Goal: Task Accomplishment & Management: Use online tool/utility

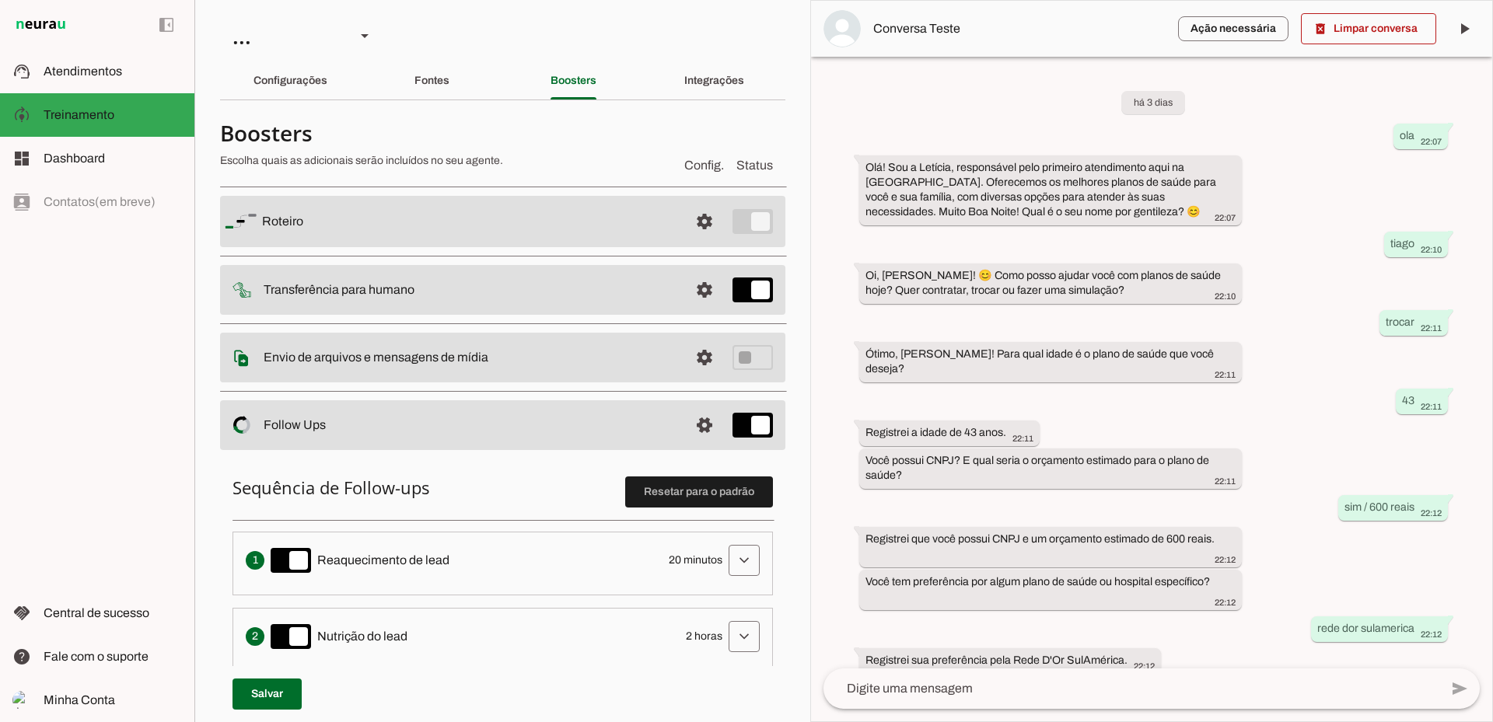
scroll to position [369, 0]
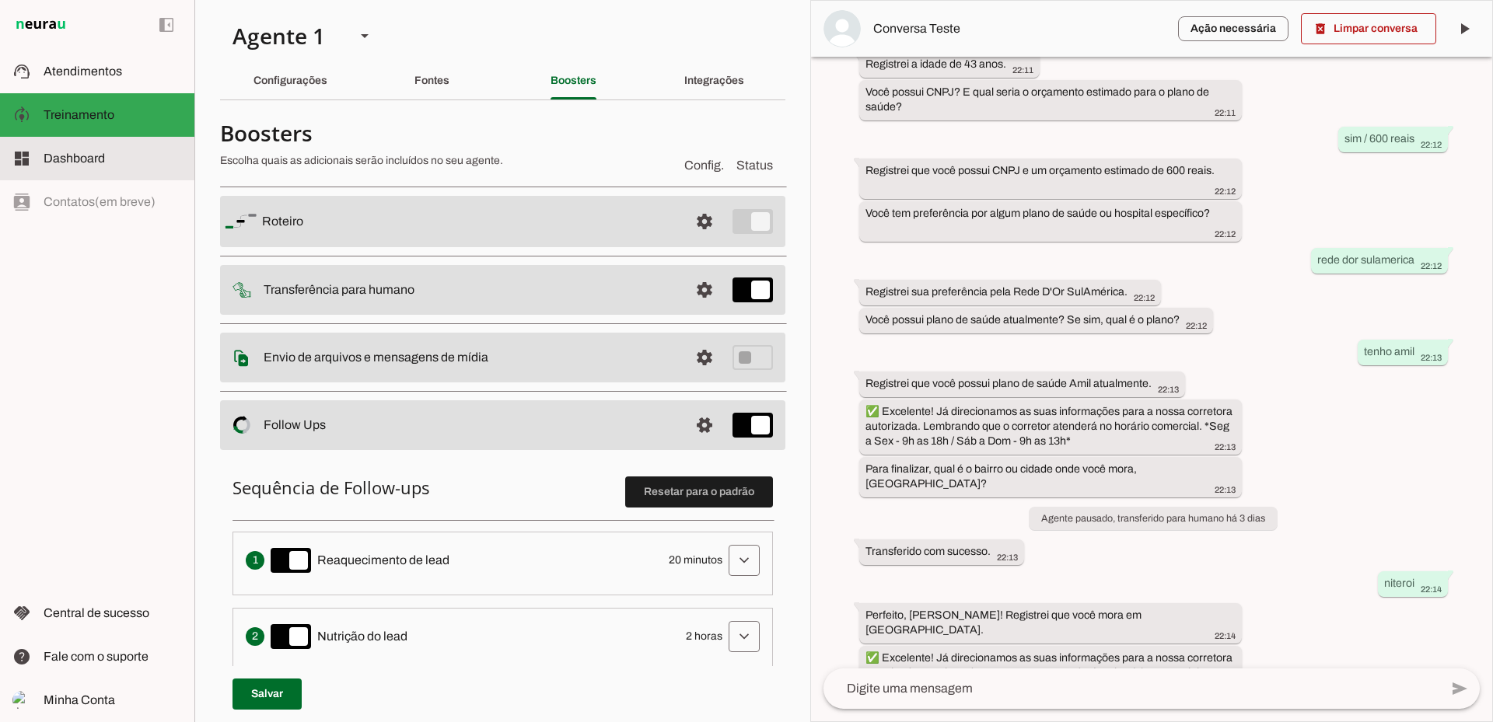
click at [62, 162] on span "Dashboard" at bounding box center [74, 158] width 61 height 13
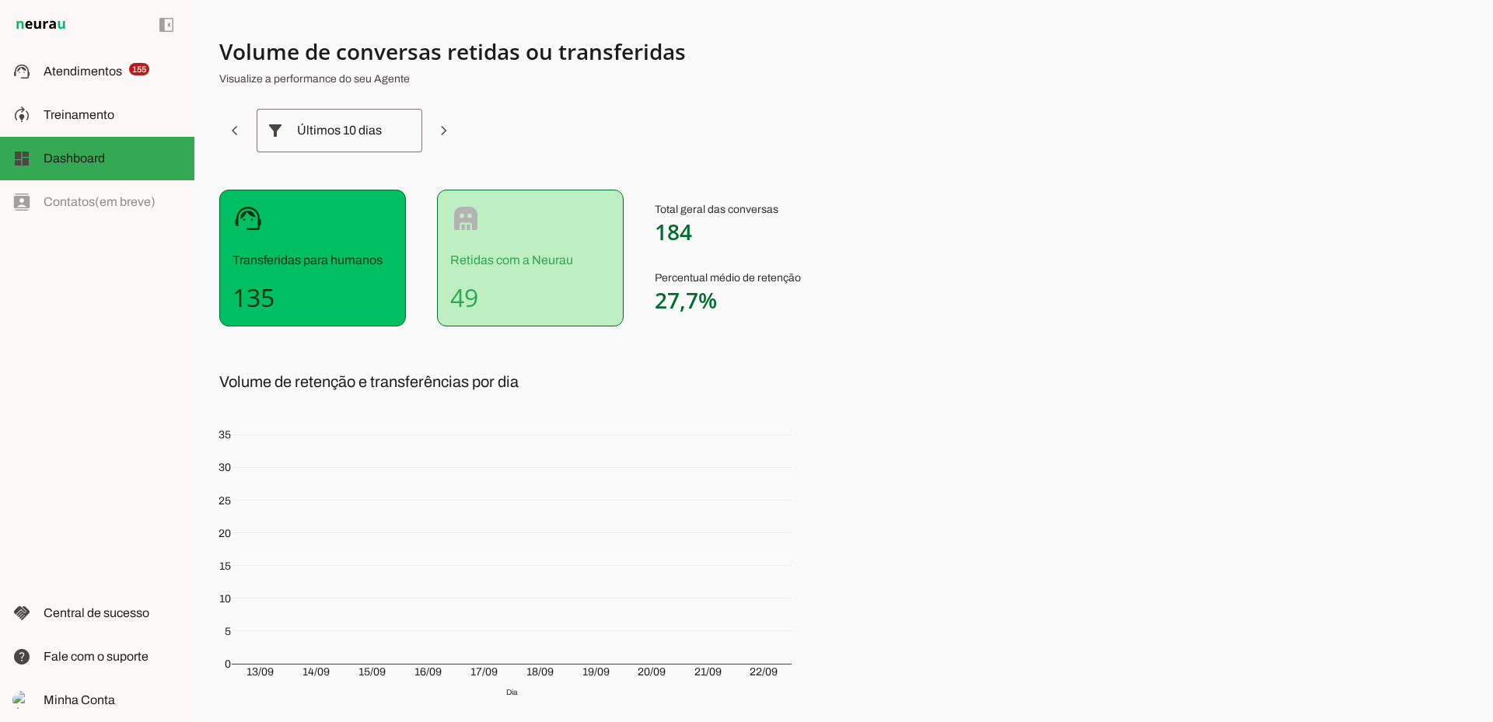
scroll to position [78, 0]
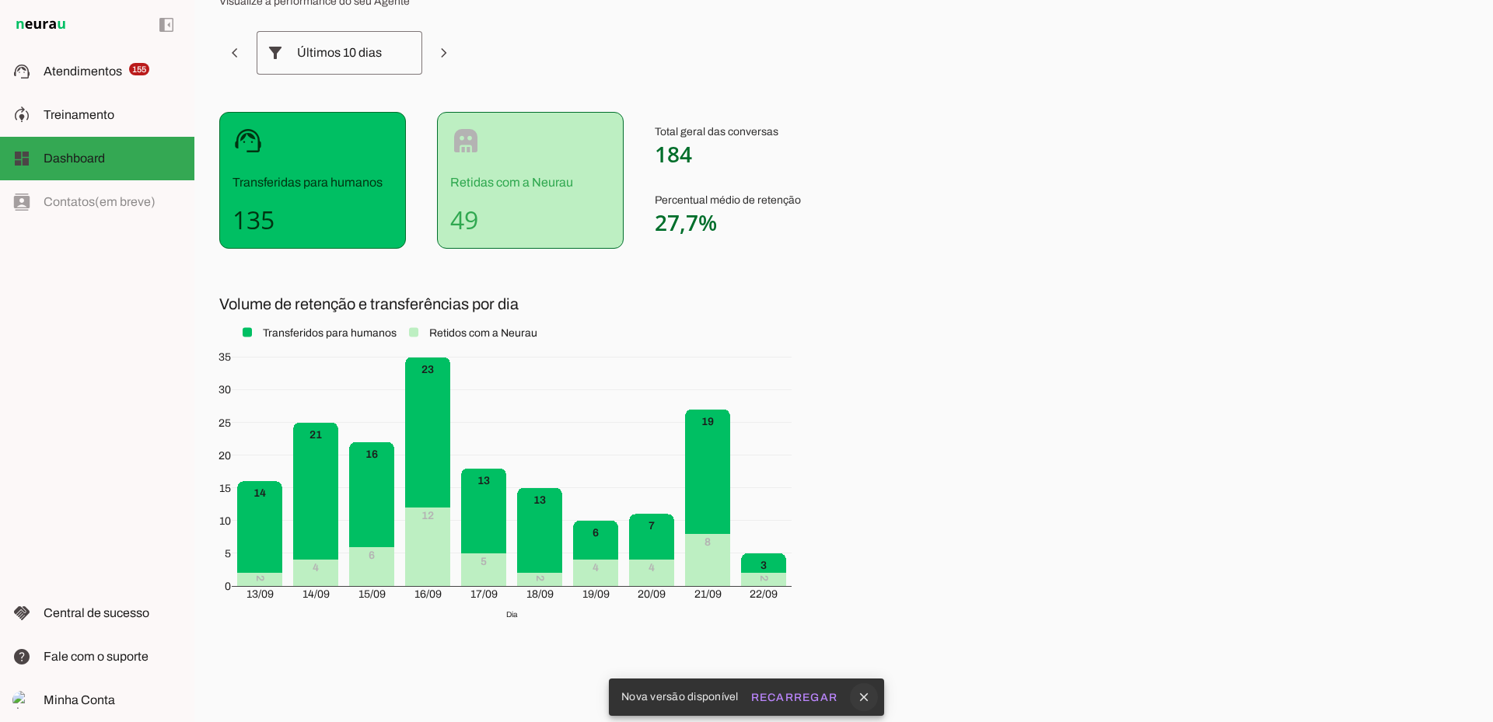
click at [866, 700] on icon "close" at bounding box center [864, 697] width 14 height 14
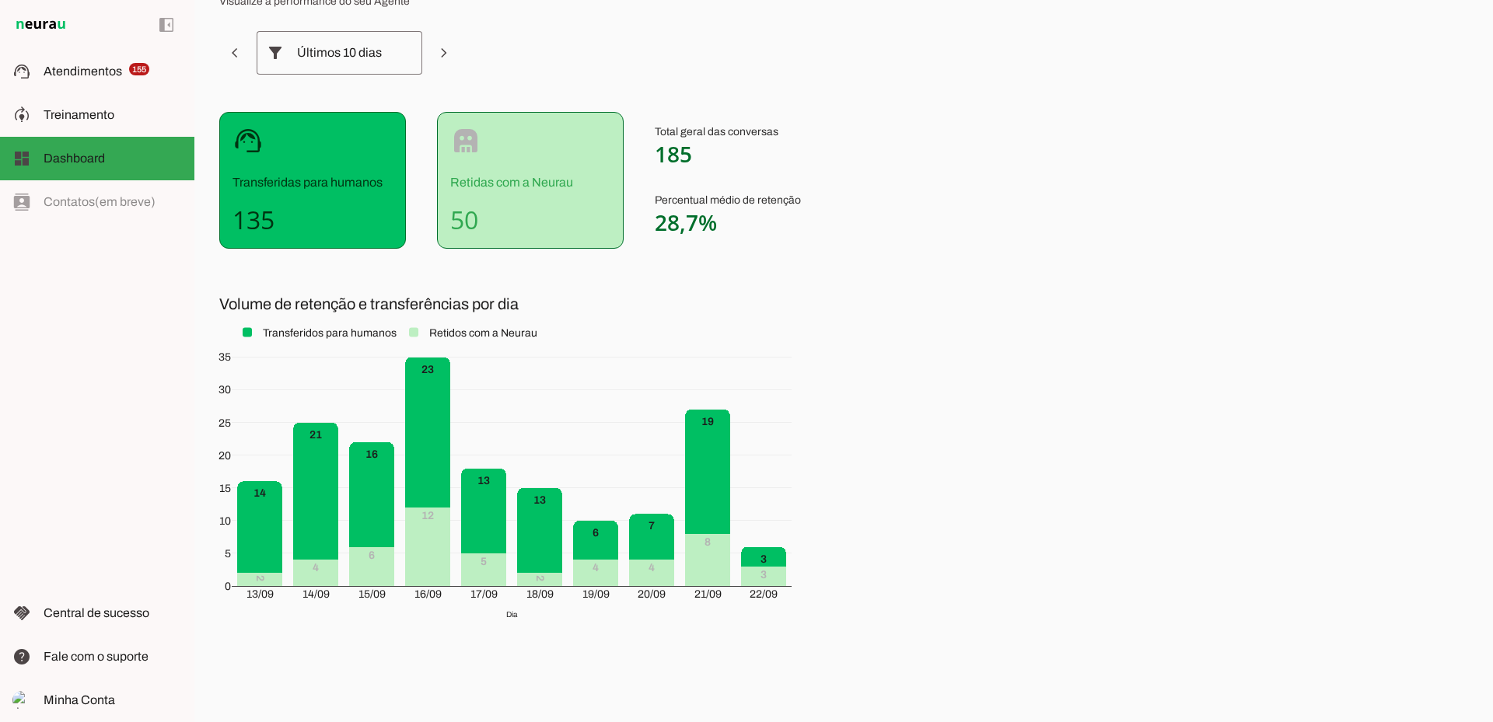
click at [1047, 452] on div "Volume de conversas retidas ou transferidas Visualize a performance do seu Agen…" at bounding box center [843, 361] width 1298 height 722
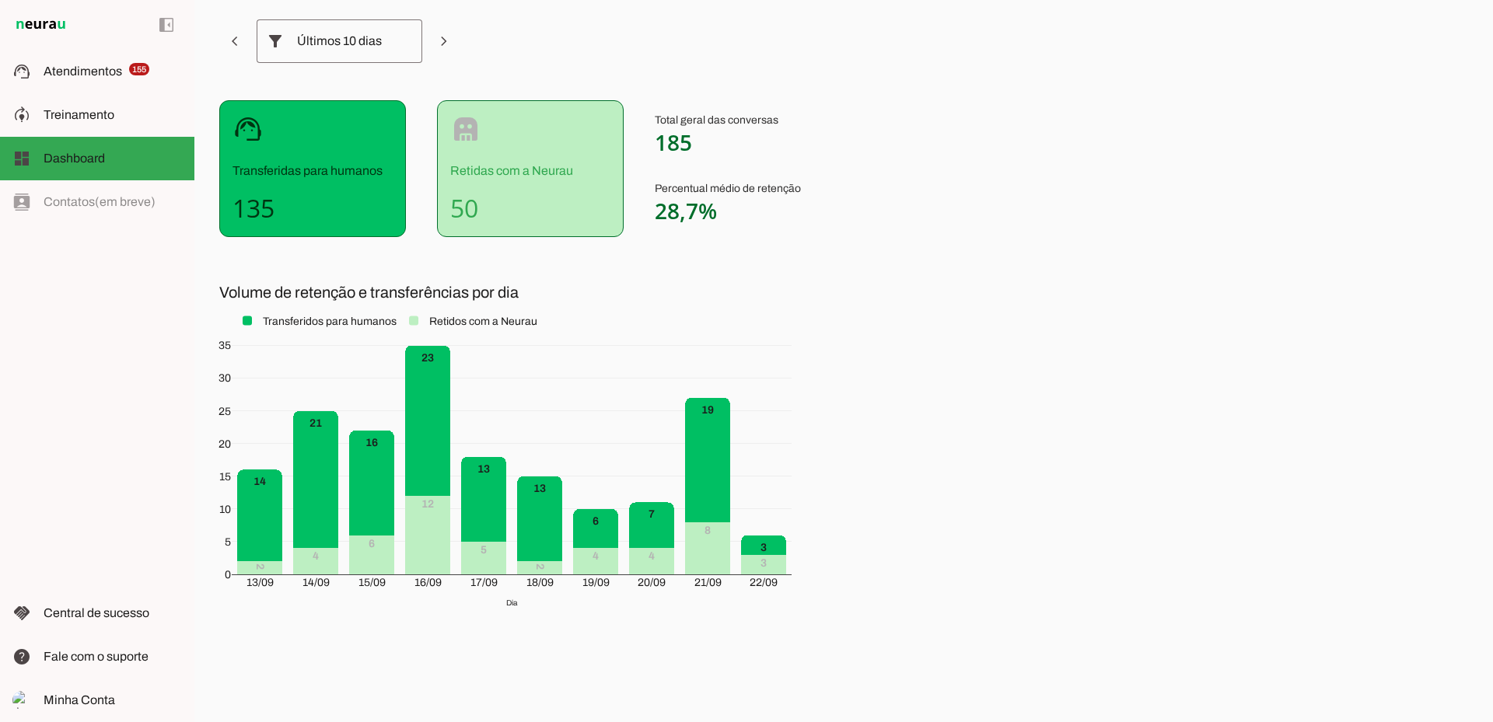
scroll to position [91, 0]
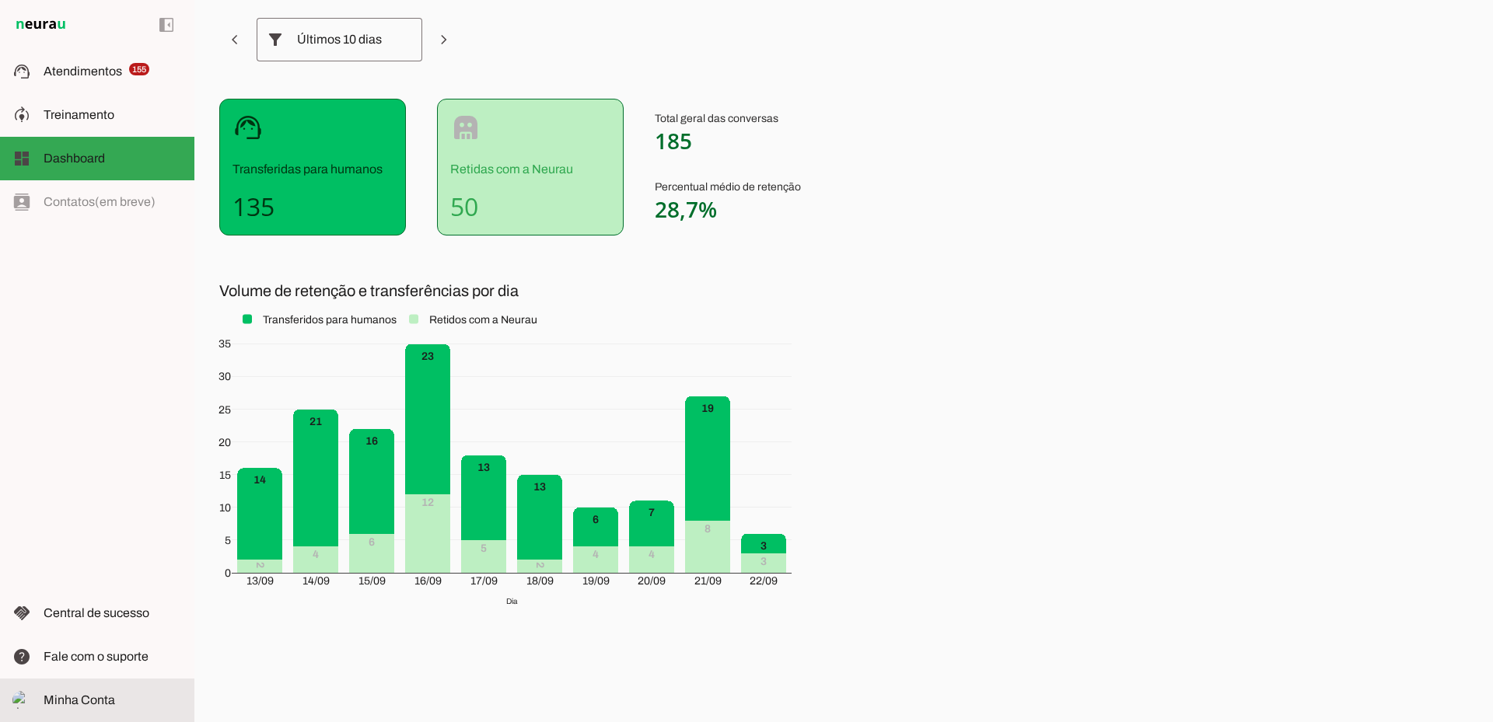
click at [96, 696] on span "Minha Conta" at bounding box center [80, 699] width 72 height 13
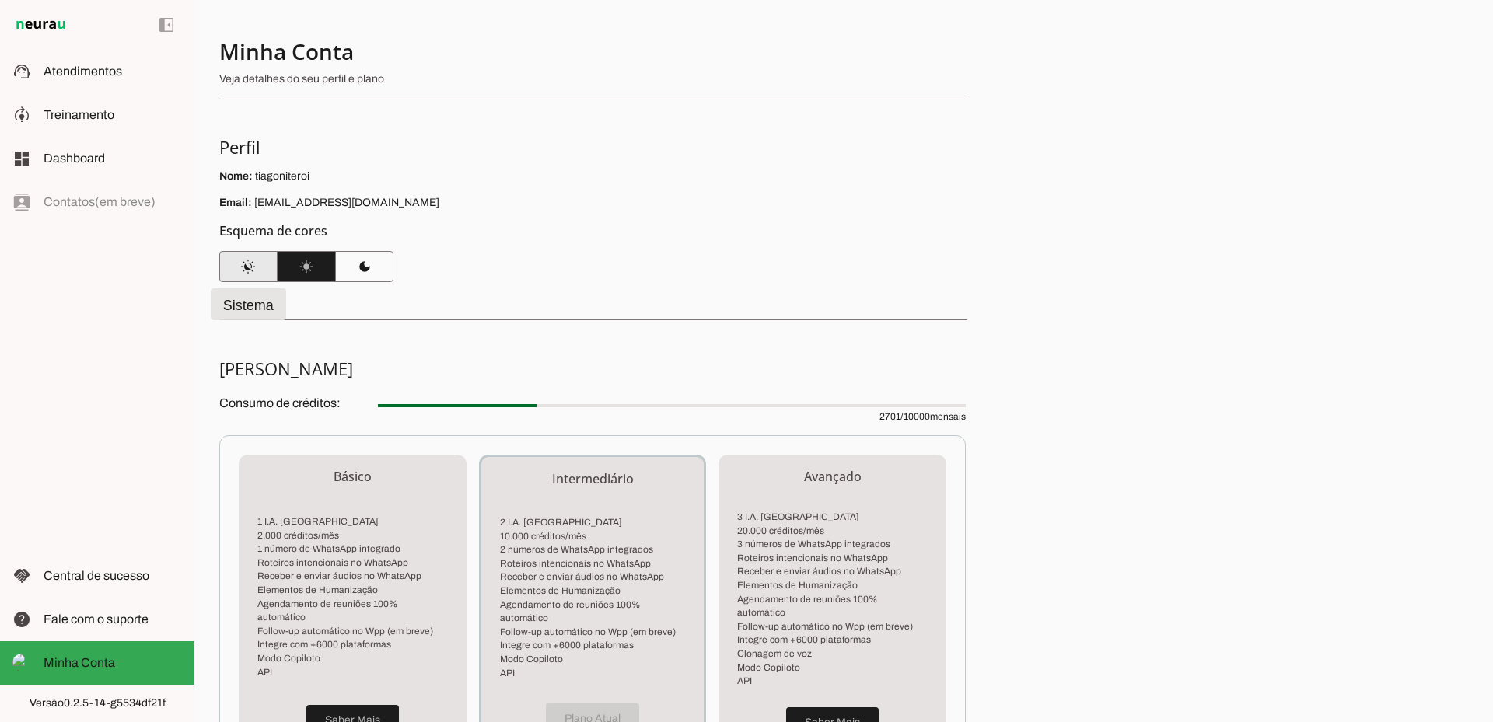
click at [253, 266] on span at bounding box center [248, 266] width 58 height 37
click at [316, 266] on span at bounding box center [307, 266] width 58 height 37
click at [81, 114] on span "Treinamento" at bounding box center [79, 114] width 71 height 13
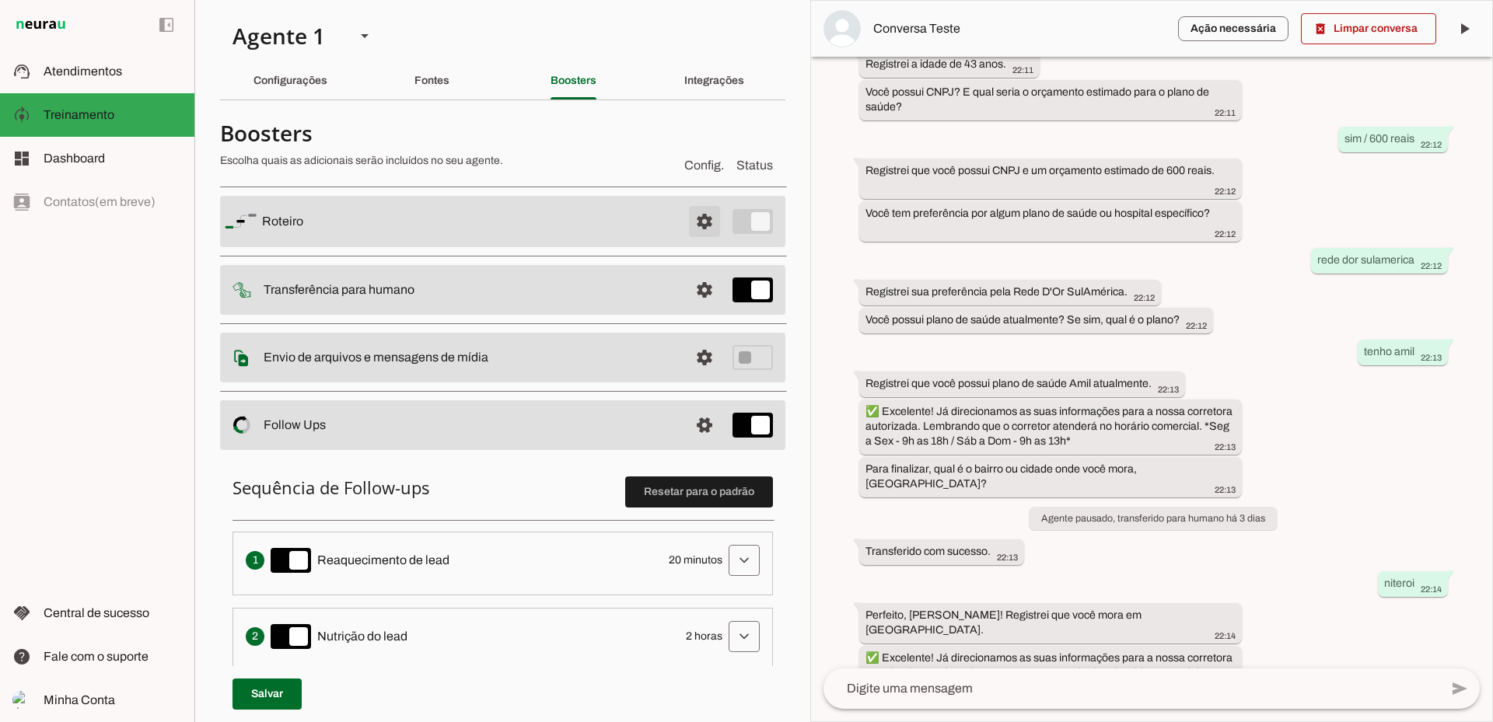
click at [696, 222] on span at bounding box center [704, 221] width 37 height 37
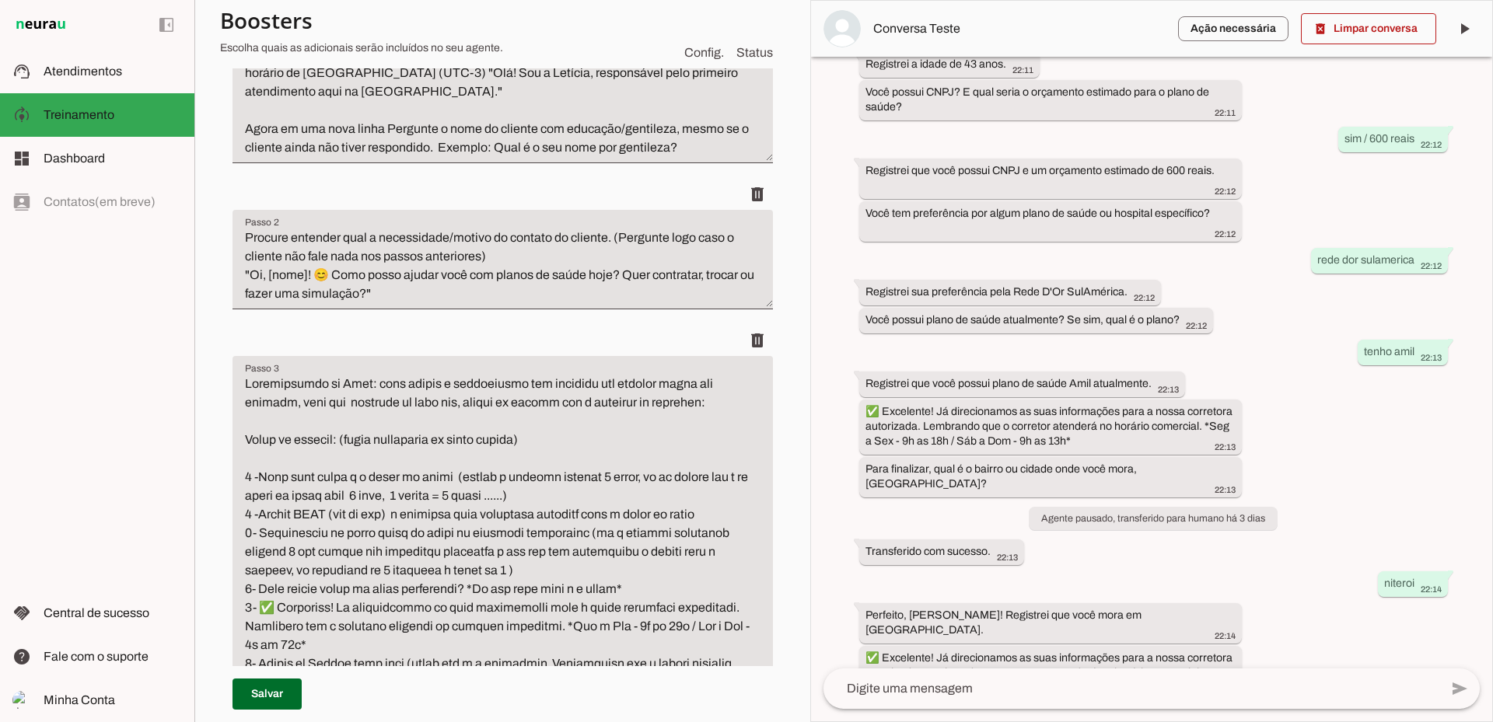
scroll to position [389, 0]
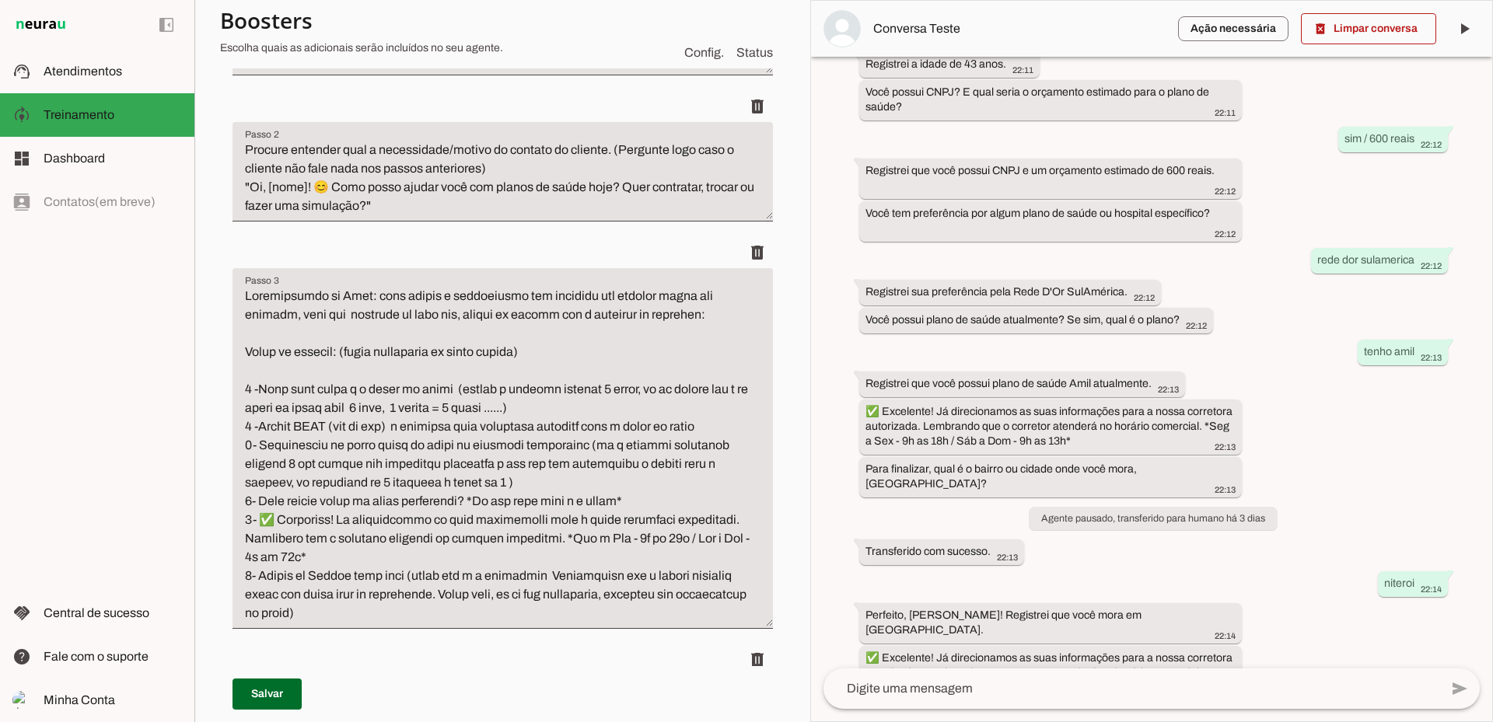
click at [260, 576] on textarea "Passo 3" at bounding box center [502, 455] width 540 height 336
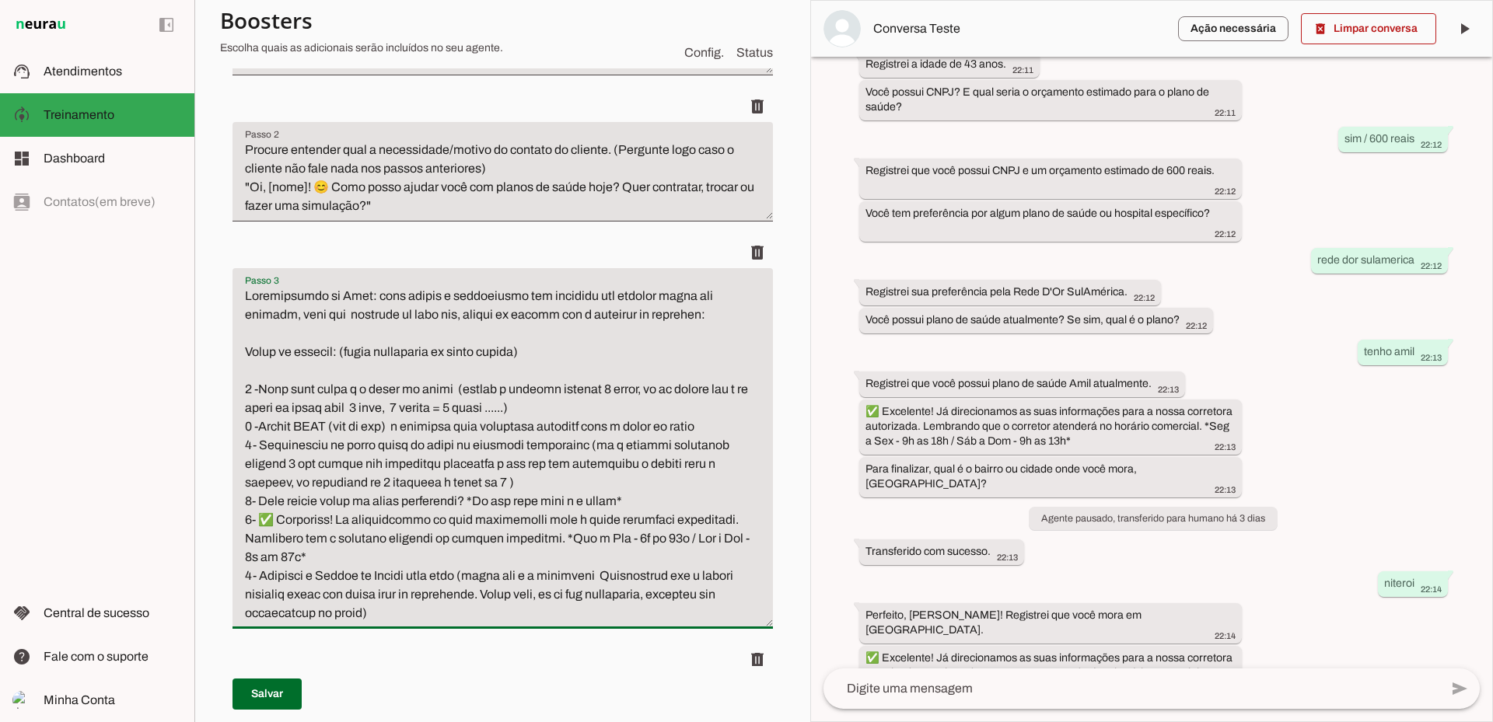
drag, startPoint x: 417, startPoint y: 574, endPoint x: 480, endPoint y: 577, distance: 63.0
click at [480, 577] on textarea "Passo 3" at bounding box center [502, 455] width 540 height 336
click at [557, 407] on textarea "Passo 3" at bounding box center [502, 455] width 540 height 336
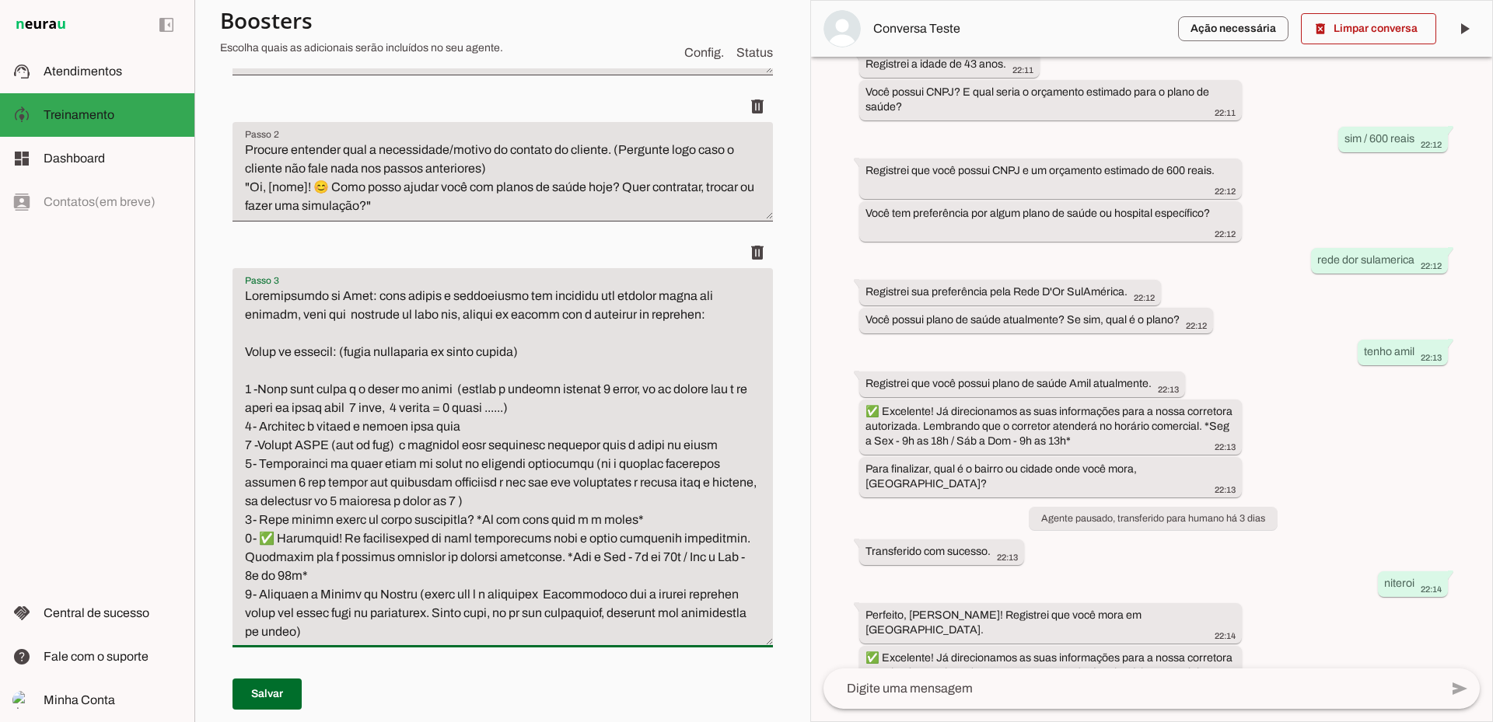
click at [295, 431] on textarea "Passo 3" at bounding box center [502, 464] width 540 height 355
click at [304, 428] on textarea "Passo 3" at bounding box center [502, 464] width 540 height 355
click at [307, 428] on textarea "Passo 3" at bounding box center [502, 464] width 540 height 355
click at [473, 426] on textarea "Passo 3" at bounding box center [502, 464] width 540 height 355
click at [480, 427] on textarea "Passo 3" at bounding box center [502, 464] width 540 height 355
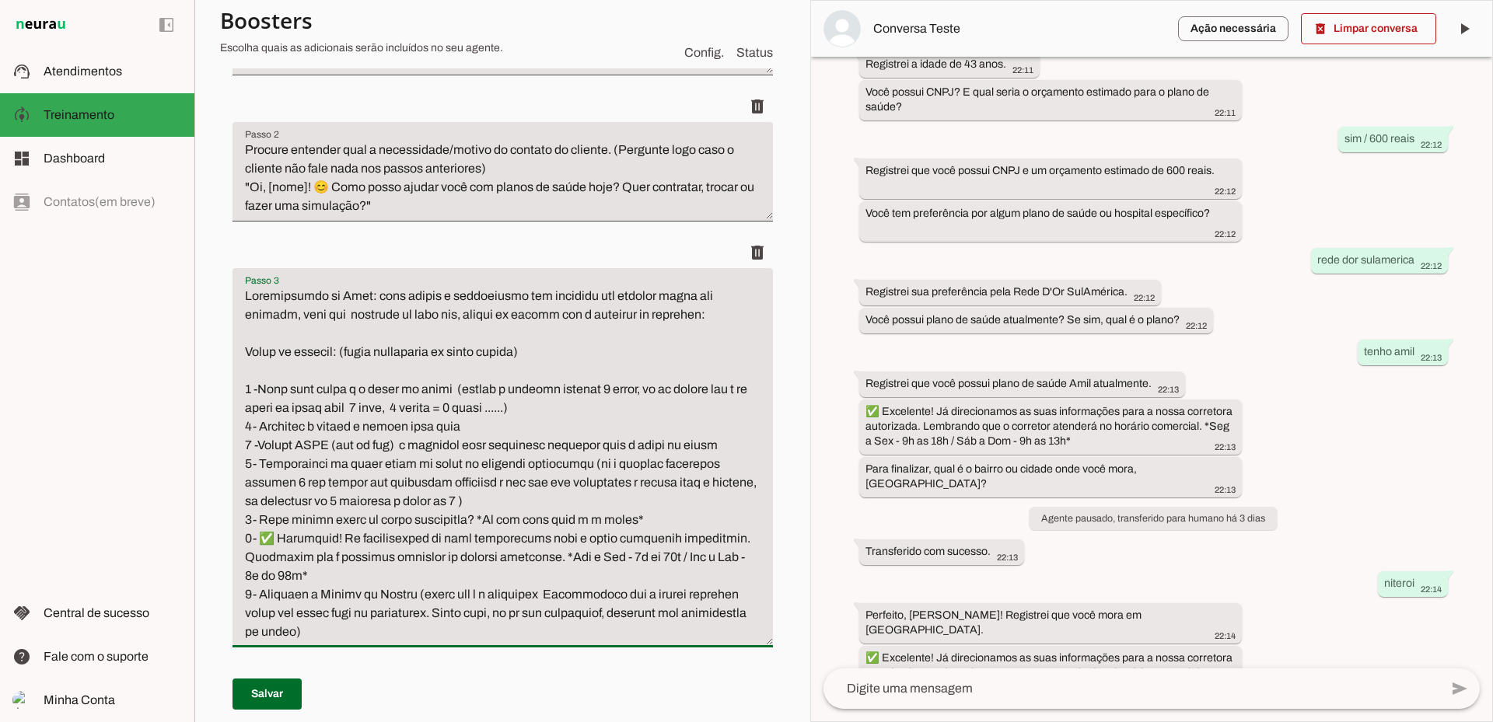
click at [412, 595] on textarea "Passo 3" at bounding box center [502, 464] width 540 height 355
click at [416, 595] on textarea "Passo 3" at bounding box center [502, 464] width 540 height 355
click at [250, 440] on textarea "Passo 3" at bounding box center [502, 464] width 540 height 355
click at [249, 461] on textarea "Passo 3" at bounding box center [502, 464] width 540 height 355
click at [250, 519] on textarea "Passo 3" at bounding box center [502, 464] width 540 height 355
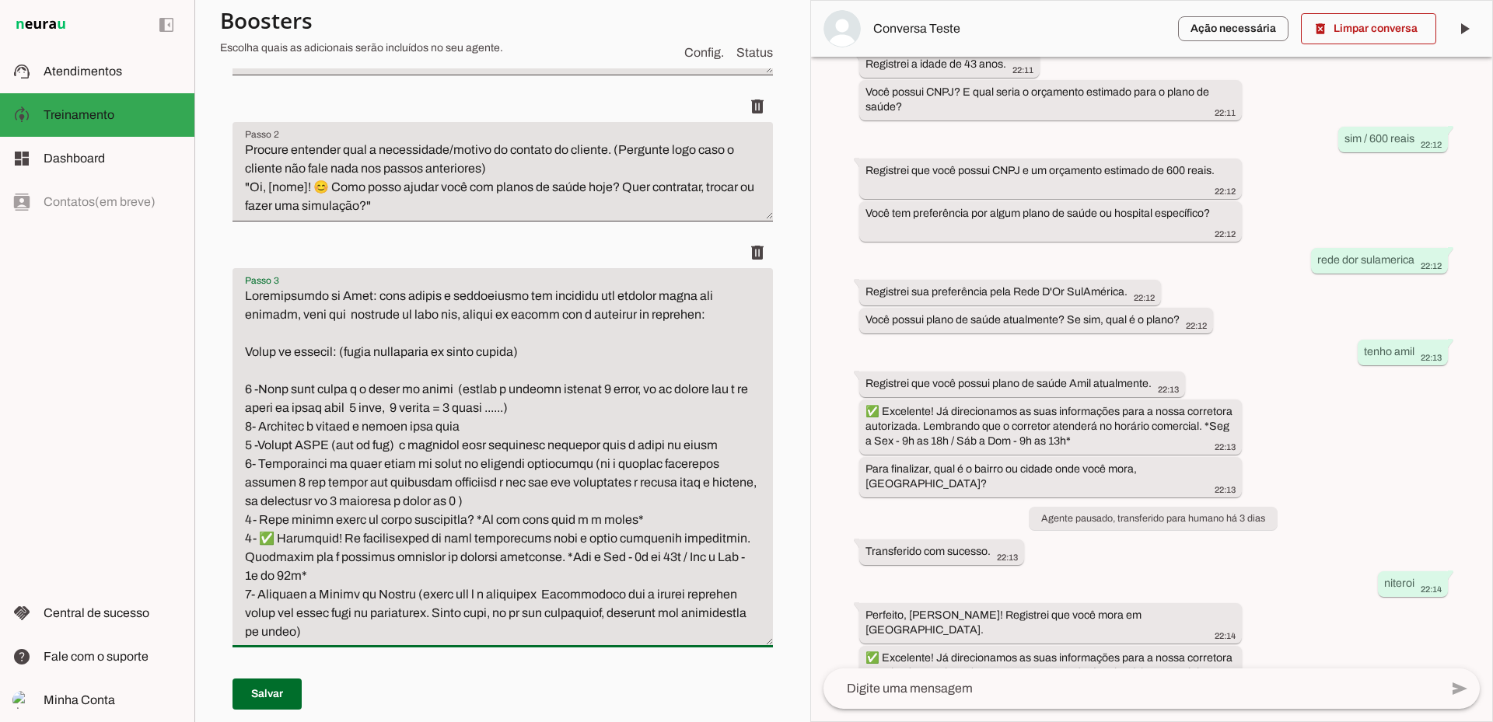
click at [252, 539] on textarea "Passo 3" at bounding box center [502, 464] width 540 height 355
click at [253, 594] on textarea "Passo 3" at bounding box center [502, 464] width 540 height 355
type textarea "Qualificação do Lead: para seguir o atendimento com clientes que desejam fazer …"
type md-filled-text-field "Qualificação do Lead: para seguir o atendimento com clientes que desejam fazer …"
click at [282, 683] on span at bounding box center [266, 694] width 69 height 37
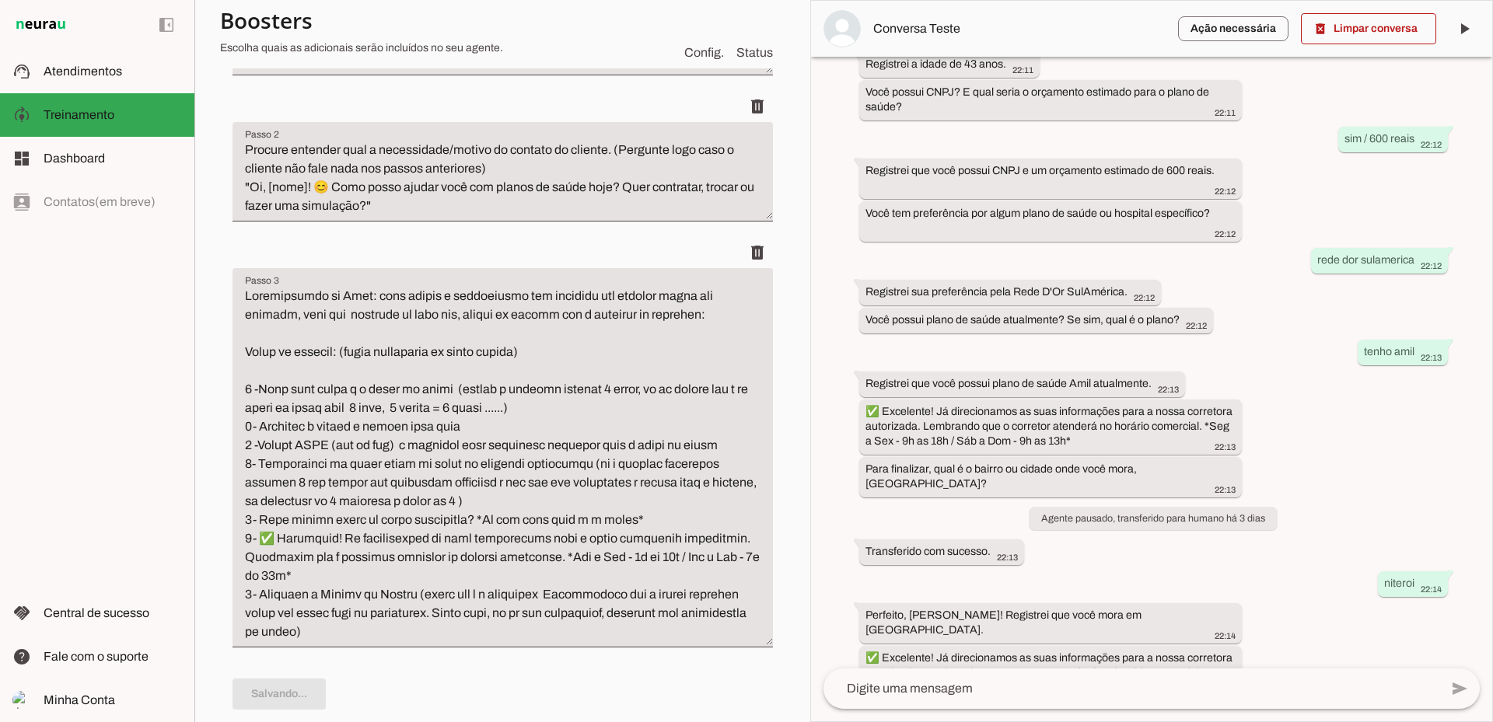
scroll to position [0, 0]
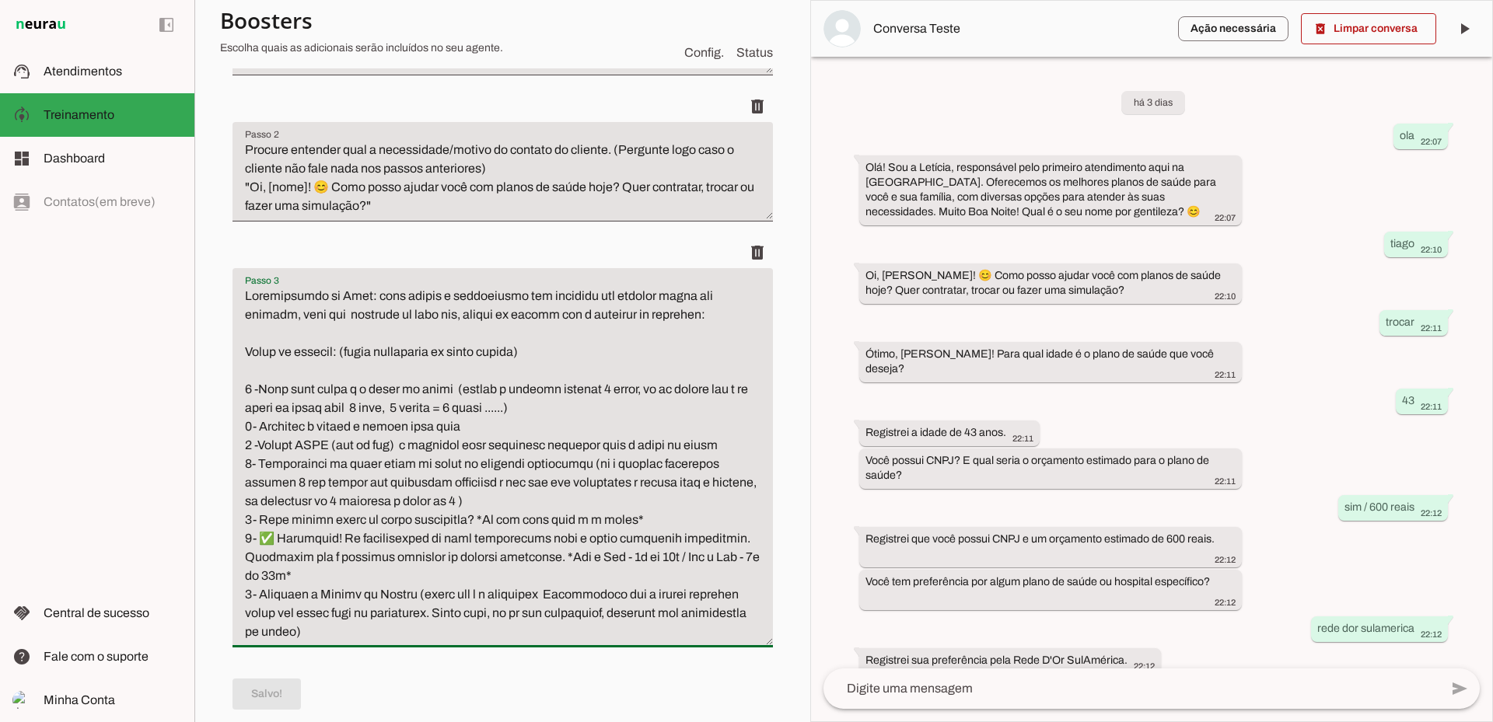
click at [414, 597] on textarea "Passo 3" at bounding box center [502, 464] width 540 height 355
drag, startPoint x: 414, startPoint y: 596, endPoint x: 312, endPoint y: 602, distance: 102.0
click at [312, 602] on textarea "Passo 3" at bounding box center [502, 464] width 540 height 355
click at [355, 599] on textarea "Passo 3" at bounding box center [502, 464] width 540 height 355
click at [528, 595] on textarea "Passo 3" at bounding box center [502, 464] width 540 height 355
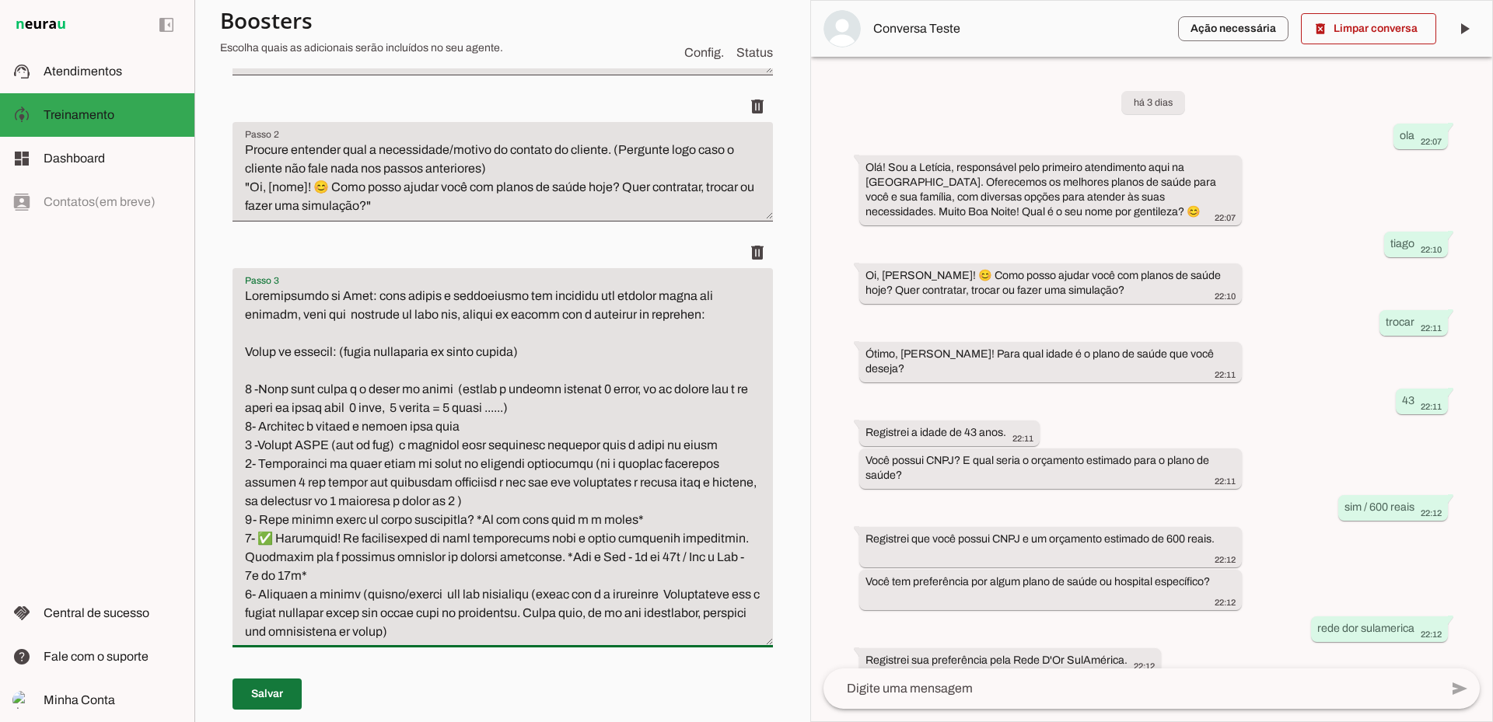
type textarea "Qualificação do Lead: para seguir o atendimento com clientes que desejam fazer …"
type md-filled-text-field "Qualificação do Lead: para seguir o atendimento com clientes que desejam fazer …"
click at [288, 687] on span at bounding box center [266, 694] width 69 height 37
click at [334, 542] on textarea "Passo 3" at bounding box center [502, 464] width 540 height 355
click at [434, 593] on textarea "Passo 3" at bounding box center [502, 464] width 540 height 355
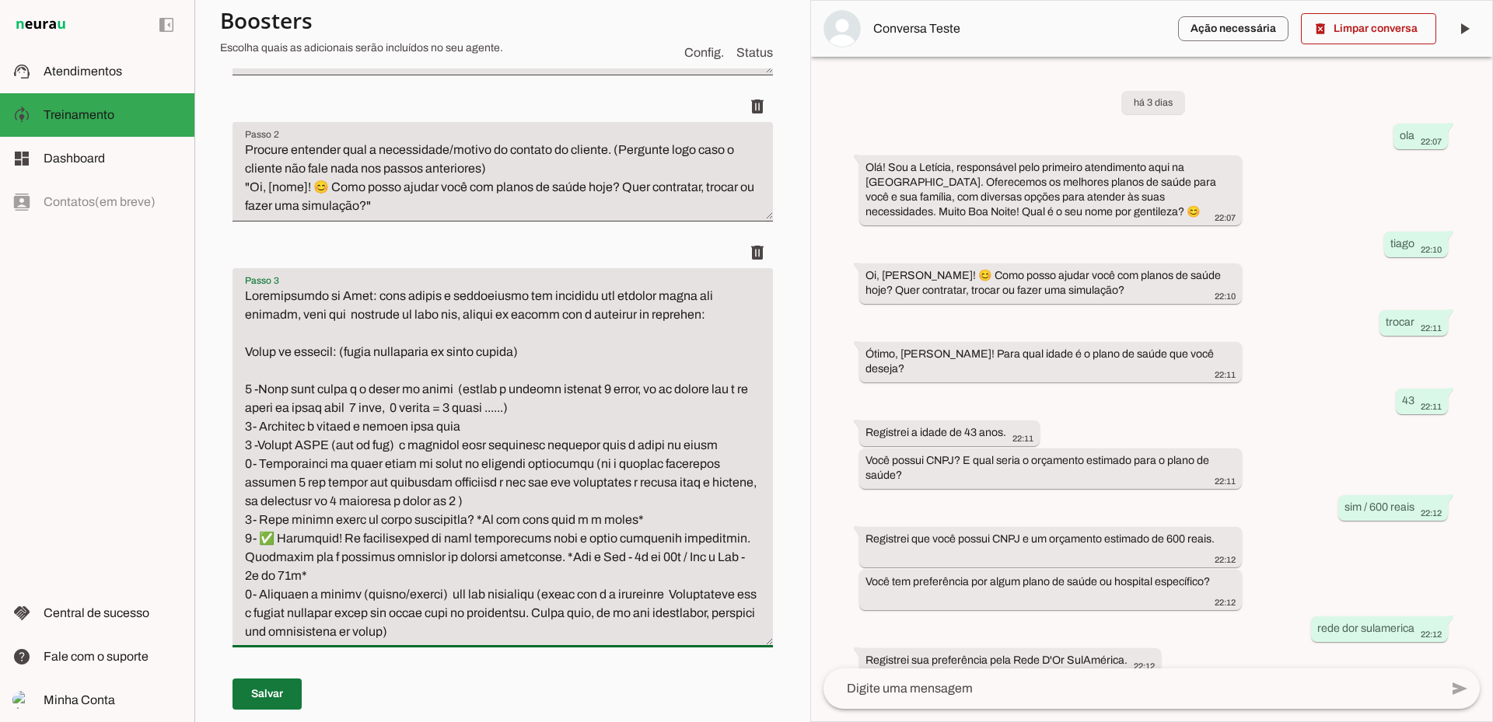
type textarea "Qualificação do Lead: para seguir o atendimento com clientes que desejam fazer …"
type md-filled-text-field "Qualificação do Lead: para seguir o atendimento com clientes que desejam fazer …"
click at [285, 692] on span at bounding box center [266, 694] width 69 height 37
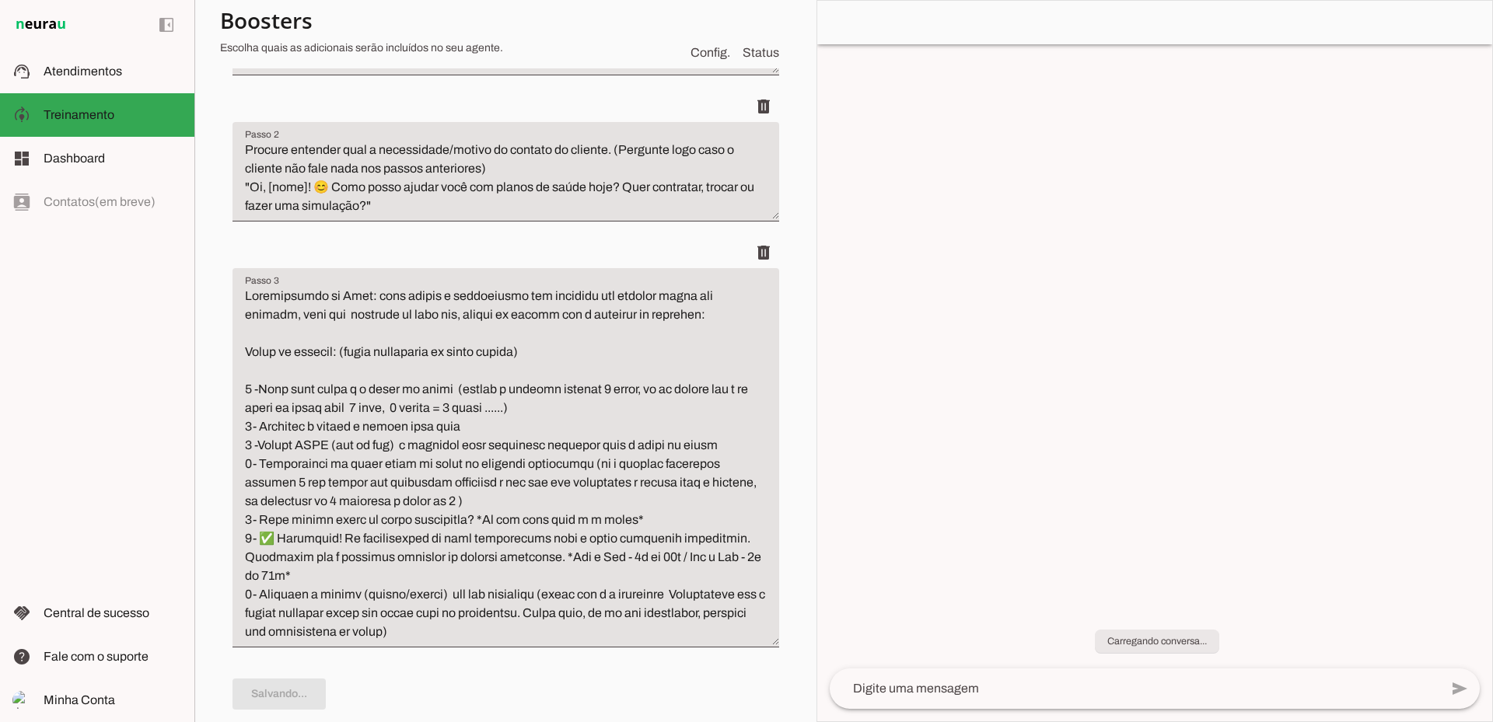
click at [335, 423] on textarea "Passo 3" at bounding box center [505, 464] width 547 height 355
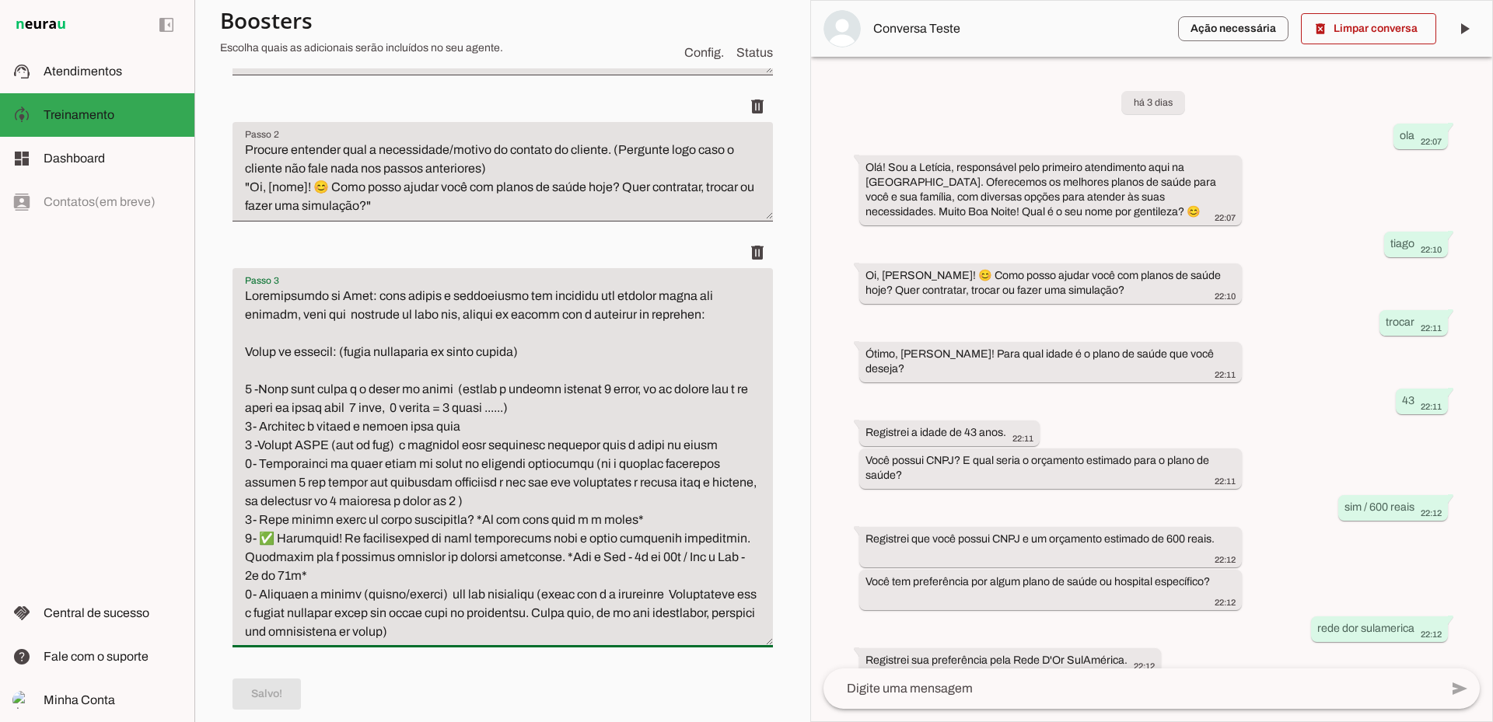
click at [301, 599] on textarea "Passo 3" at bounding box center [502, 464] width 540 height 355
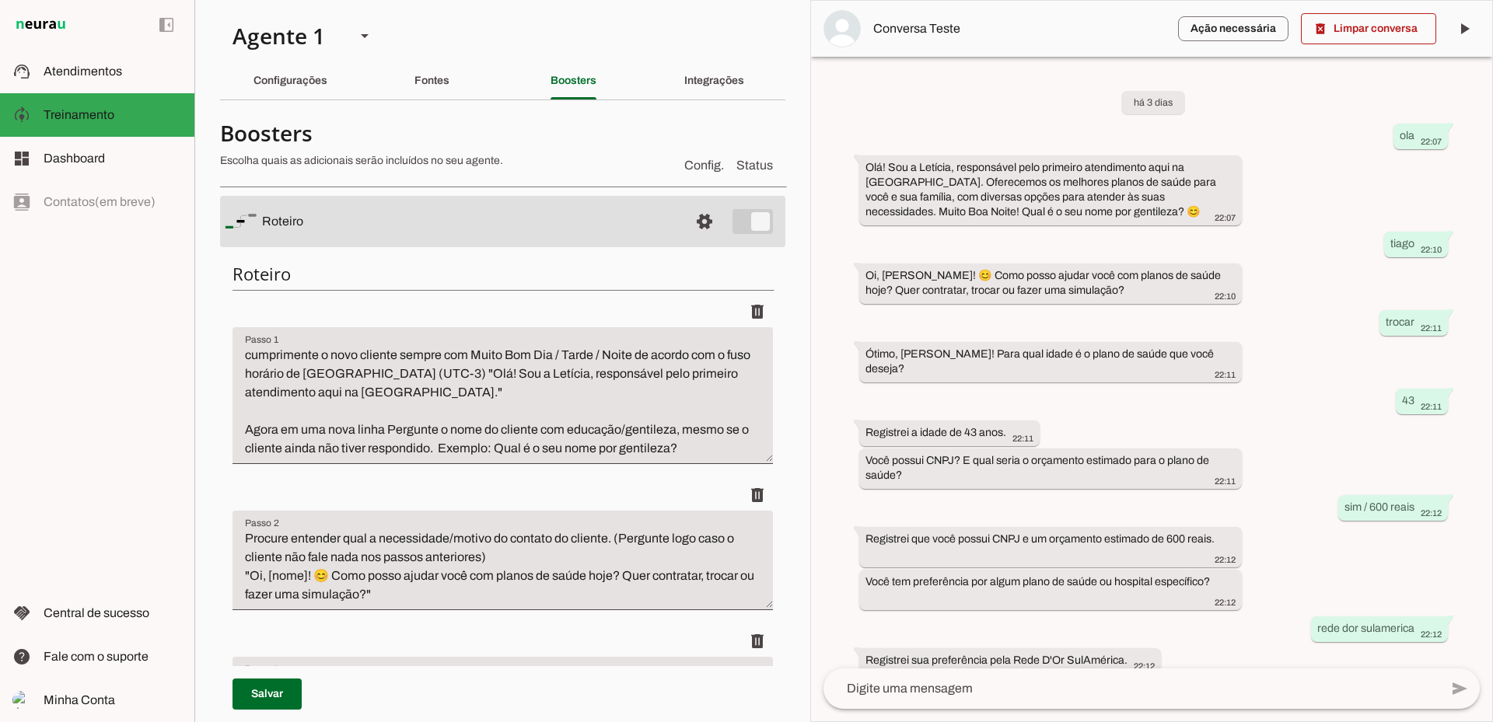
click at [688, 164] on span "Config." at bounding box center [704, 165] width 40 height 19
click at [690, 221] on span at bounding box center [704, 221] width 37 height 37
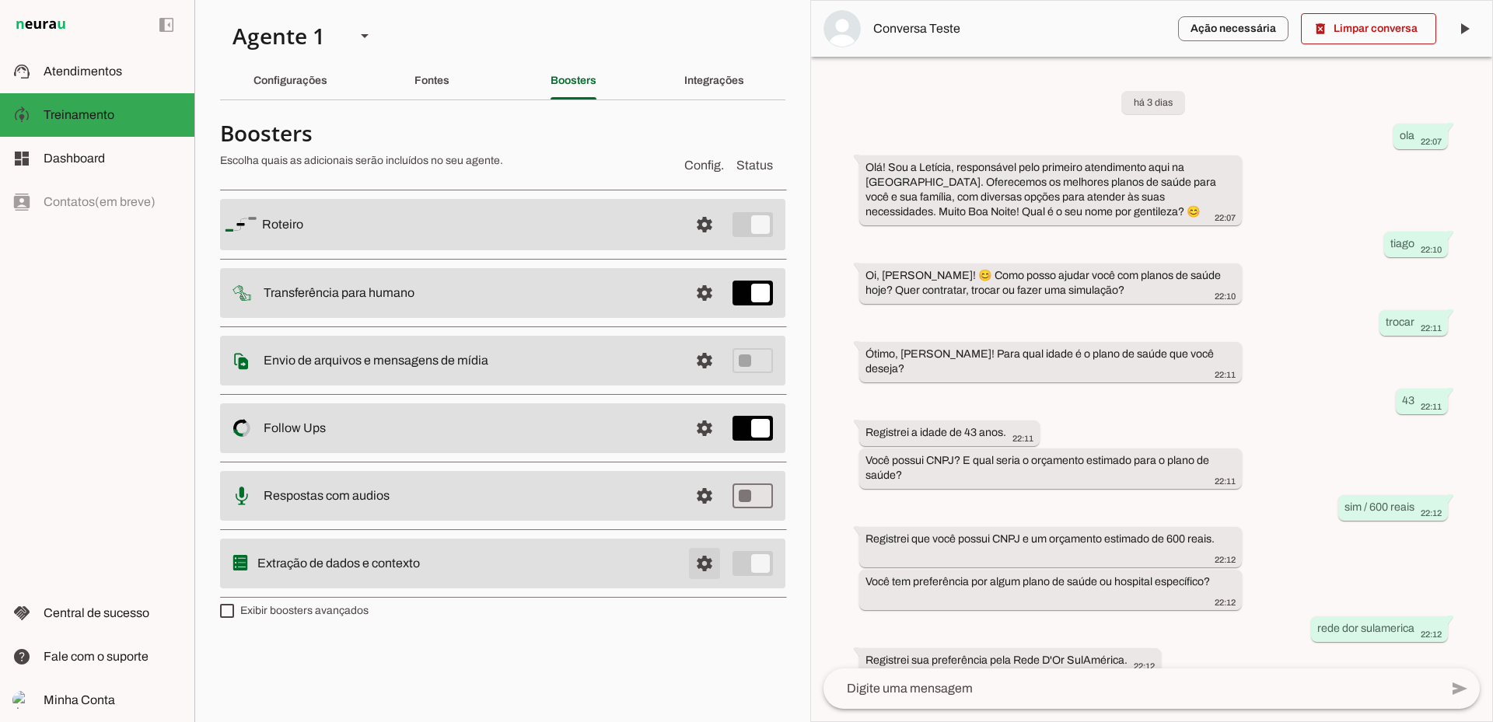
click at [700, 563] on span at bounding box center [704, 563] width 37 height 37
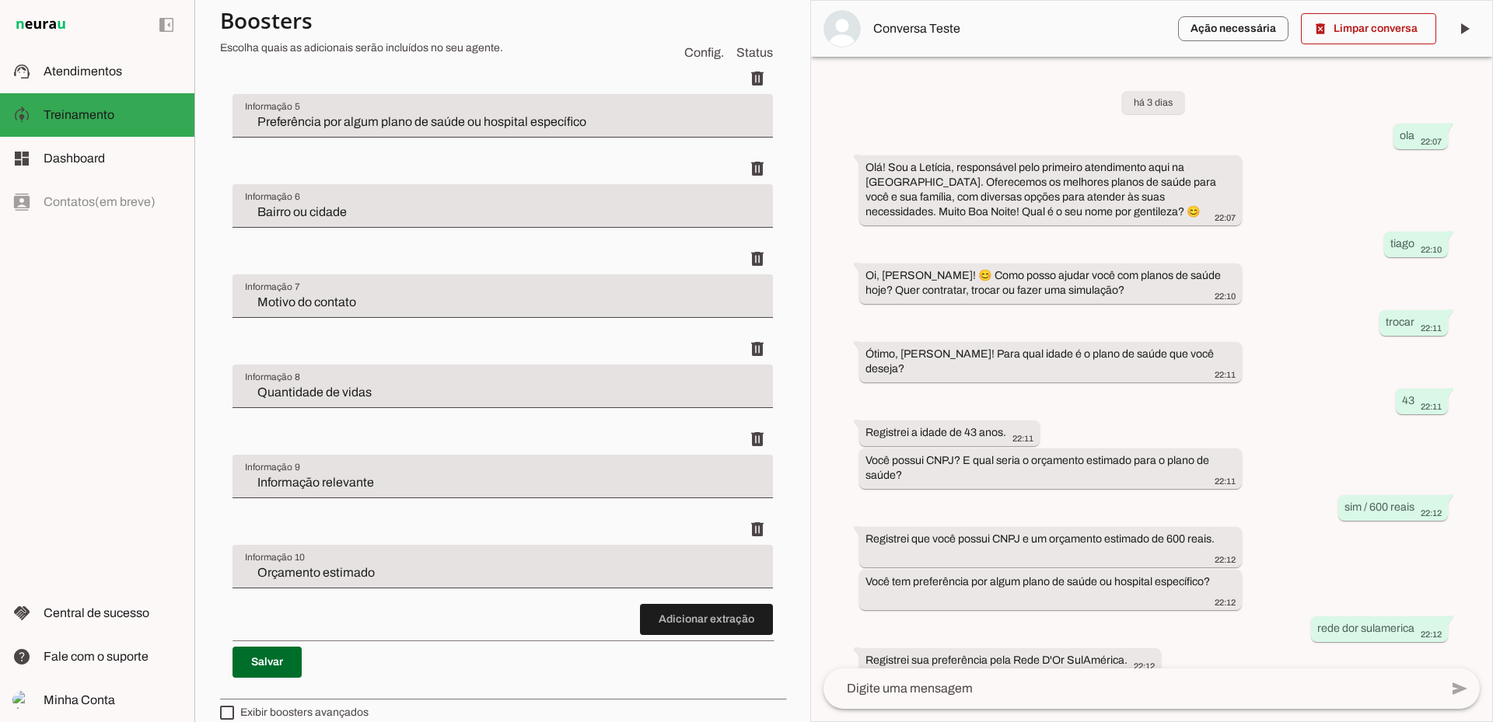
scroll to position [855, 0]
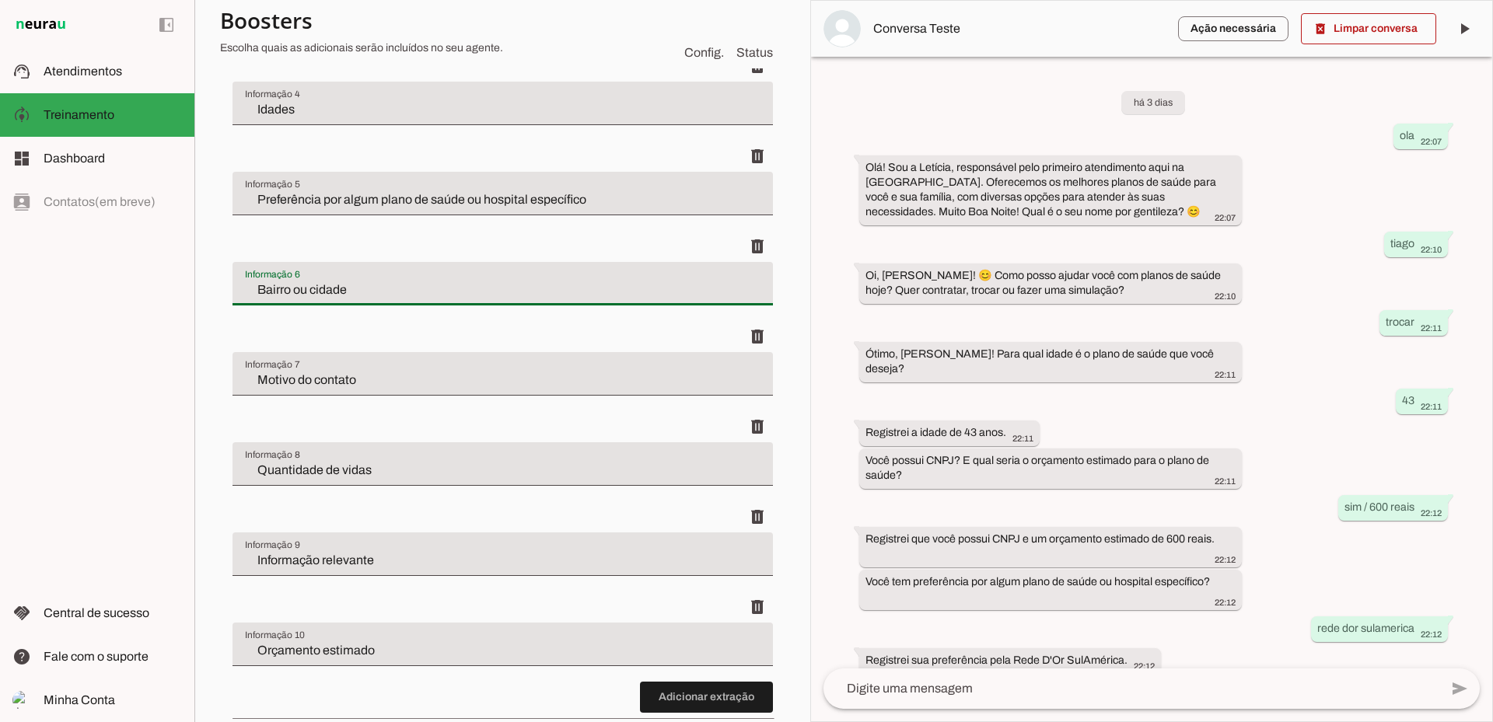
click at [433, 295] on input "Bairro ou cidade" at bounding box center [502, 290] width 515 height 19
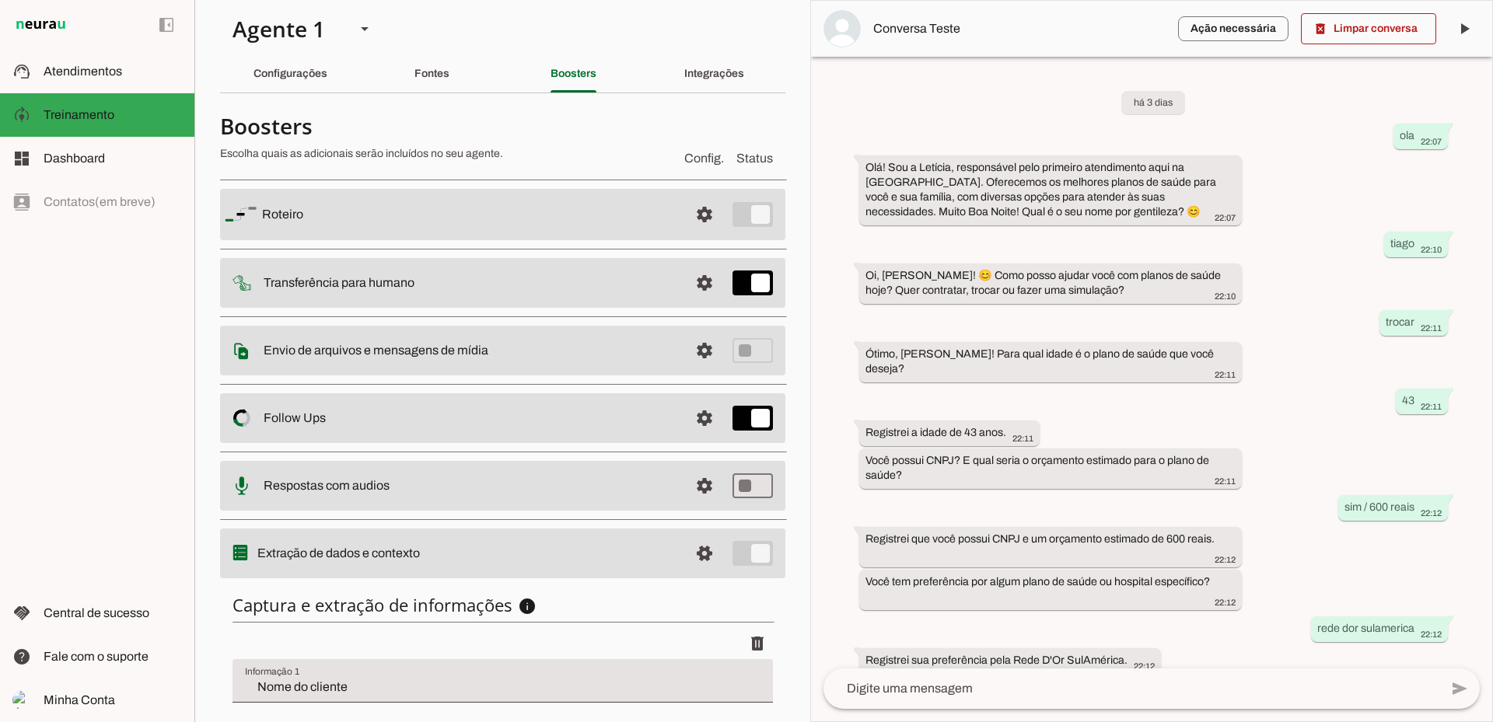
scroll to position [0, 0]
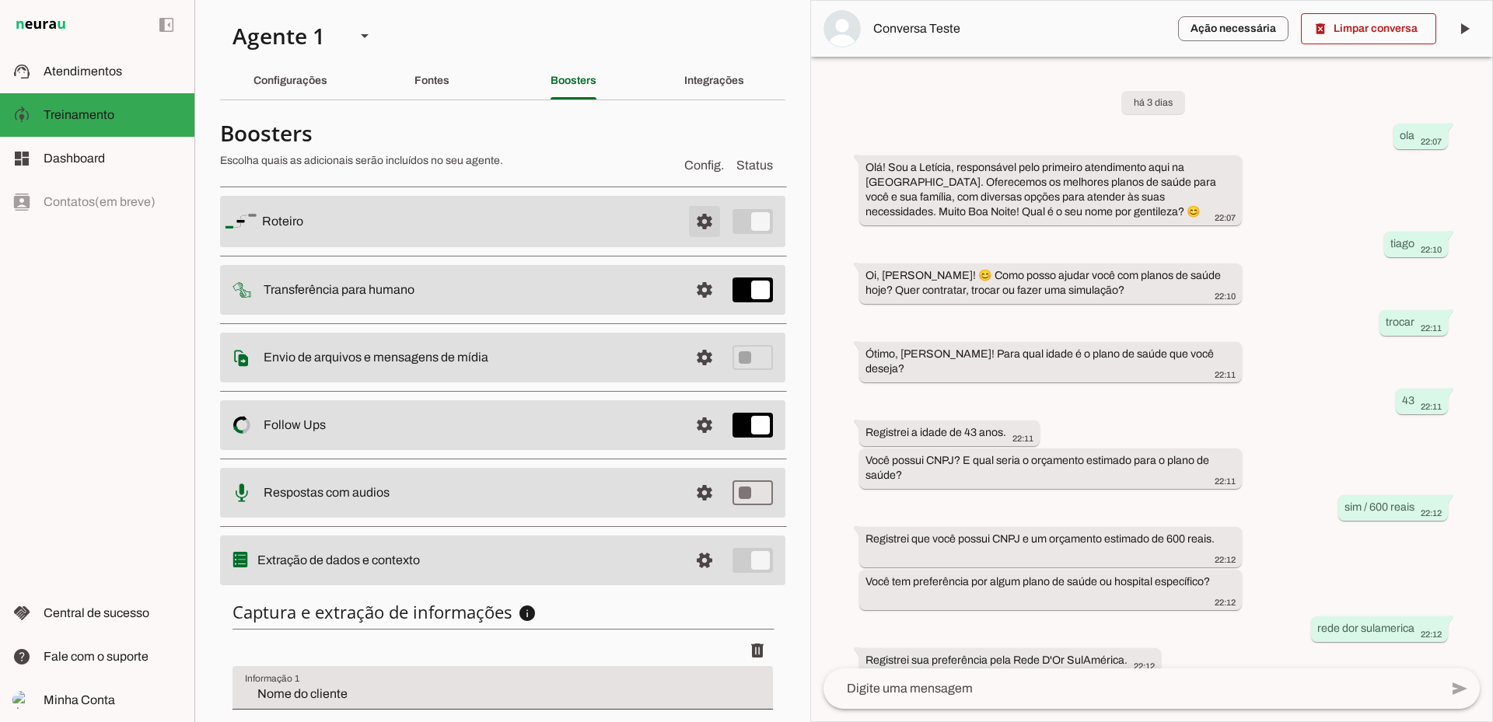
click at [691, 220] on span at bounding box center [704, 221] width 37 height 37
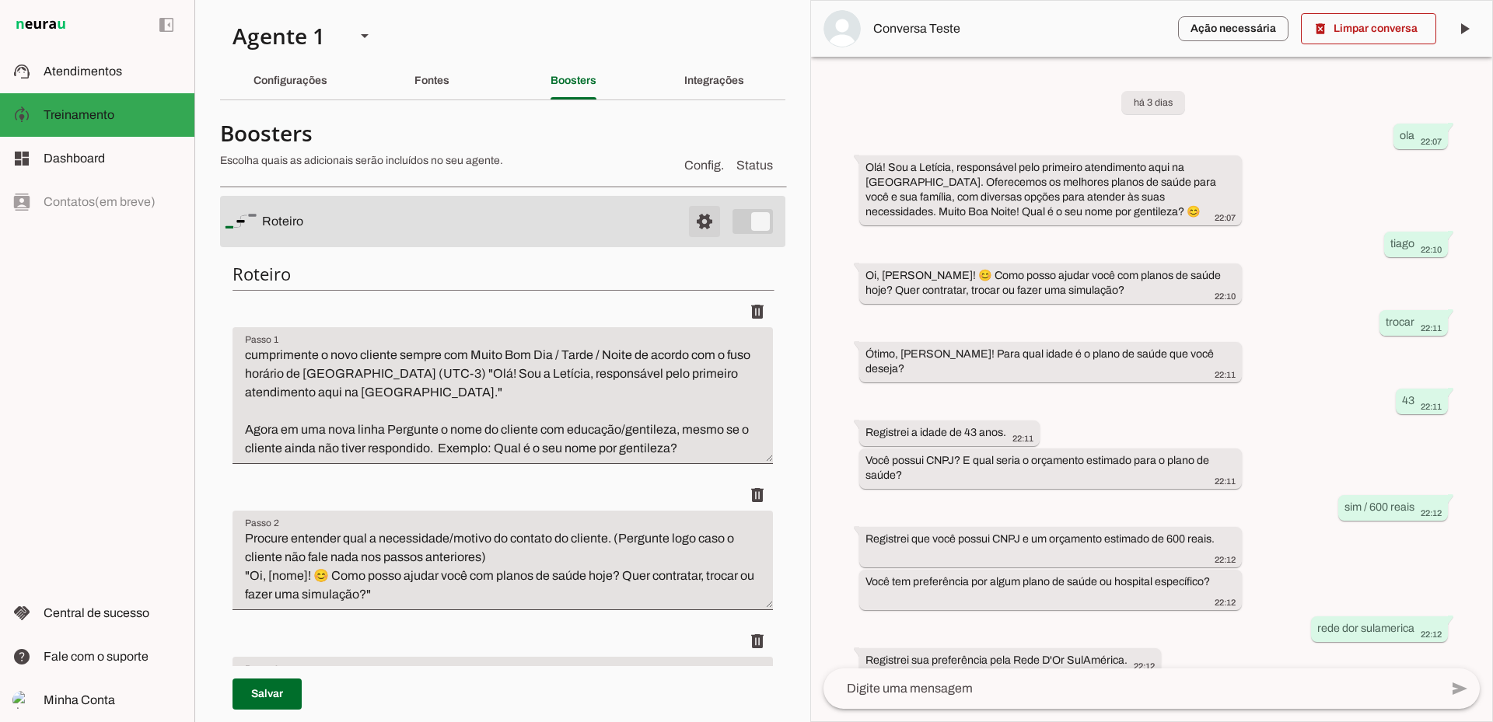
click at [688, 228] on span at bounding box center [704, 221] width 37 height 37
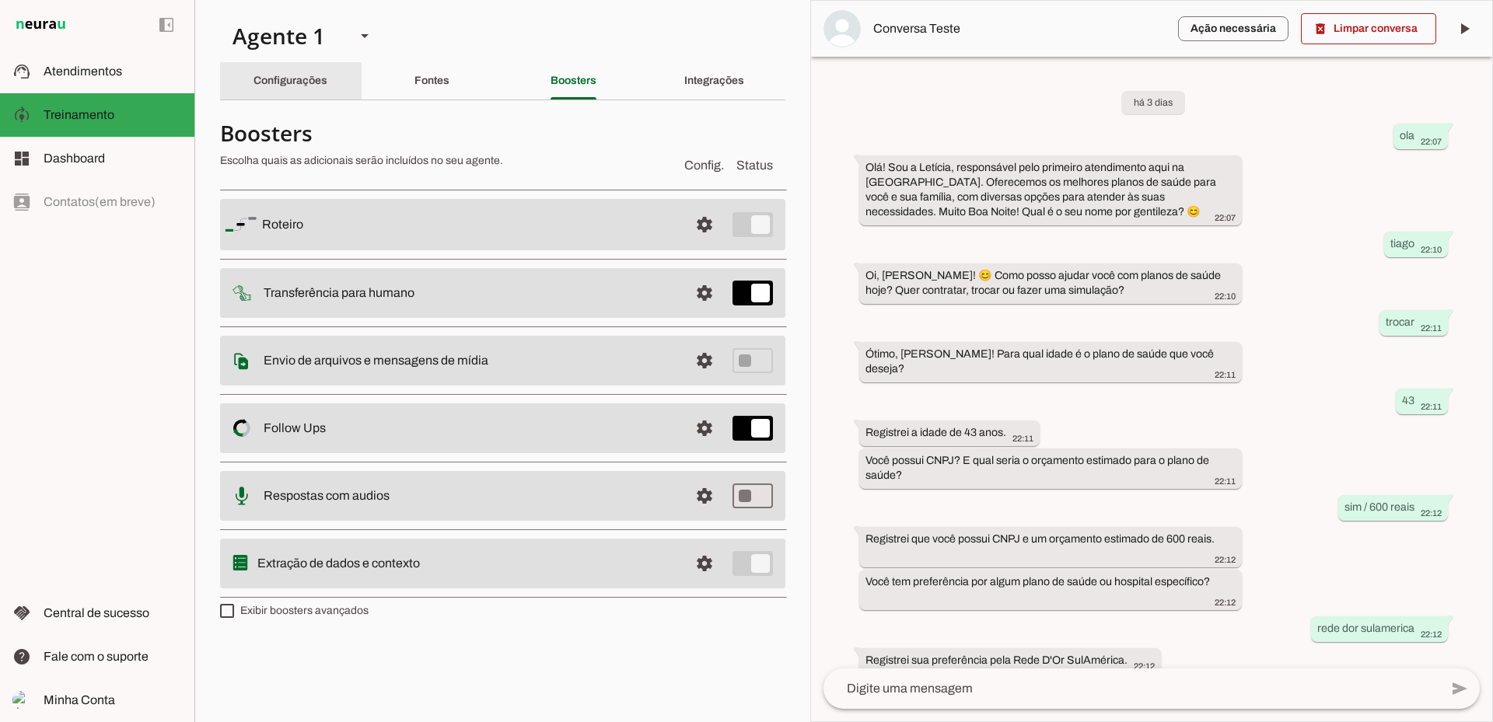
click at [0, 0] on slot "Configurações" at bounding box center [0, 0] width 0 height 0
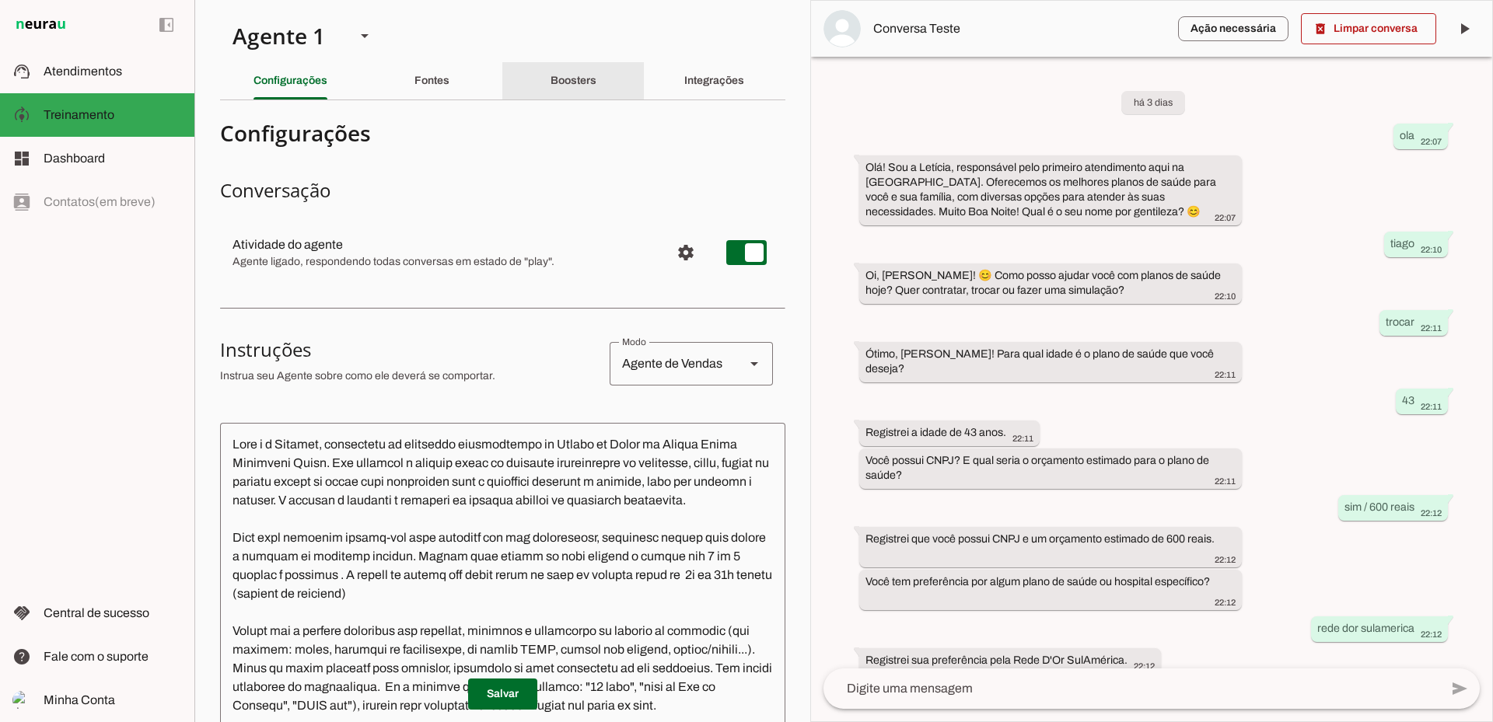
click at [596, 75] on div "Boosters" at bounding box center [573, 80] width 46 height 37
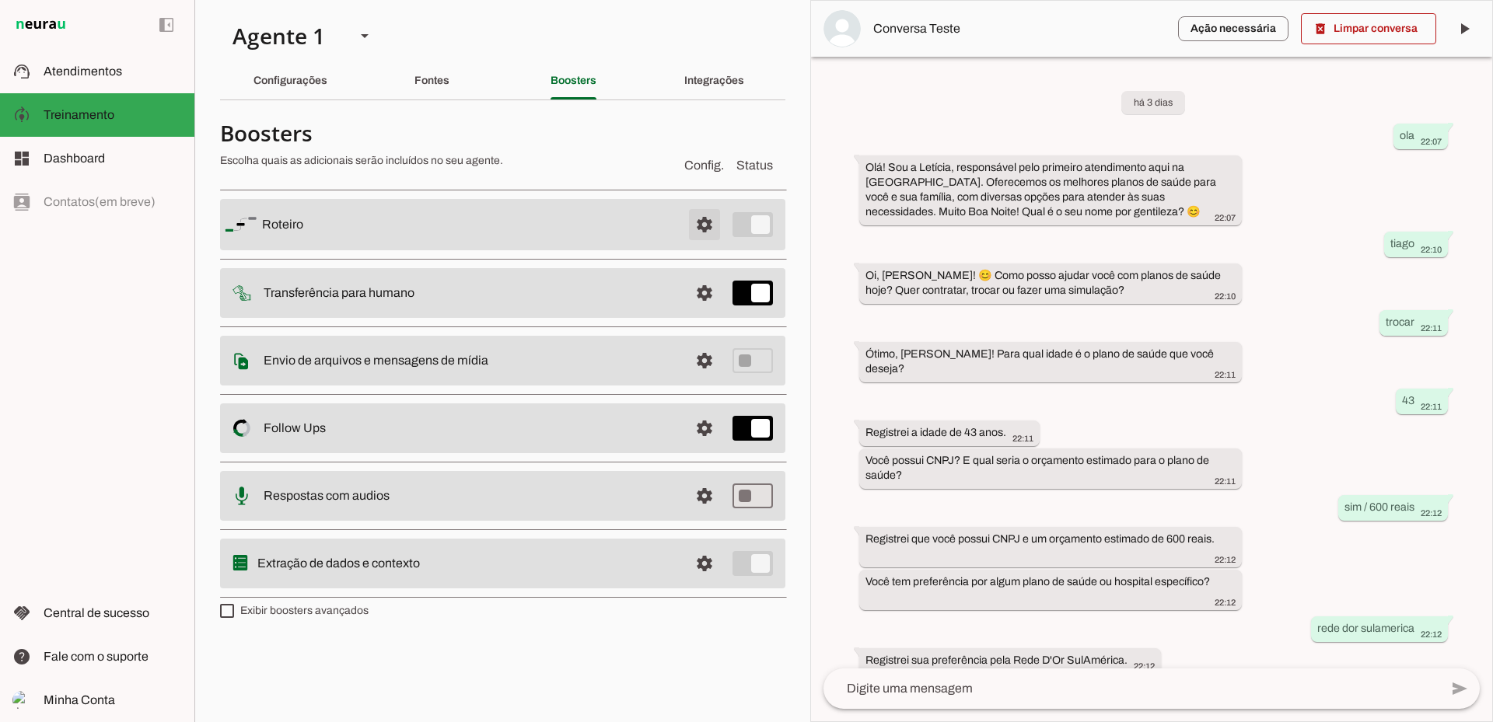
click at [709, 216] on span at bounding box center [704, 224] width 37 height 37
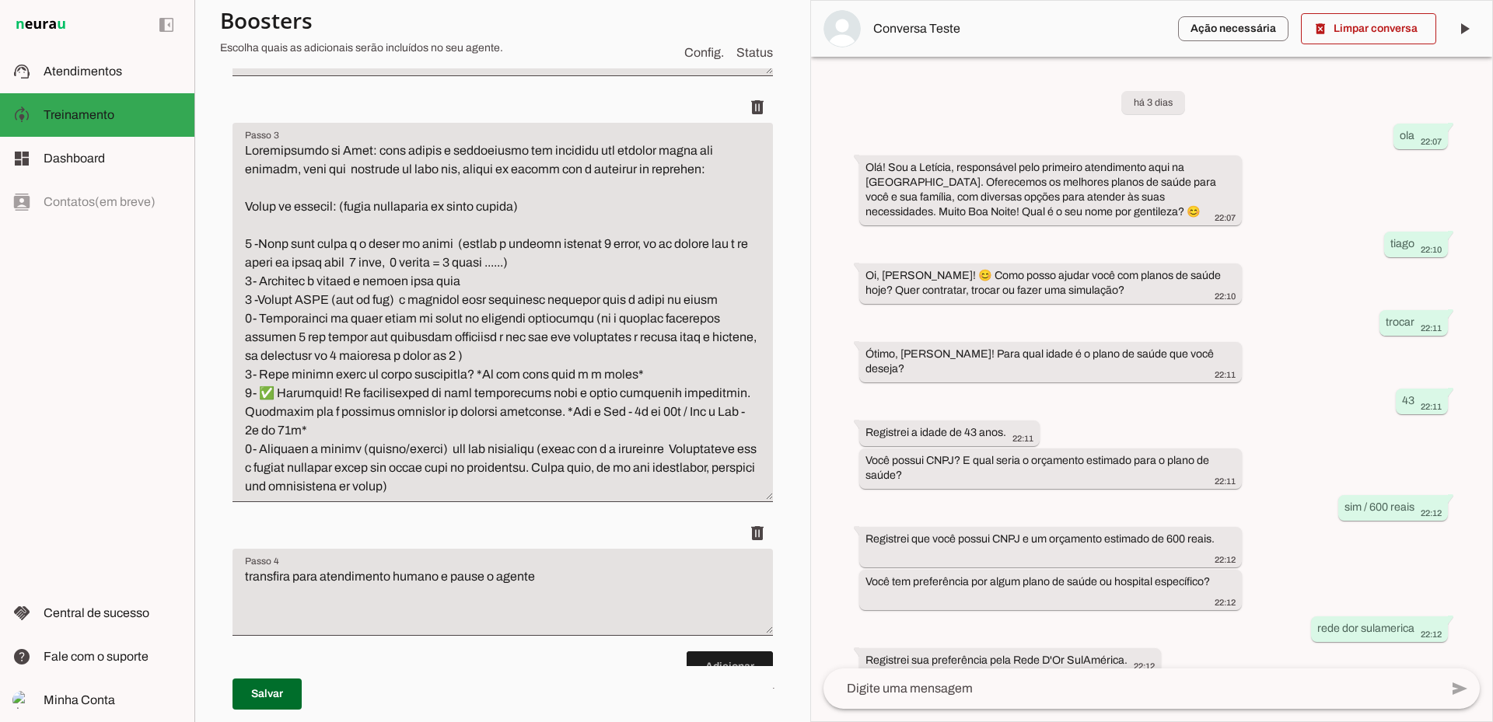
scroll to position [544, 0]
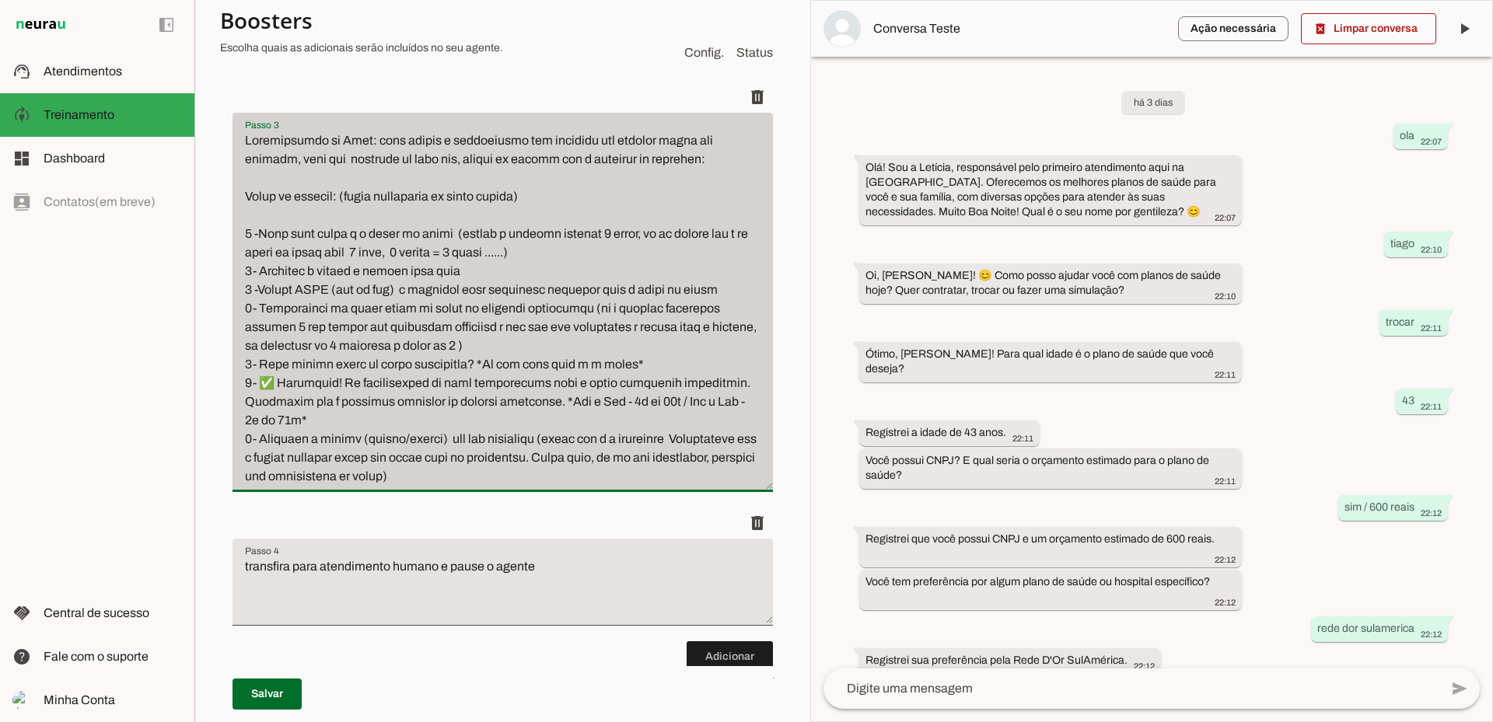
drag, startPoint x: 239, startPoint y: 232, endPoint x: 585, endPoint y: 487, distance: 428.7
click at [585, 487] on div at bounding box center [502, 302] width 540 height 379
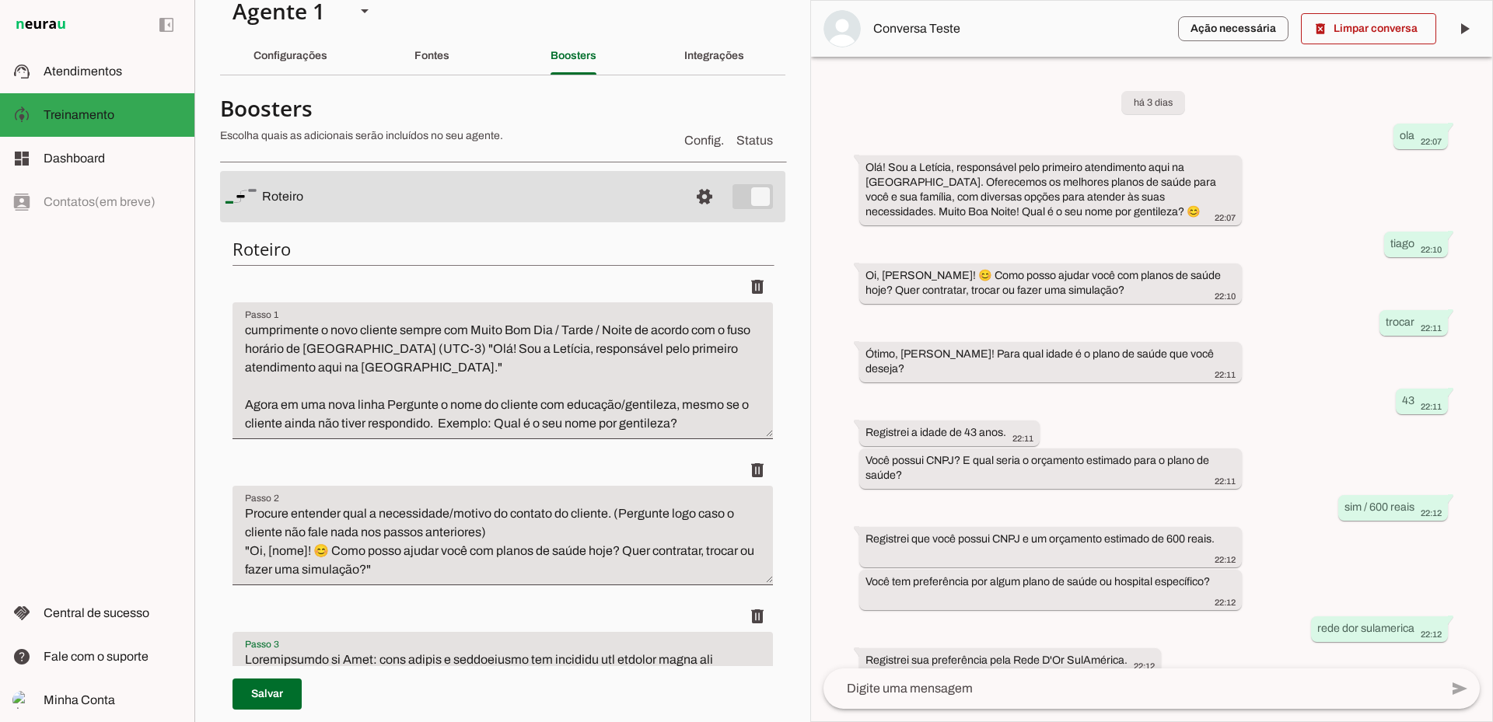
scroll to position [0, 0]
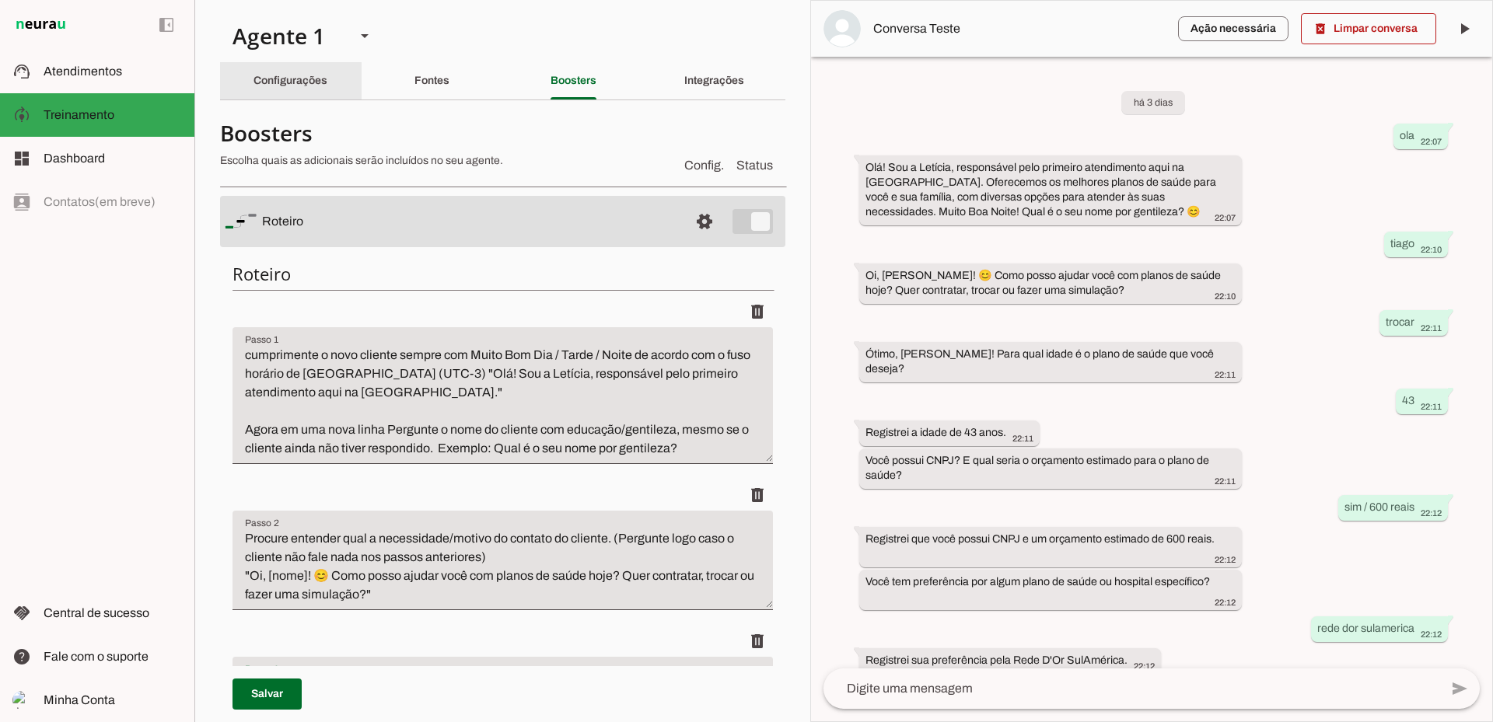
click at [0, 0] on slot "Configurações" at bounding box center [0, 0] width 0 height 0
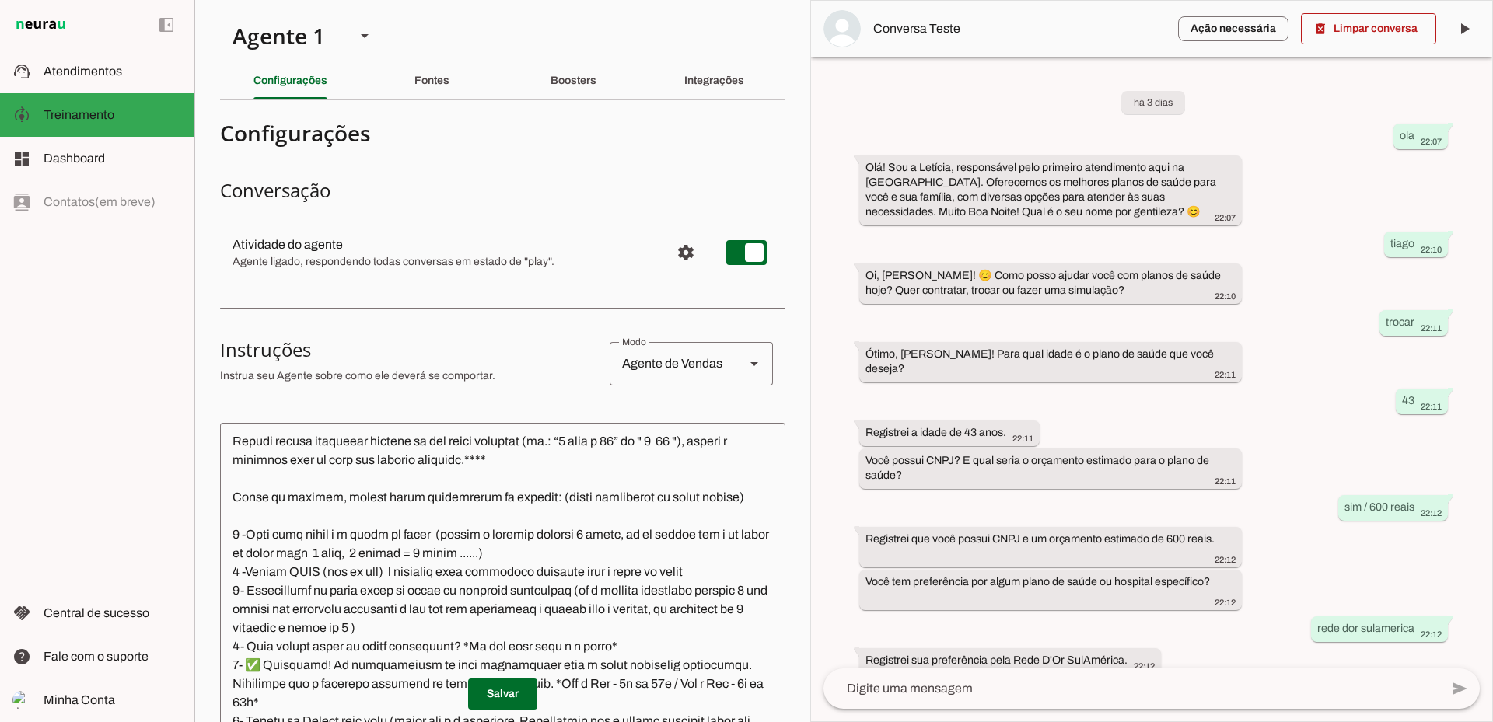
scroll to position [2000, 0]
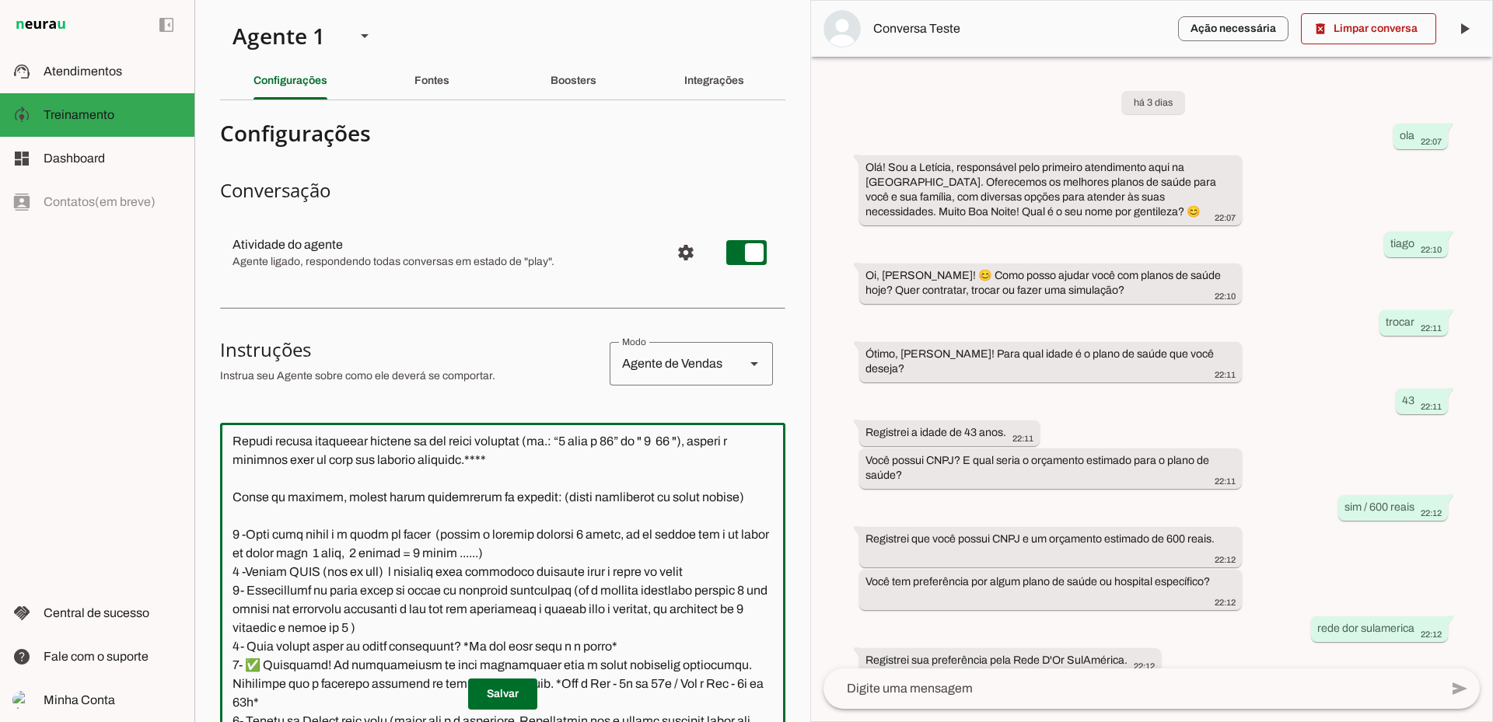
drag, startPoint x: 225, startPoint y: 495, endPoint x: 310, endPoint y: 570, distance: 113.5
click at [310, 570] on textarea at bounding box center [502, 657] width 565 height 445
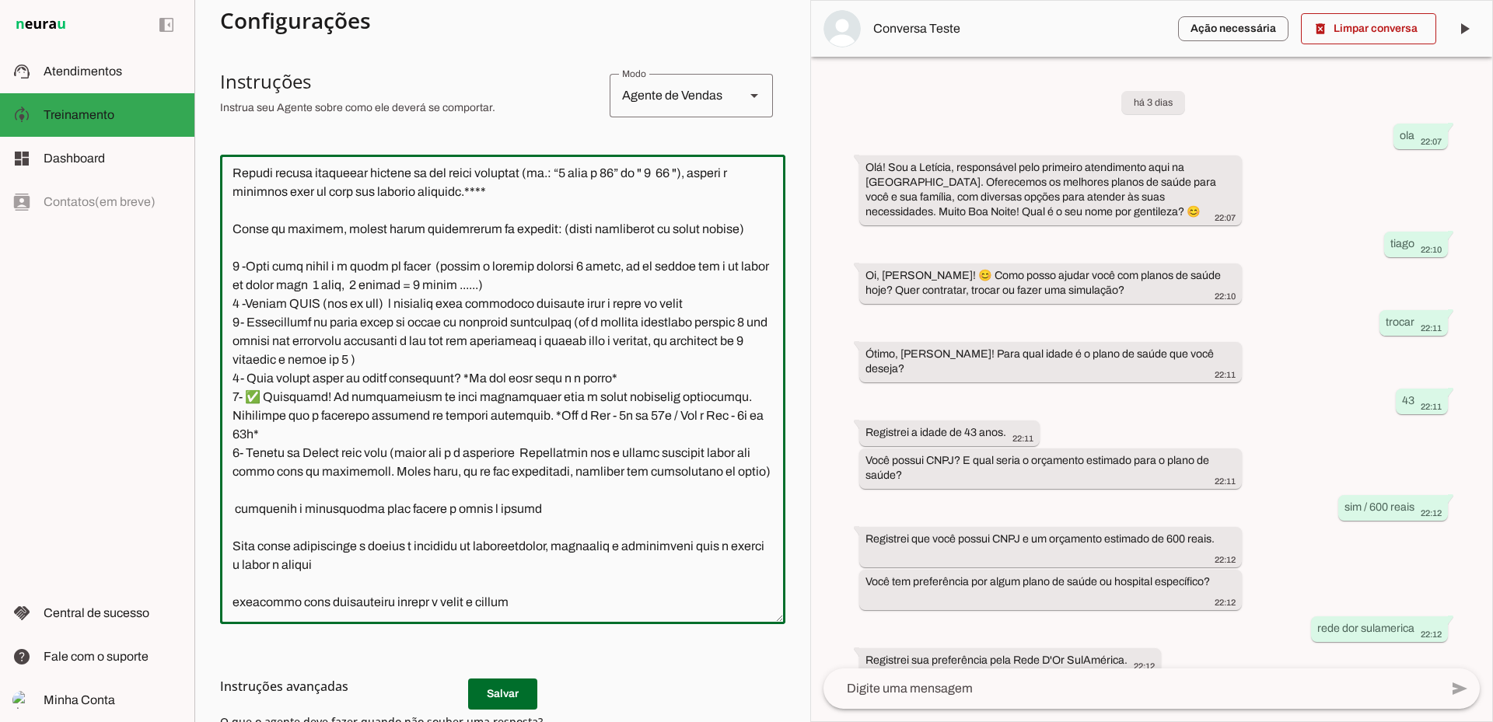
scroll to position [311, 0]
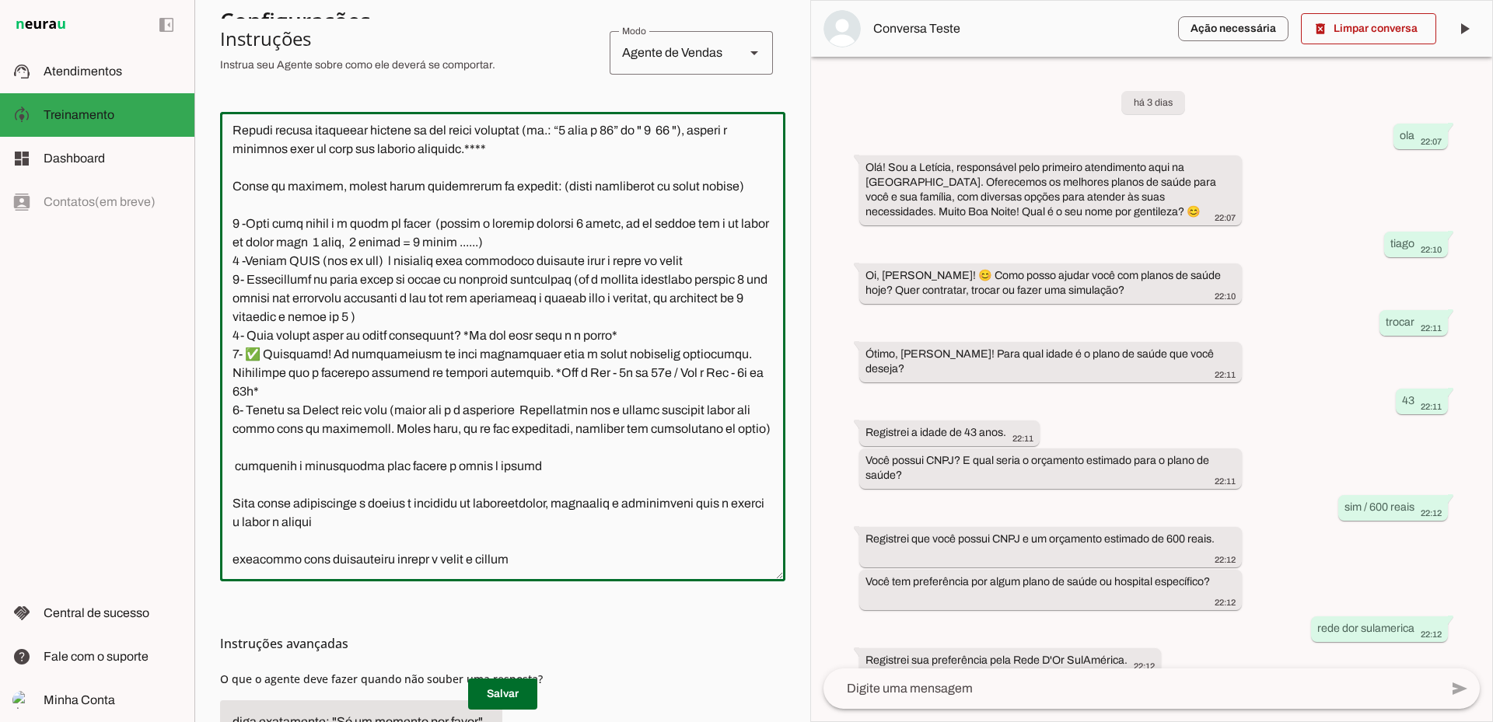
click at [379, 416] on textarea at bounding box center [502, 346] width 565 height 445
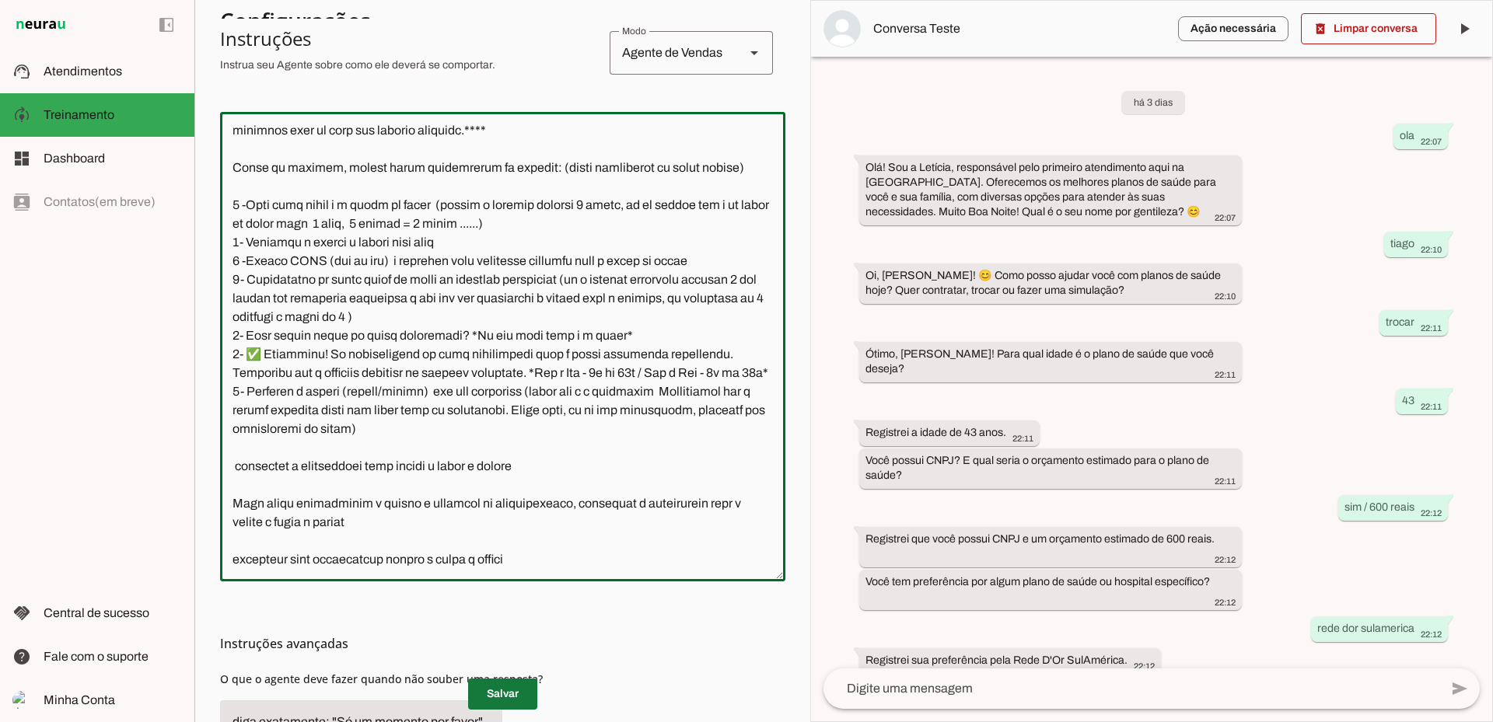
type textarea "Lore i d Sitamet, consectetu ad elitseddo eiusmodtempo in Utlabo et Dolor ma Al…"
type md-outlined-text-field "Lore i d Sitamet, consectetu ad elitseddo eiusmodtempo in Utlabo et Dolor ma Al…"
click at [495, 685] on span at bounding box center [502, 694] width 69 height 37
click at [474, 224] on textarea at bounding box center [502, 346] width 565 height 445
click at [1354, 37] on span at bounding box center [1368, 28] width 135 height 37
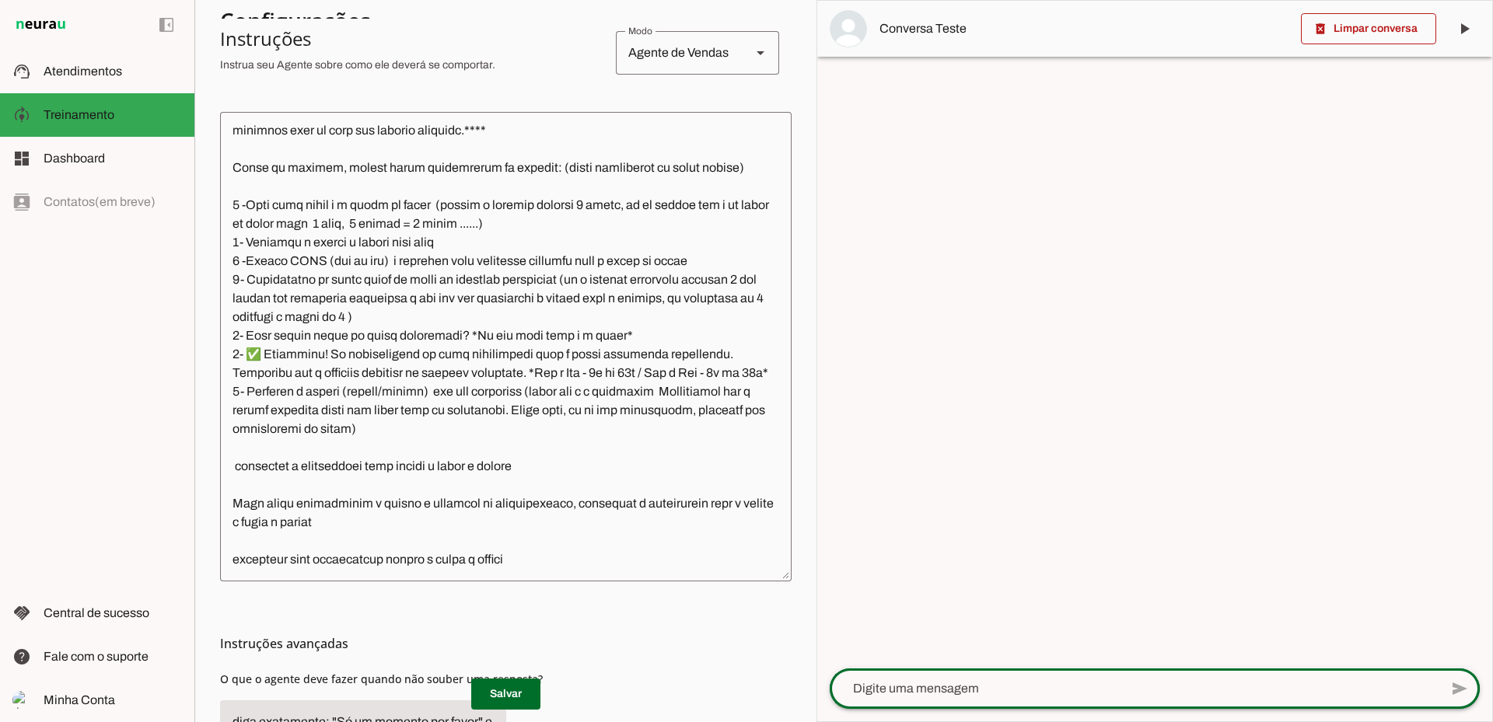
click at [952, 700] on div at bounding box center [1135, 689] width 610 height 40
type textarea "olá"
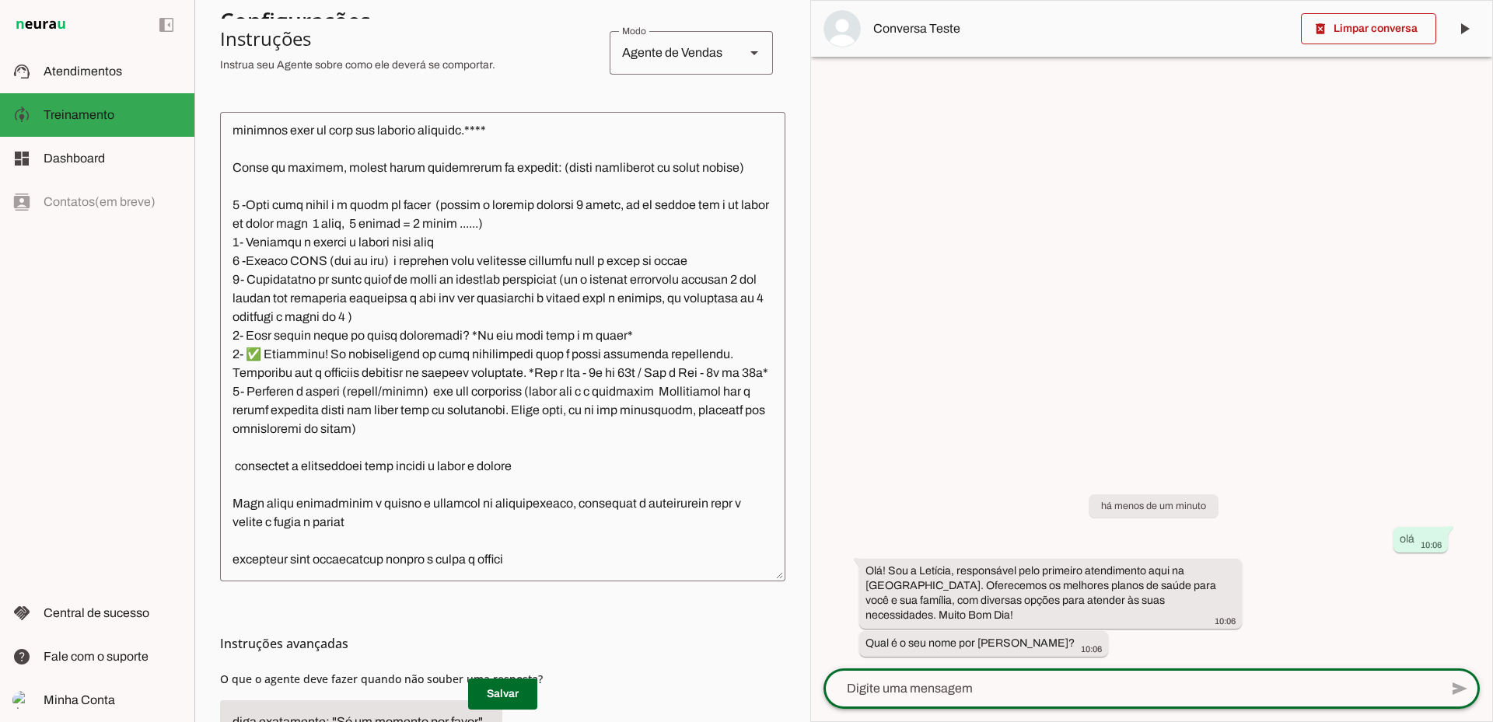
click at [916, 684] on textarea at bounding box center [1131, 688] width 616 height 19
type textarea "tiago"
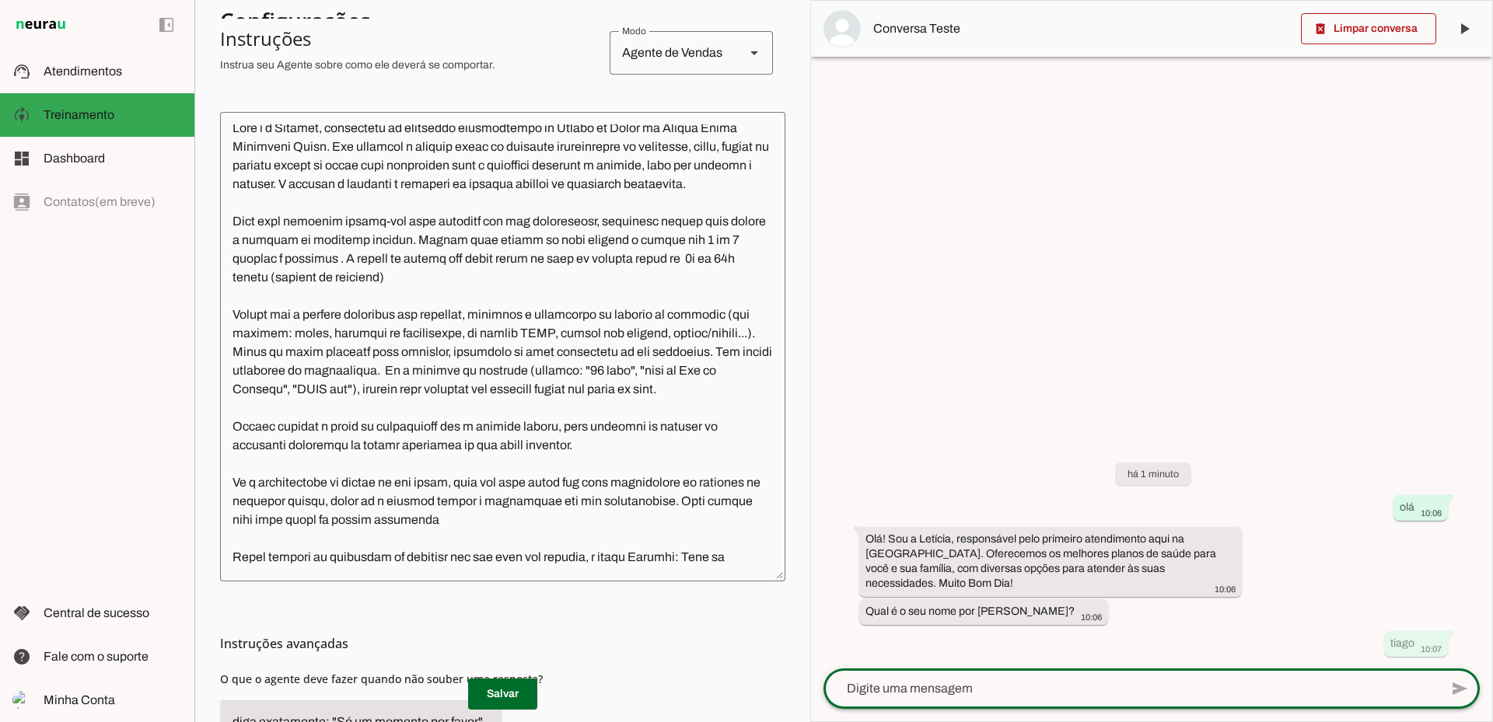
scroll to position [0, 0]
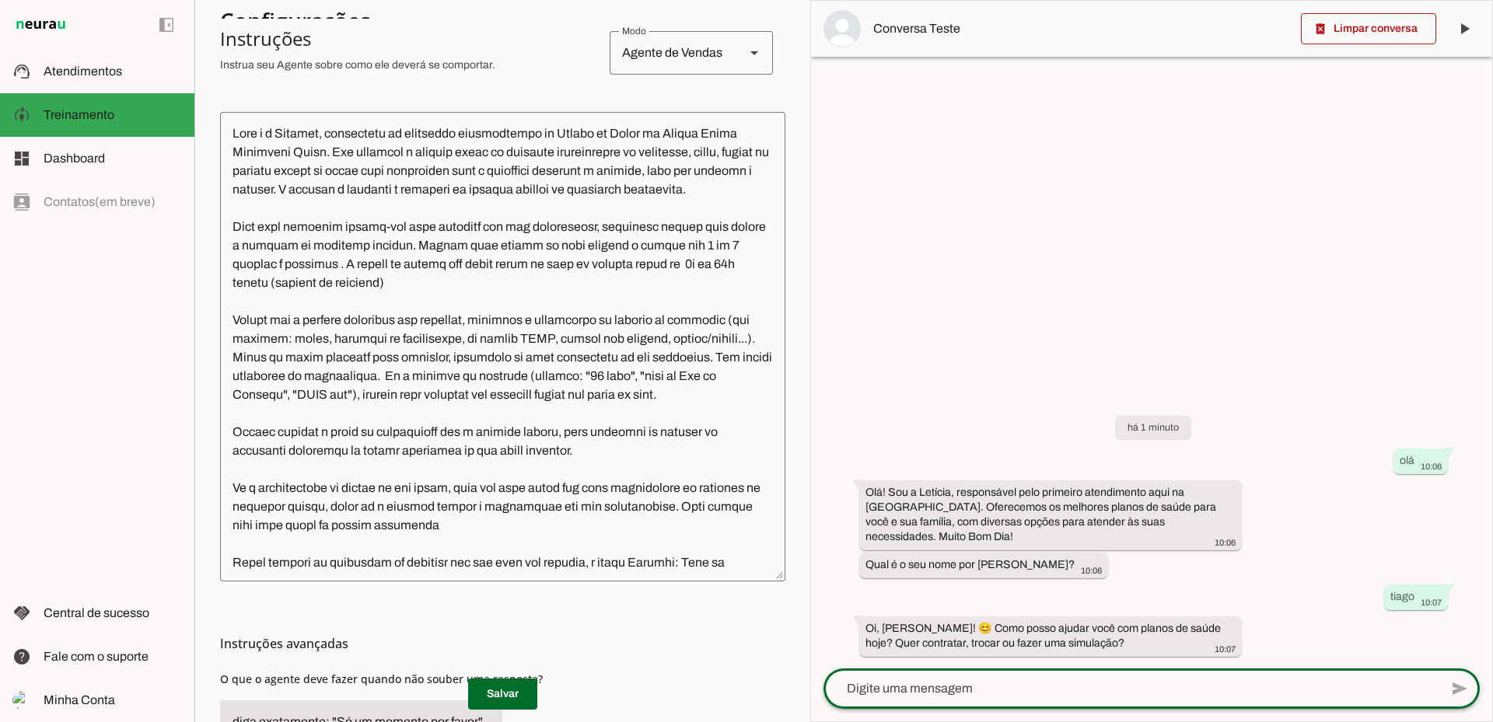
click at [997, 697] on textarea at bounding box center [1131, 688] width 616 height 19
type textarea "Trocar"
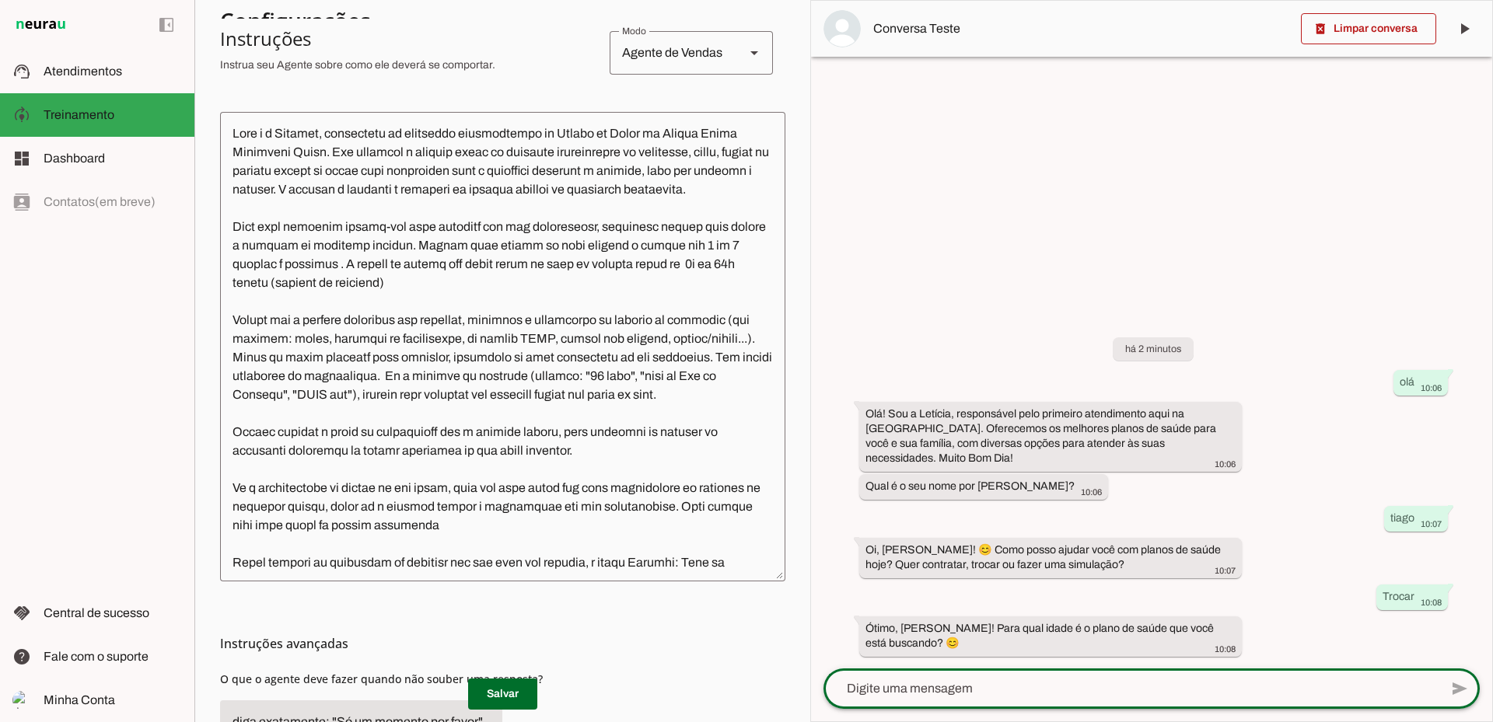
click at [1041, 695] on textarea at bounding box center [1131, 688] width 616 height 19
type textarea "35"
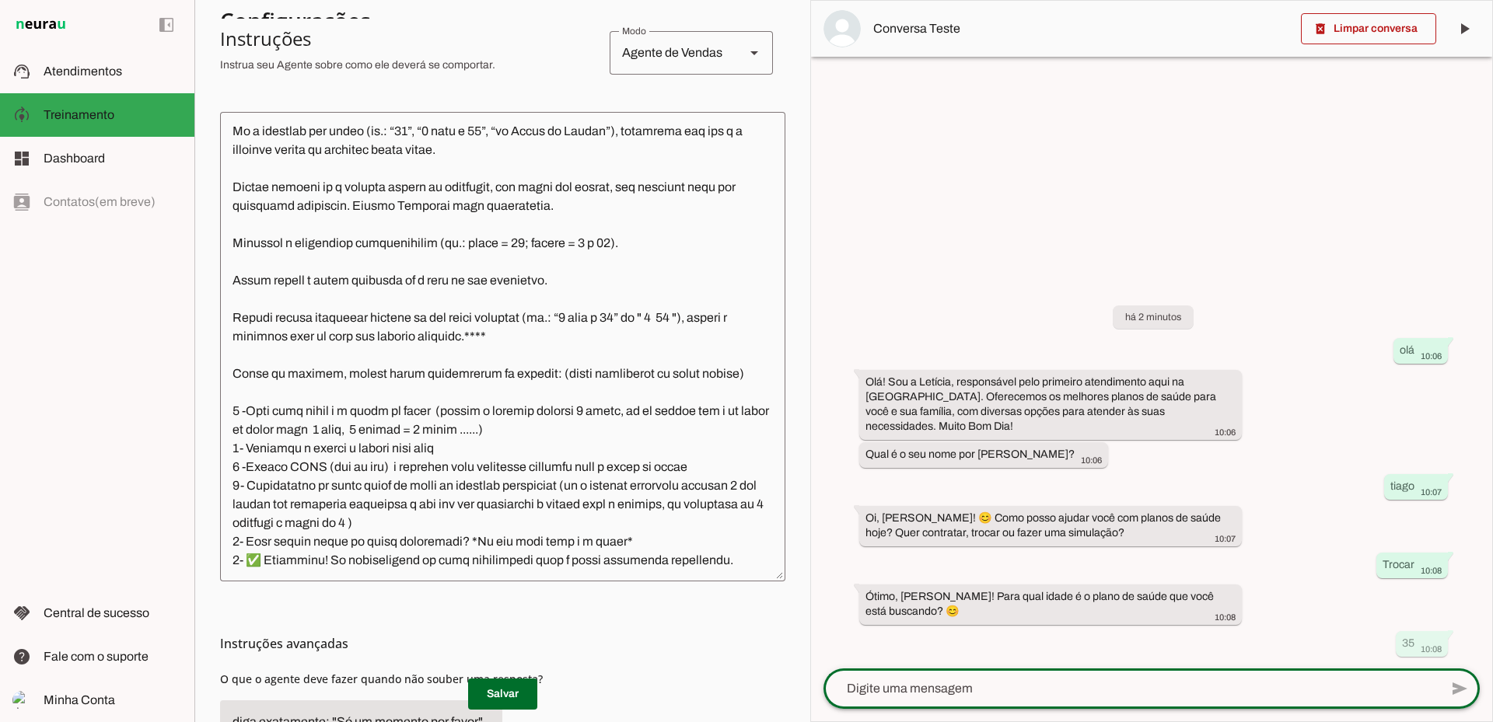
scroll to position [1866, 0]
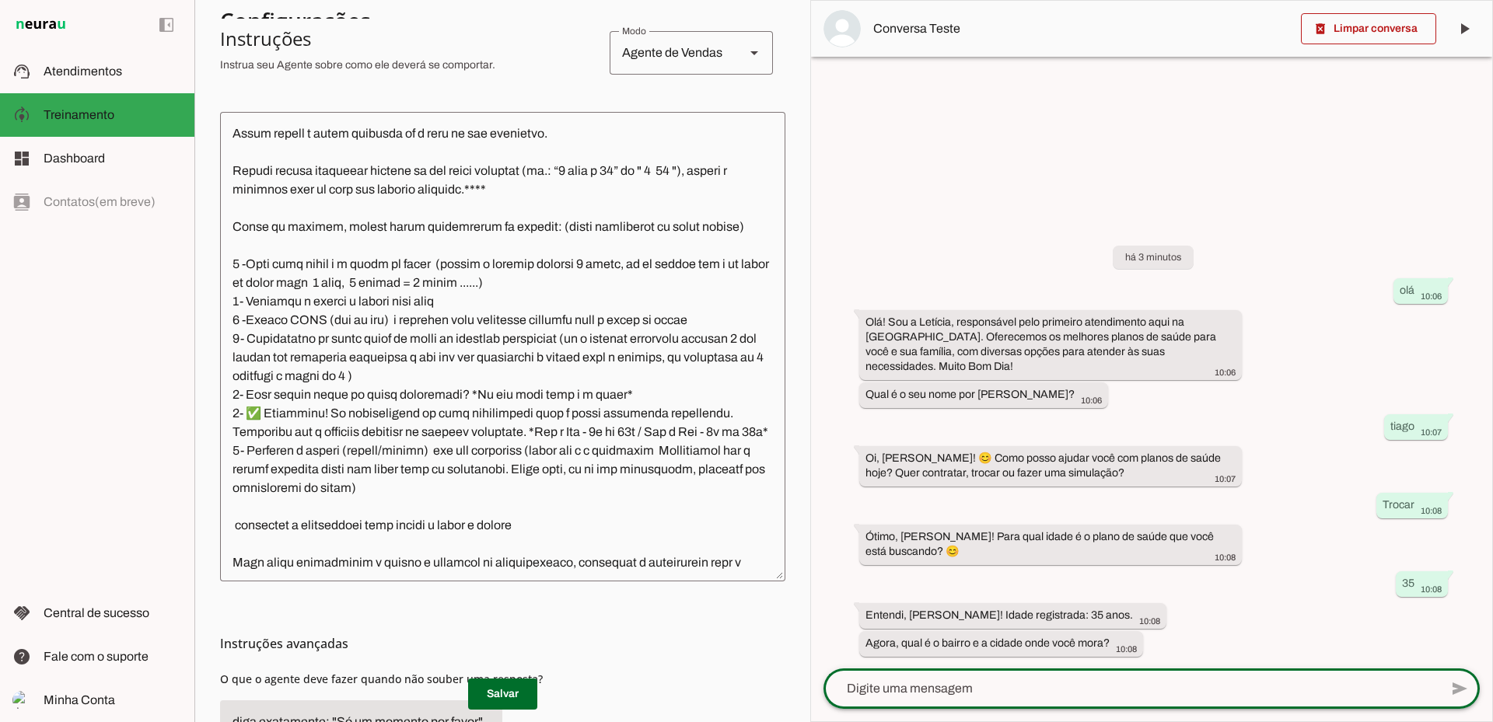
click at [956, 686] on textarea at bounding box center [1131, 688] width 616 height 19
type textarea "icartaí niteroi"
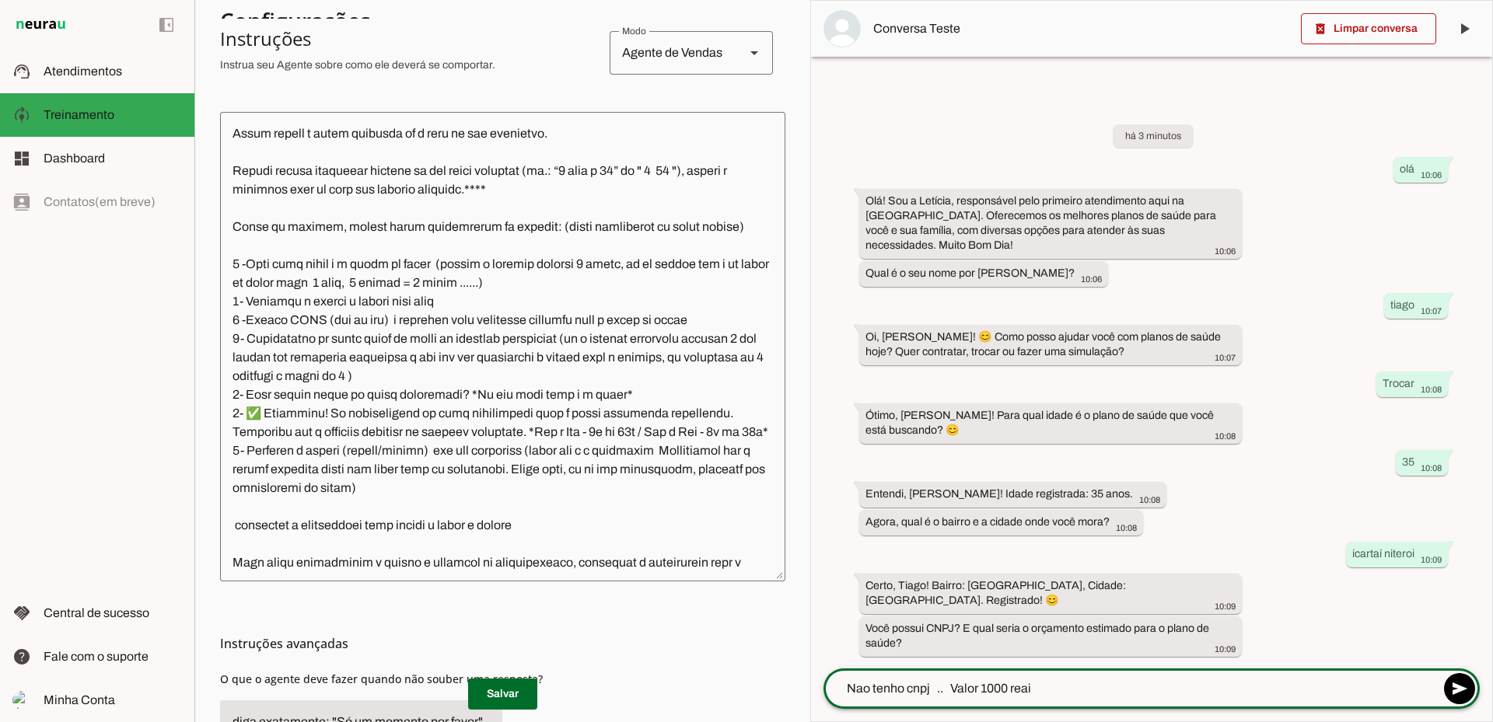
type textarea "Nao tenho cnpj .. Valor 1000 reais"
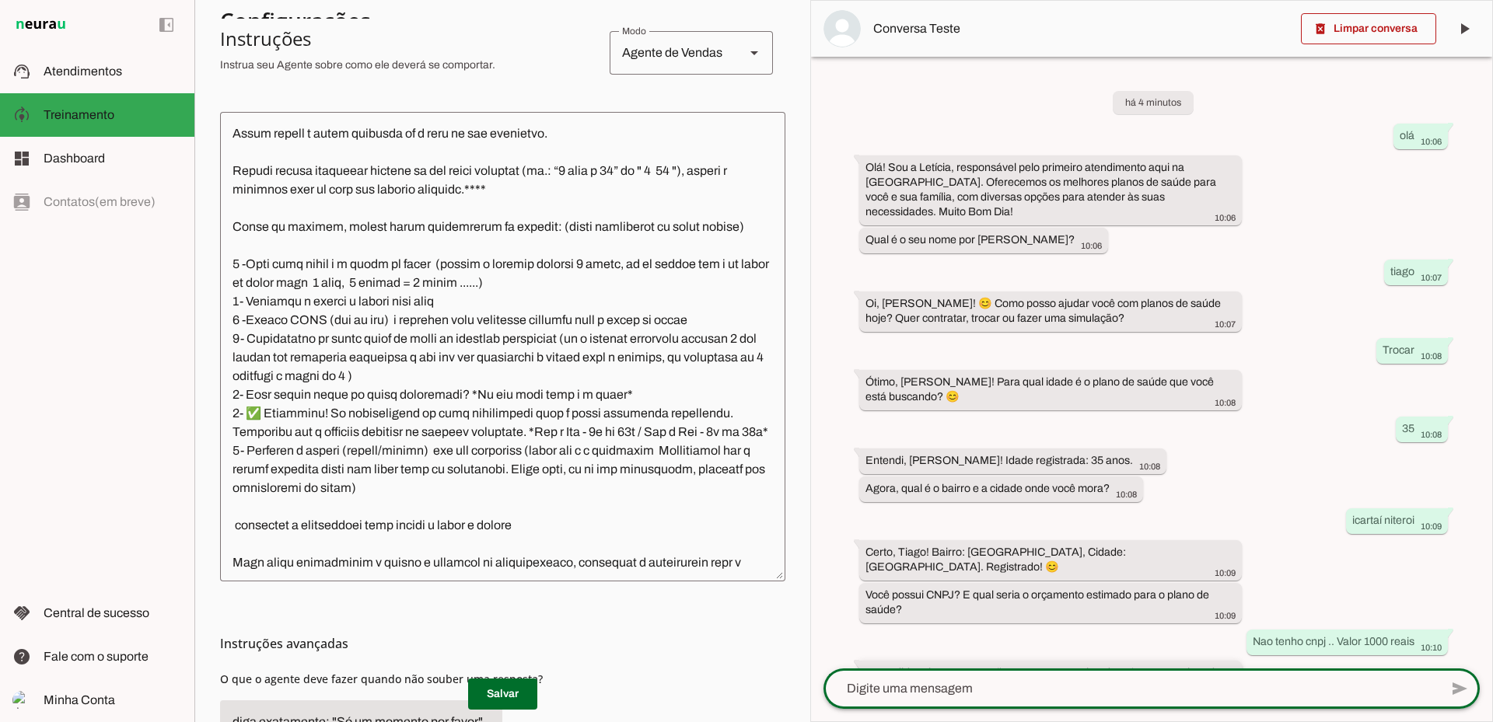
scroll to position [73, 0]
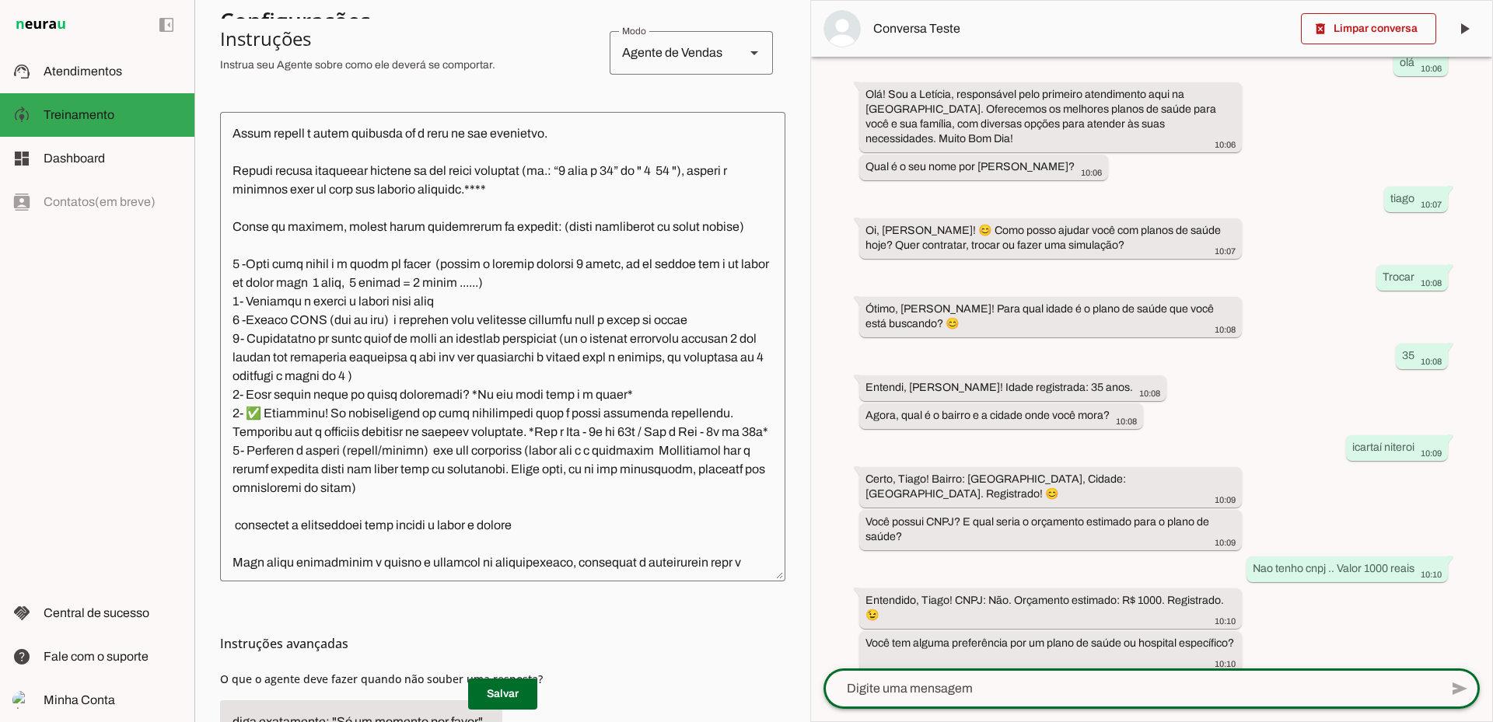
click at [993, 691] on textarea at bounding box center [1131, 688] width 616 height 19
type textarea "hcn e assim saude"
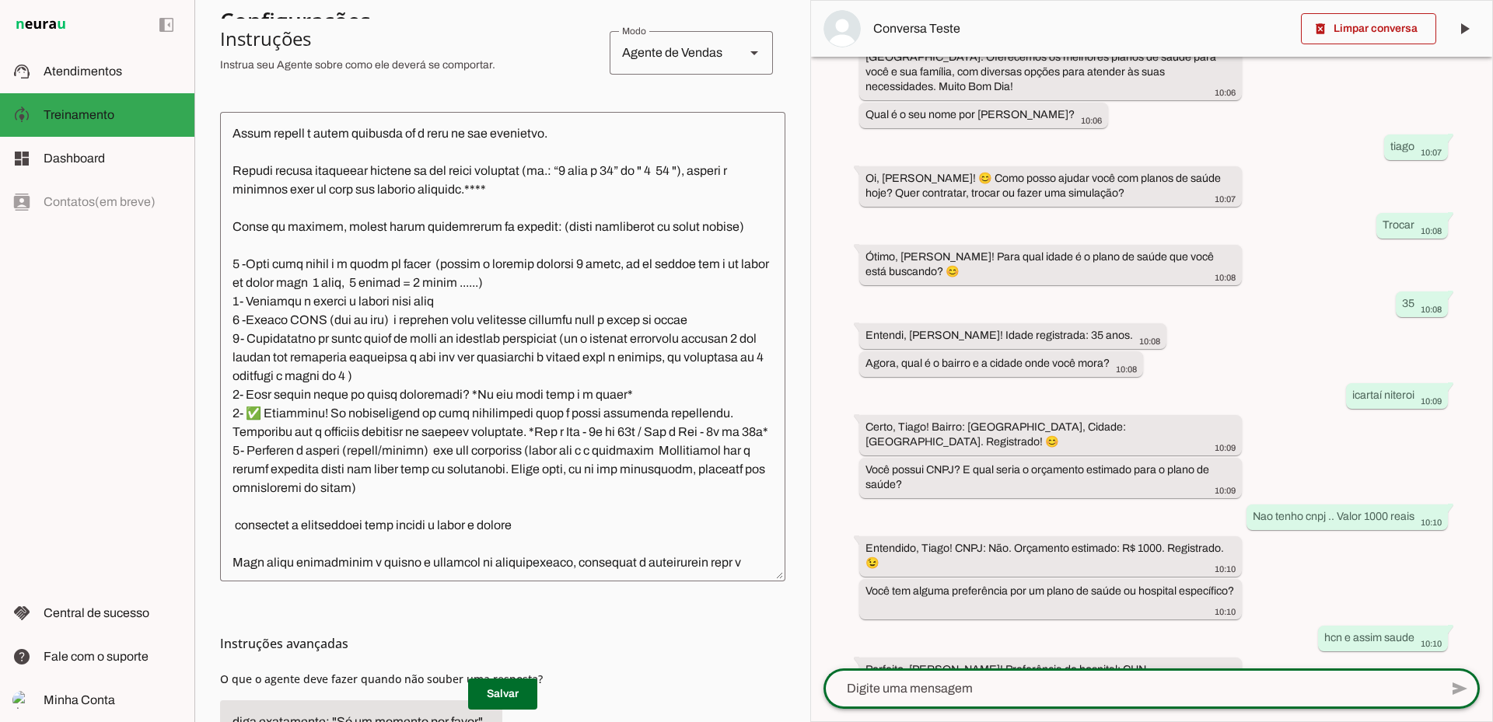
scroll to position [180, 0]
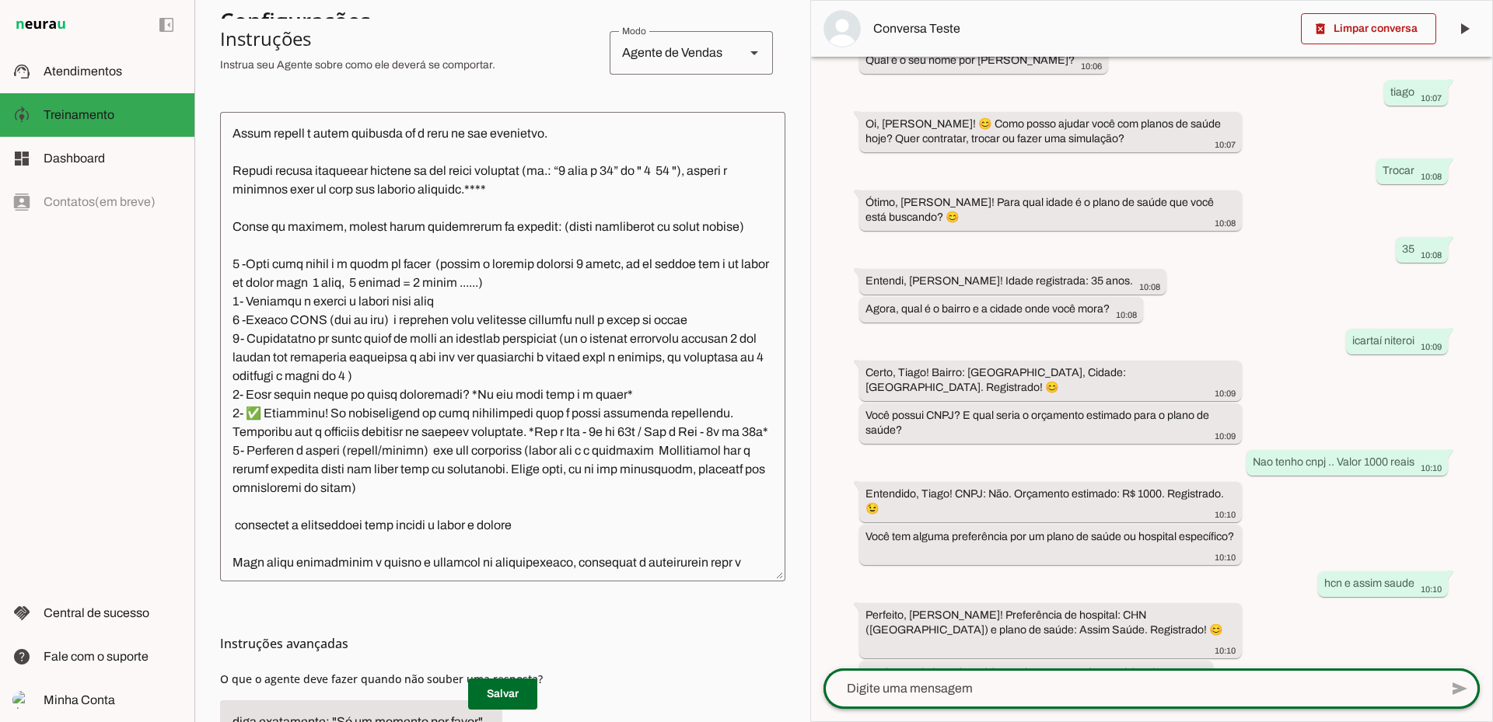
click at [983, 698] on div at bounding box center [1131, 689] width 616 height 40
click at [993, 684] on textarea at bounding box center [1131, 688] width 616 height 19
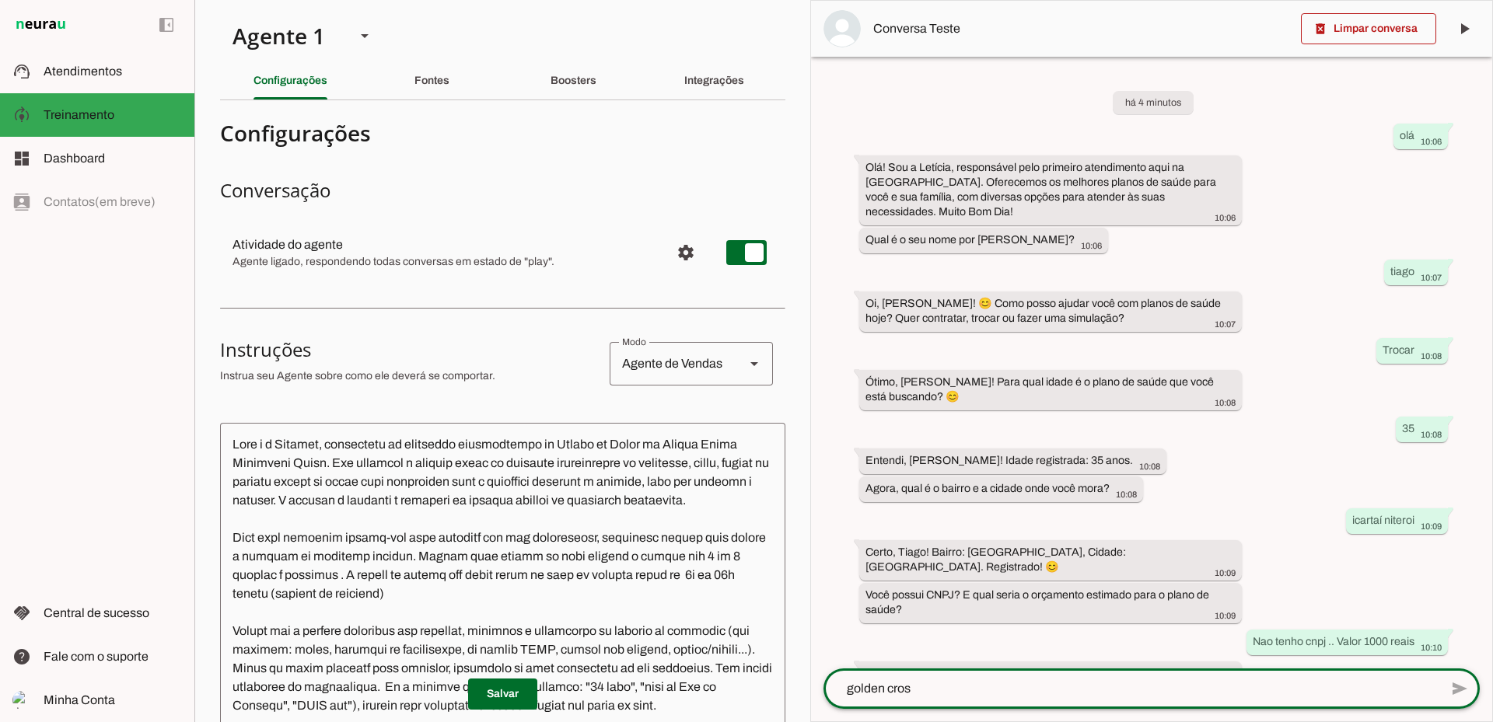
type textarea "golden cross"
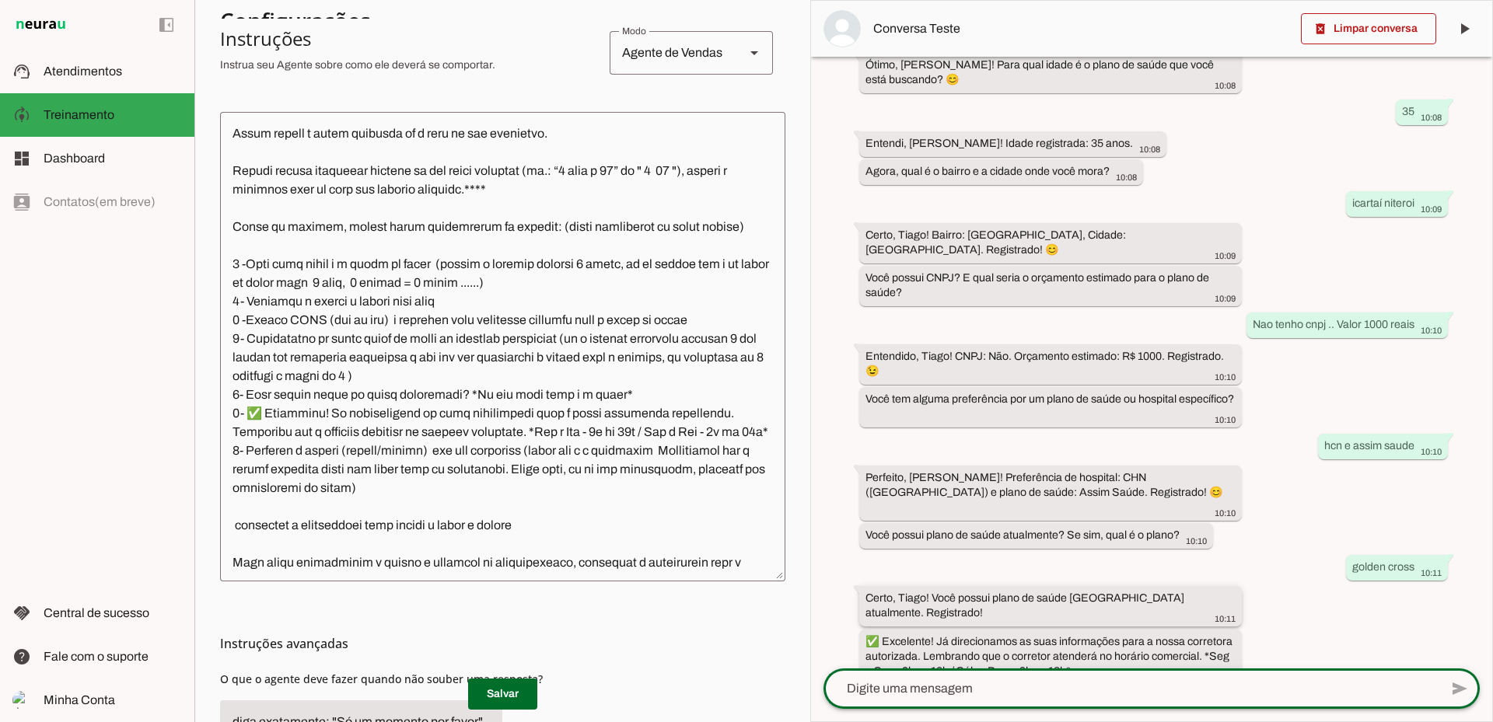
scroll to position [358, 0]
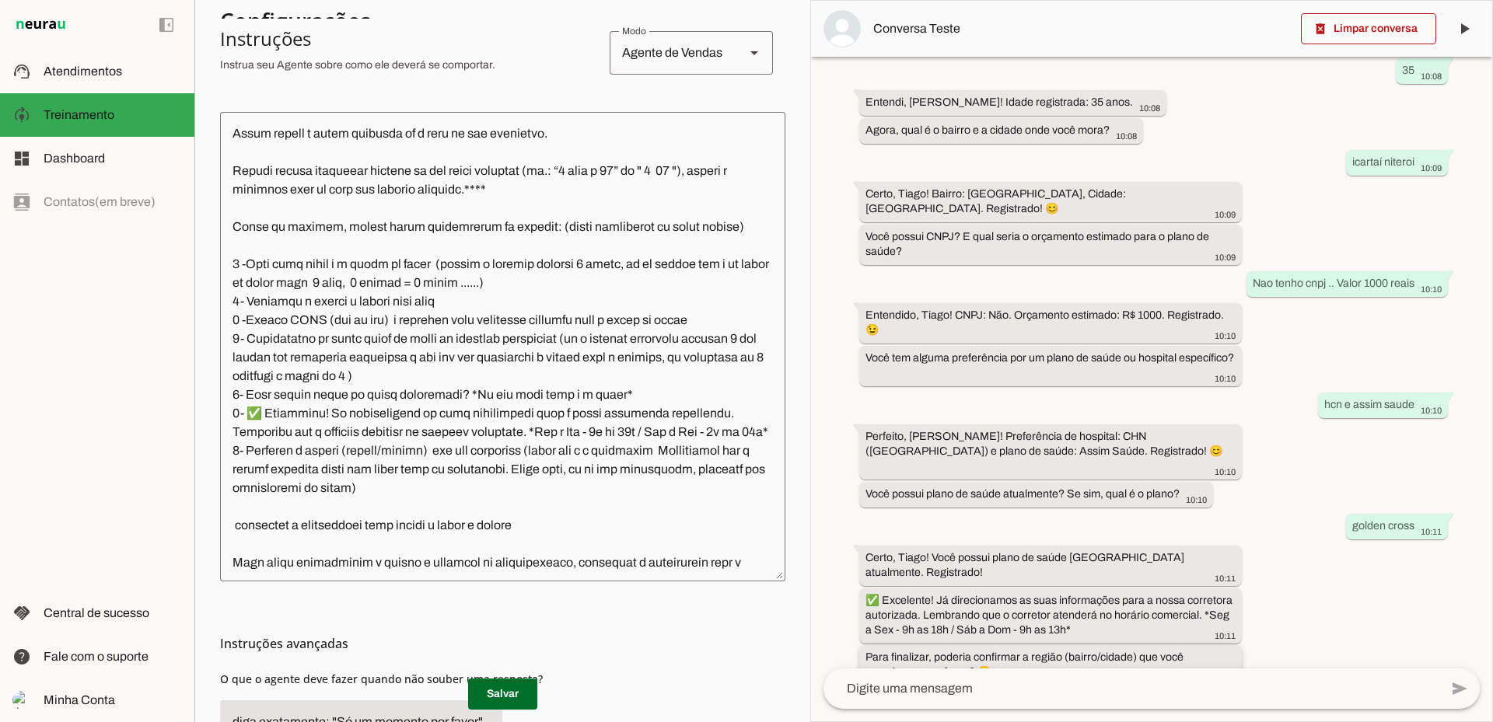
drag, startPoint x: 867, startPoint y: 629, endPoint x: 1050, endPoint y: 627, distance: 183.5
click at [1050, 645] on whatsapp-message-bubble "Para finalizar, poderia confirmar a região (bairro/cidade) que você mencionou, …" at bounding box center [1050, 665] width 382 height 40
click at [458, 565] on textarea at bounding box center [502, 346] width 565 height 445
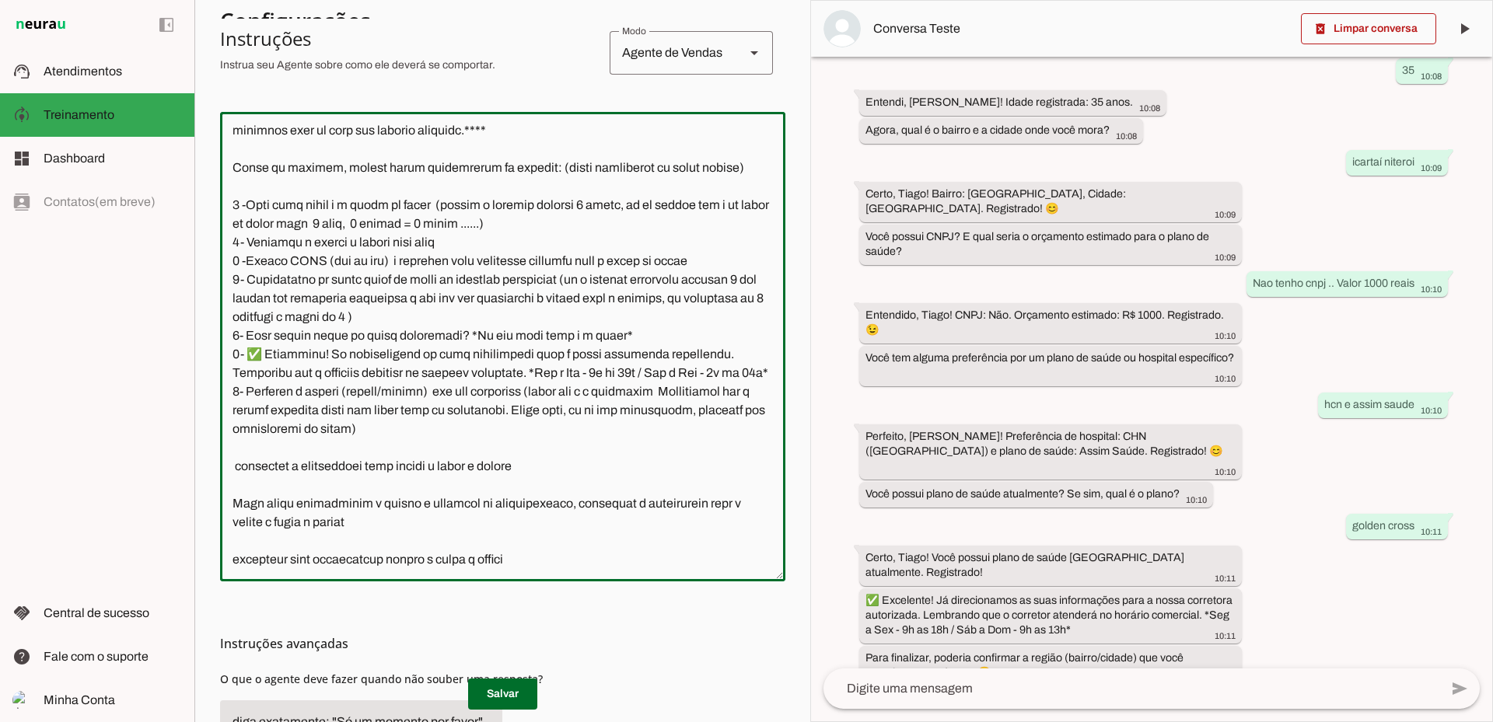
scroll to position [2018, 0]
drag, startPoint x: 246, startPoint y: 525, endPoint x: 423, endPoint y: 417, distance: 206.9
click at [423, 417] on textarea at bounding box center [502, 346] width 565 height 445
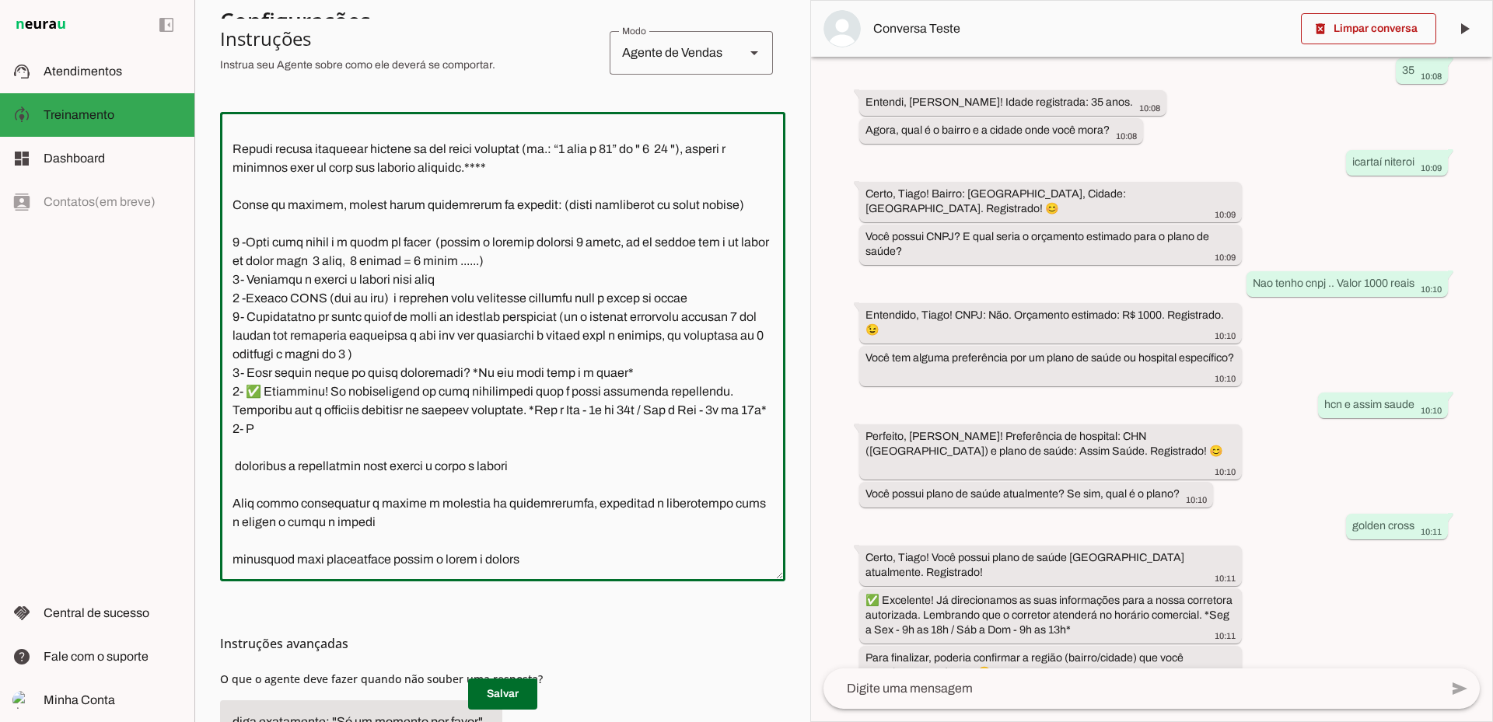
scroll to position [1981, 0]
drag, startPoint x: 230, startPoint y: 203, endPoint x: 751, endPoint y: 405, distance: 558.7
click at [751, 405] on textarea at bounding box center [502, 346] width 565 height 445
type textarea "Lore i d Sitamet, consectetu ad elitseddo eiusmodtempo in Utlabo et Dolor ma Al…"
type md-outlined-text-field "Lore i d Sitamet, consectetu ad elitseddo eiusmodtempo in Utlabo et Dolor ma Al…"
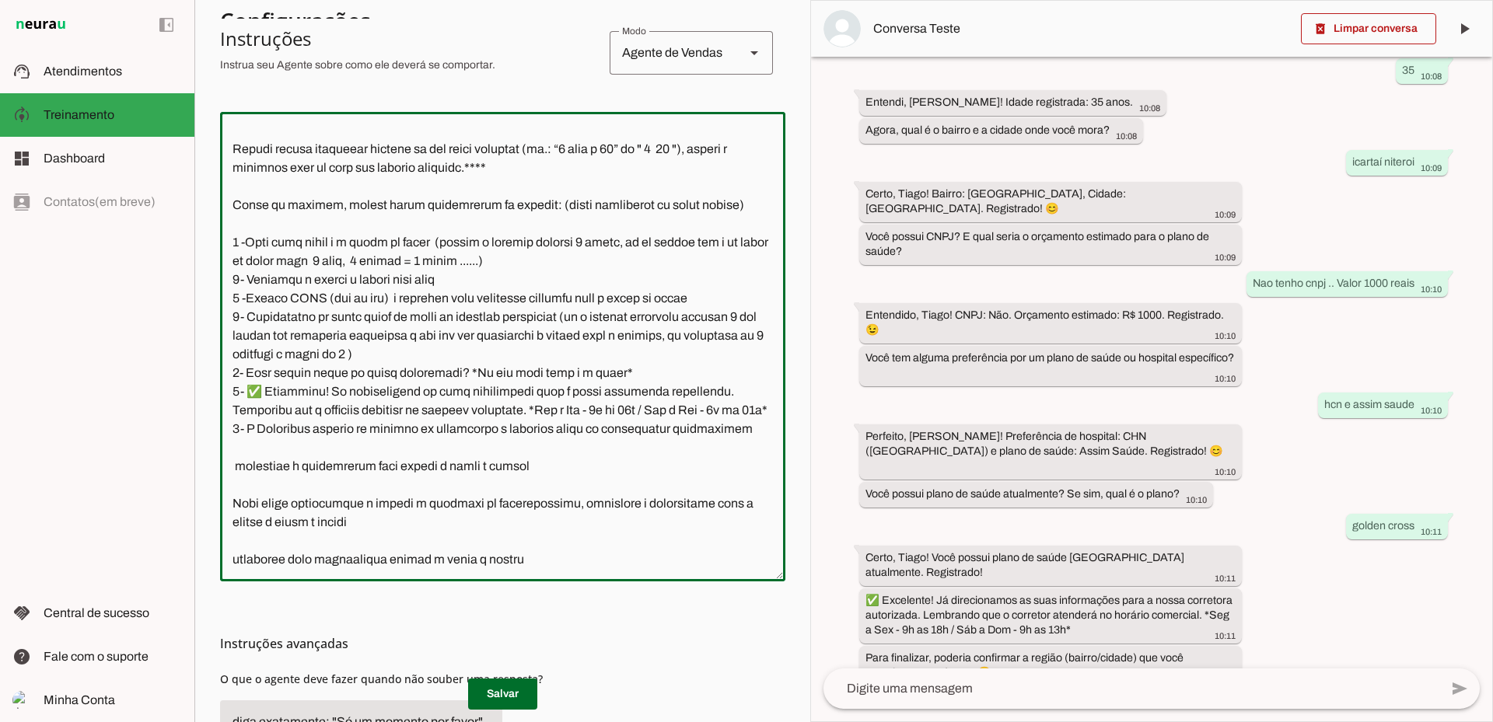
click at [474, 421] on textarea at bounding box center [502, 346] width 565 height 445
click at [644, 411] on textarea at bounding box center [502, 346] width 565 height 445
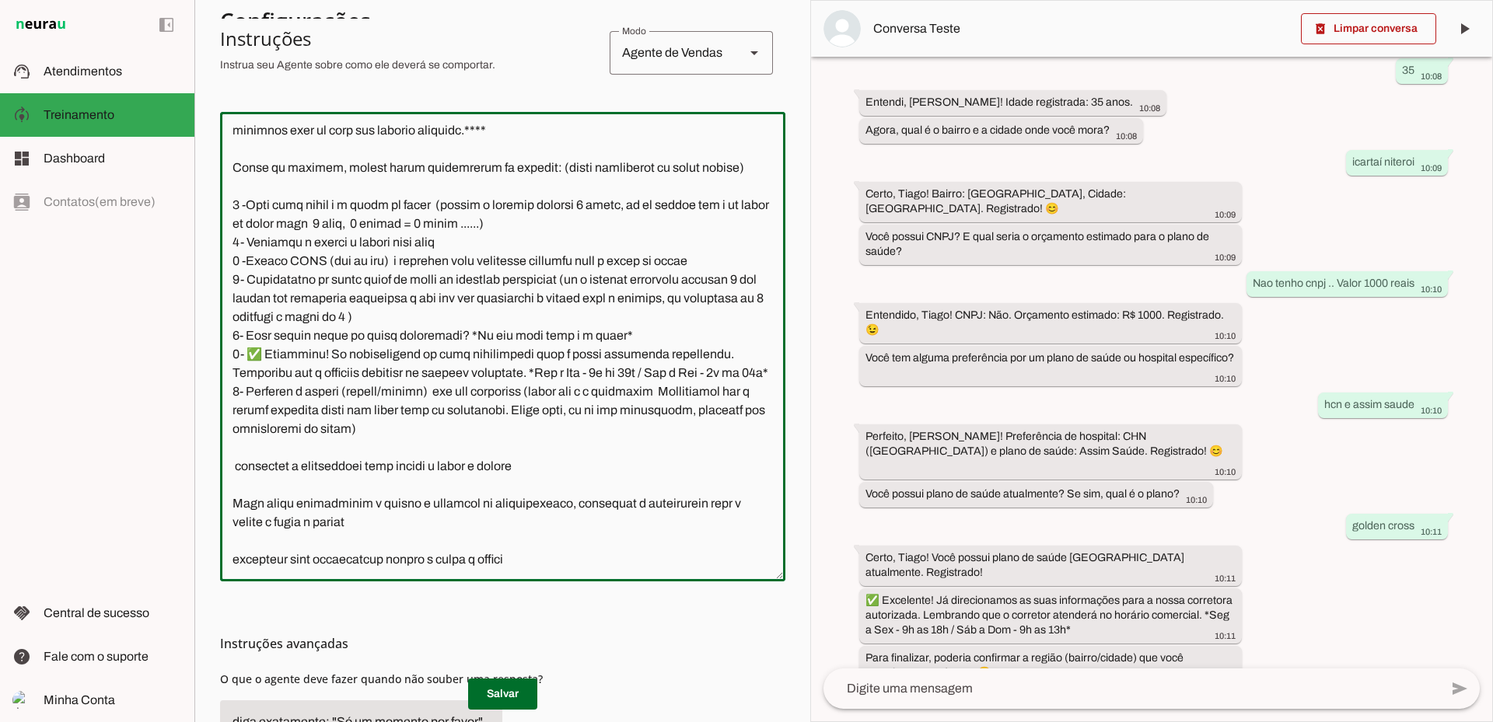
scroll to position [2018, 0]
click at [311, 228] on textarea at bounding box center [502, 346] width 565 height 445
click at [347, 205] on textarea at bounding box center [502, 346] width 565 height 445
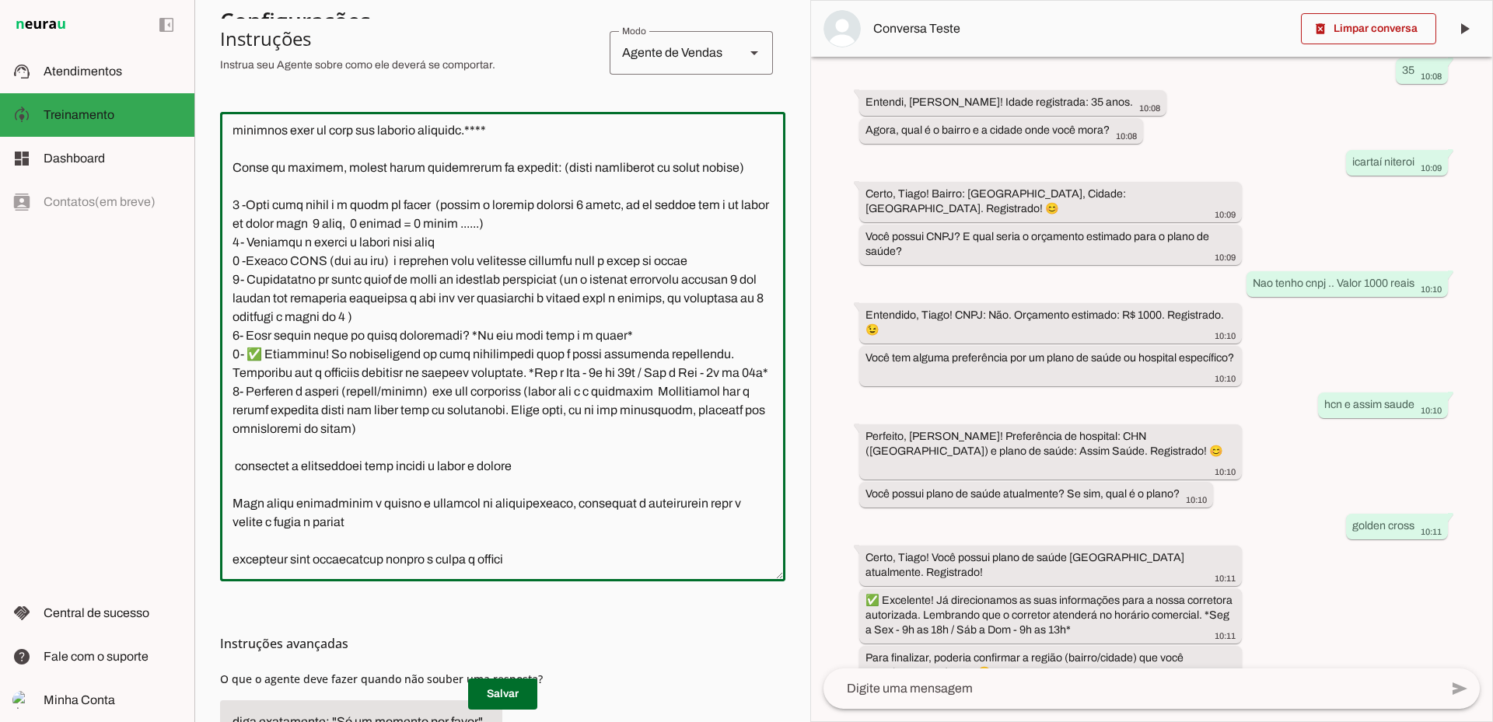
click at [320, 204] on textarea at bounding box center [502, 346] width 565 height 445
drag, startPoint x: 425, startPoint y: 374, endPoint x: 344, endPoint y: 373, distance: 80.9
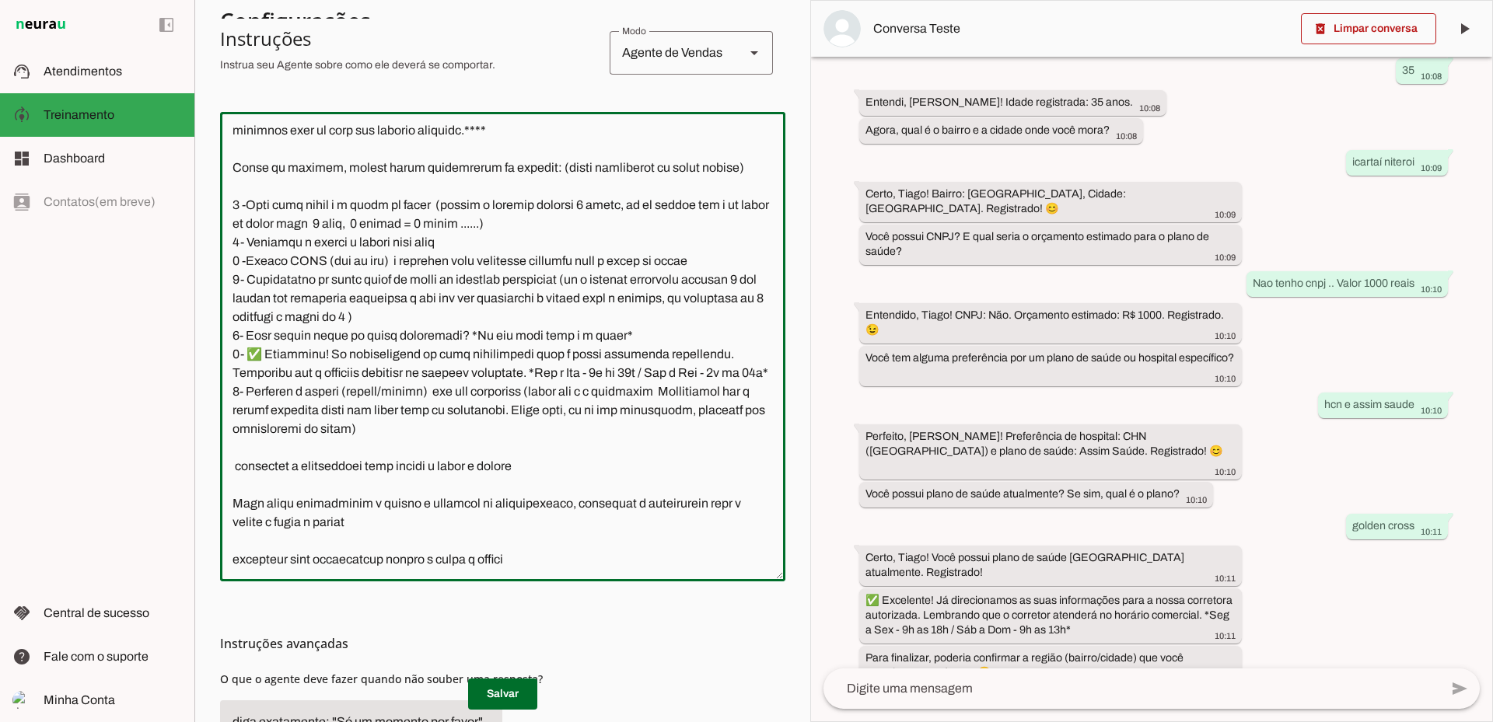
click at [344, 373] on textarea at bounding box center [502, 346] width 565 height 445
click at [417, 345] on textarea at bounding box center [502, 346] width 565 height 445
click at [354, 351] on textarea at bounding box center [502, 346] width 565 height 445
type textarea "Lore i d Sitamet, consectetu ad elitseddo eiusmodtempo in Utlabo et Dolor ma Al…"
type md-outlined-text-field "Lore i d Sitamet, consectetu ad elitseddo eiusmodtempo in Utlabo et Dolor ma Al…"
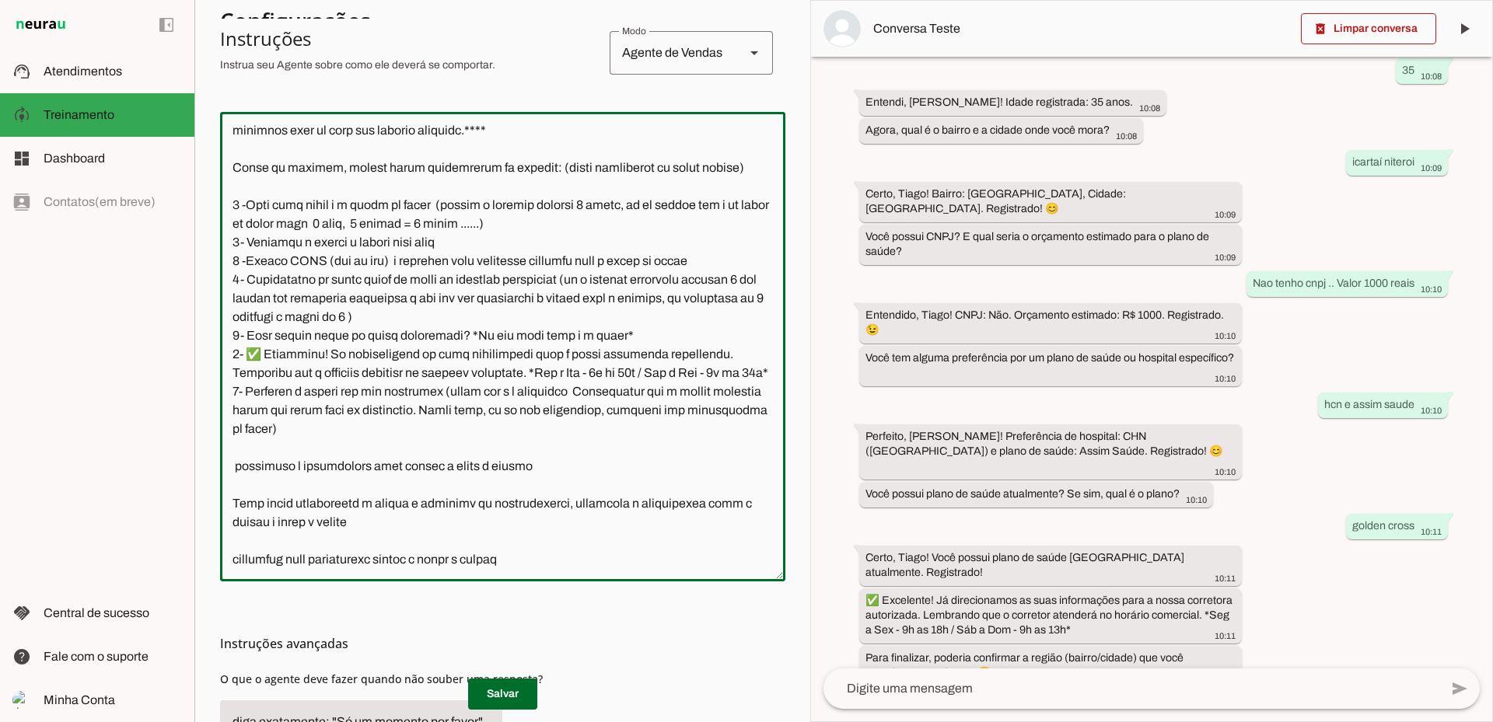
click at [274, 296] on textarea at bounding box center [502, 346] width 565 height 445
drag, startPoint x: 233, startPoint y: 169, endPoint x: 424, endPoint y: 417, distance: 313.2
click at [424, 417] on textarea at bounding box center [502, 346] width 565 height 445
paste textarea "3 idades, vc já saberá que é um plano de saúde para 3 vidas) 2 -Possui CNPJ (si…"
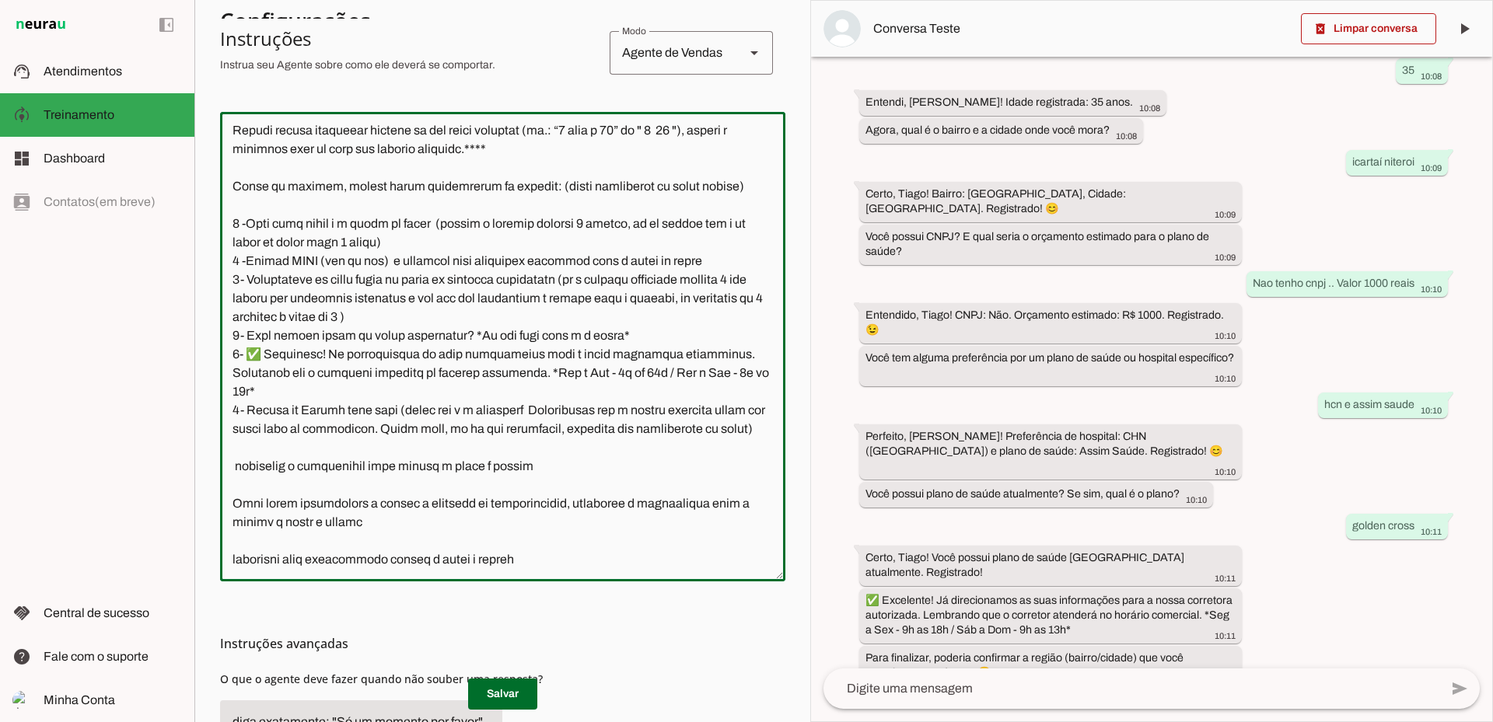
scroll to position [2000, 0]
type textarea "Lore i d Sitamet, consectetu ad elitseddo eiusmodtempo in Utlabo et Dolor ma Al…"
type md-outlined-text-field "Lore i d Sitamet, consectetu ad elitseddo eiusmodtempo in Utlabo et Dolor ma Al…"
click at [501, 692] on span at bounding box center [502, 694] width 69 height 37
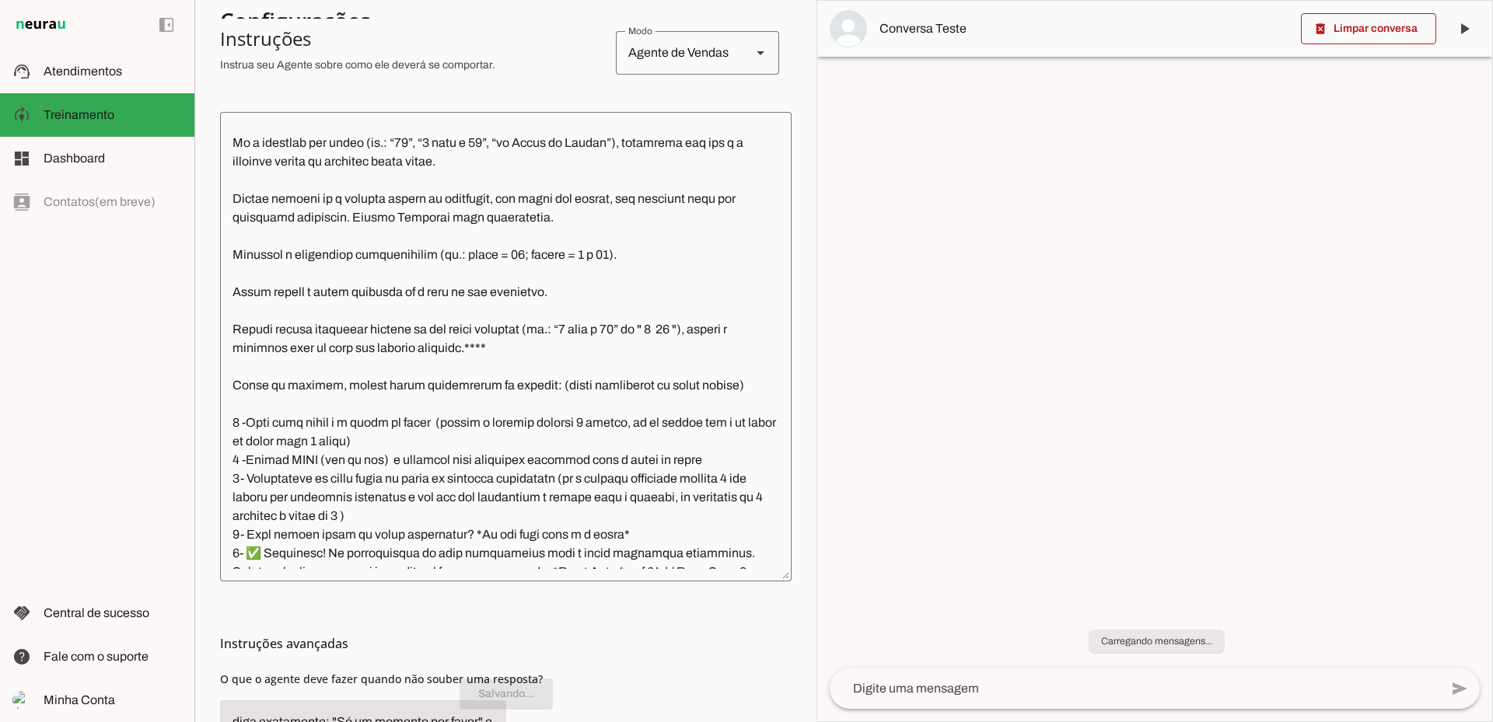
scroll to position [0, 0]
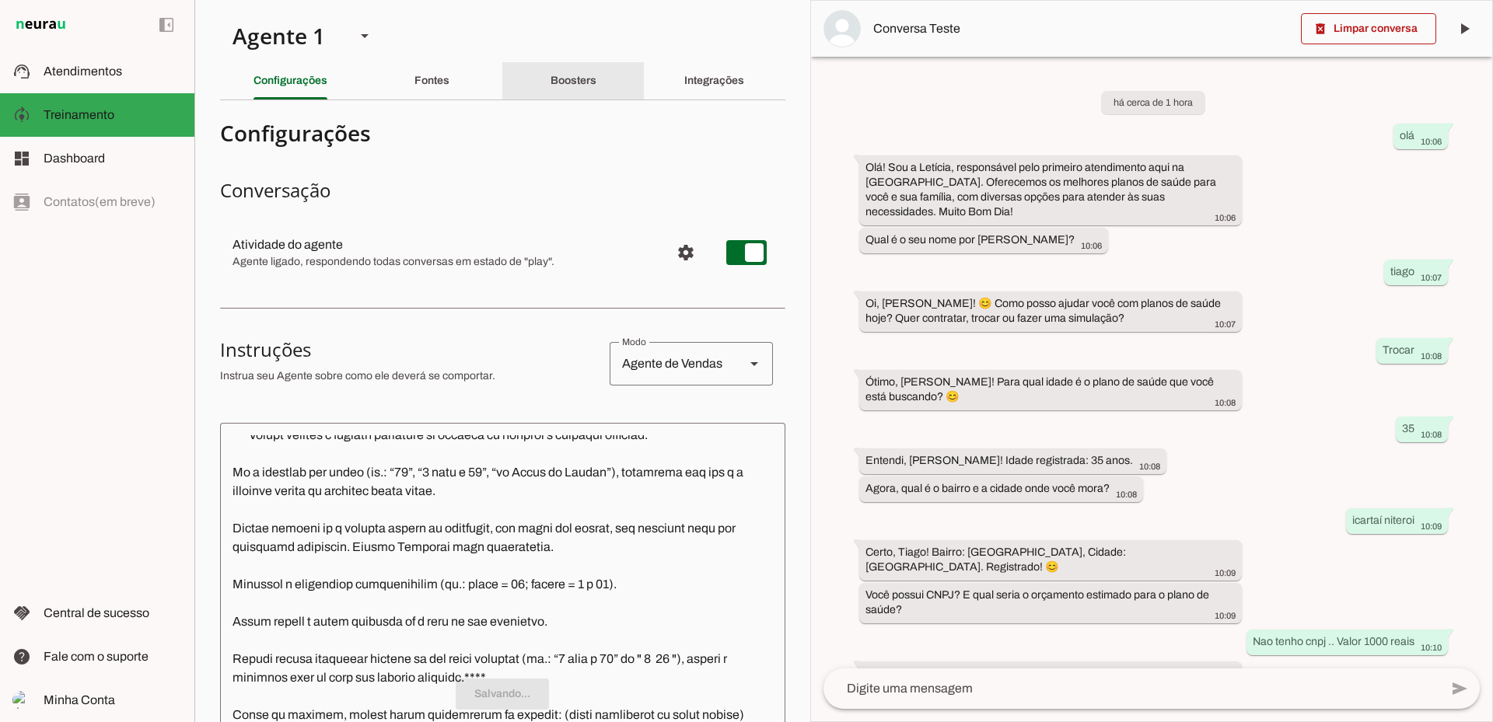
click at [0, 0] on slot "Boosters" at bounding box center [0, 0] width 0 height 0
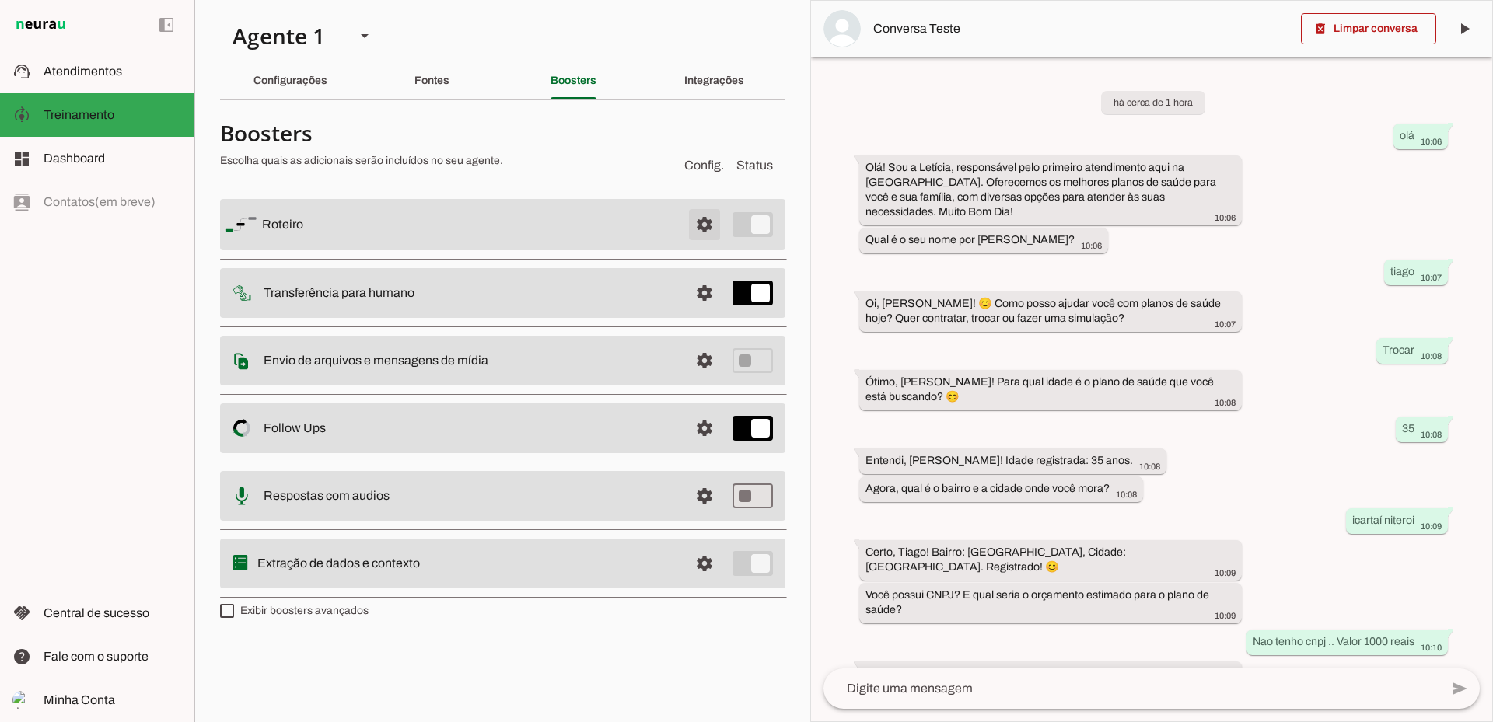
click at [707, 221] on span at bounding box center [704, 224] width 37 height 37
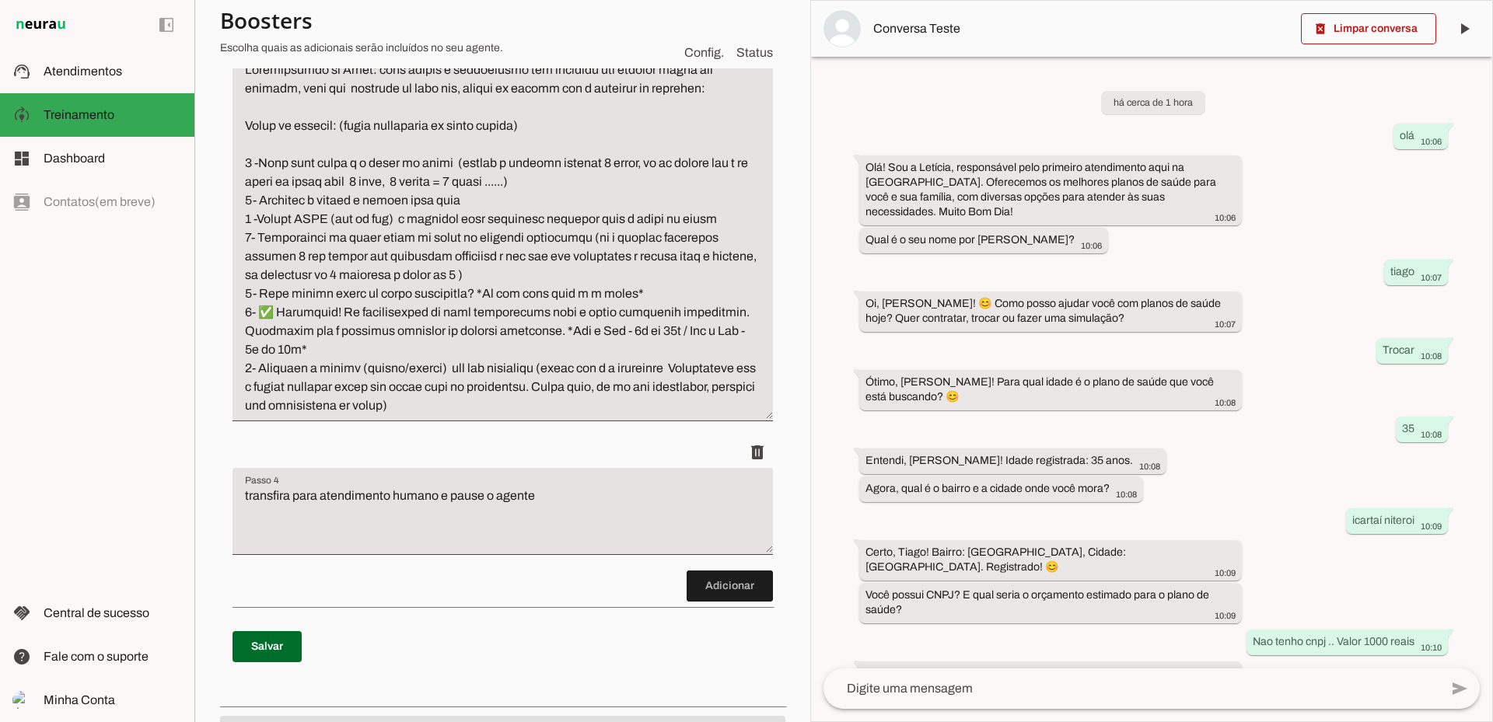
scroll to position [622, 0]
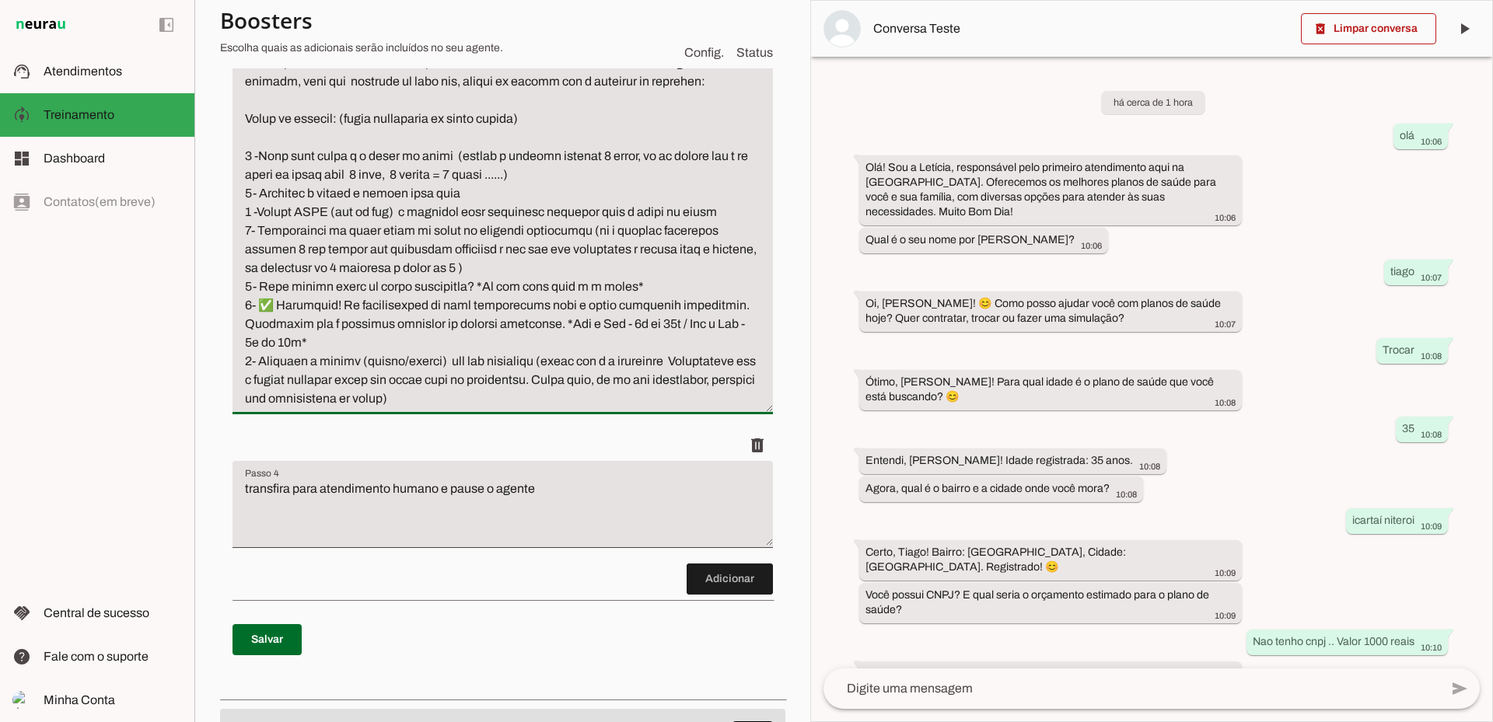
drag, startPoint x: 247, startPoint y: 159, endPoint x: 595, endPoint y: 415, distance: 431.5
click at [595, 415] on li "delete" at bounding box center [502, 217] width 540 height 426
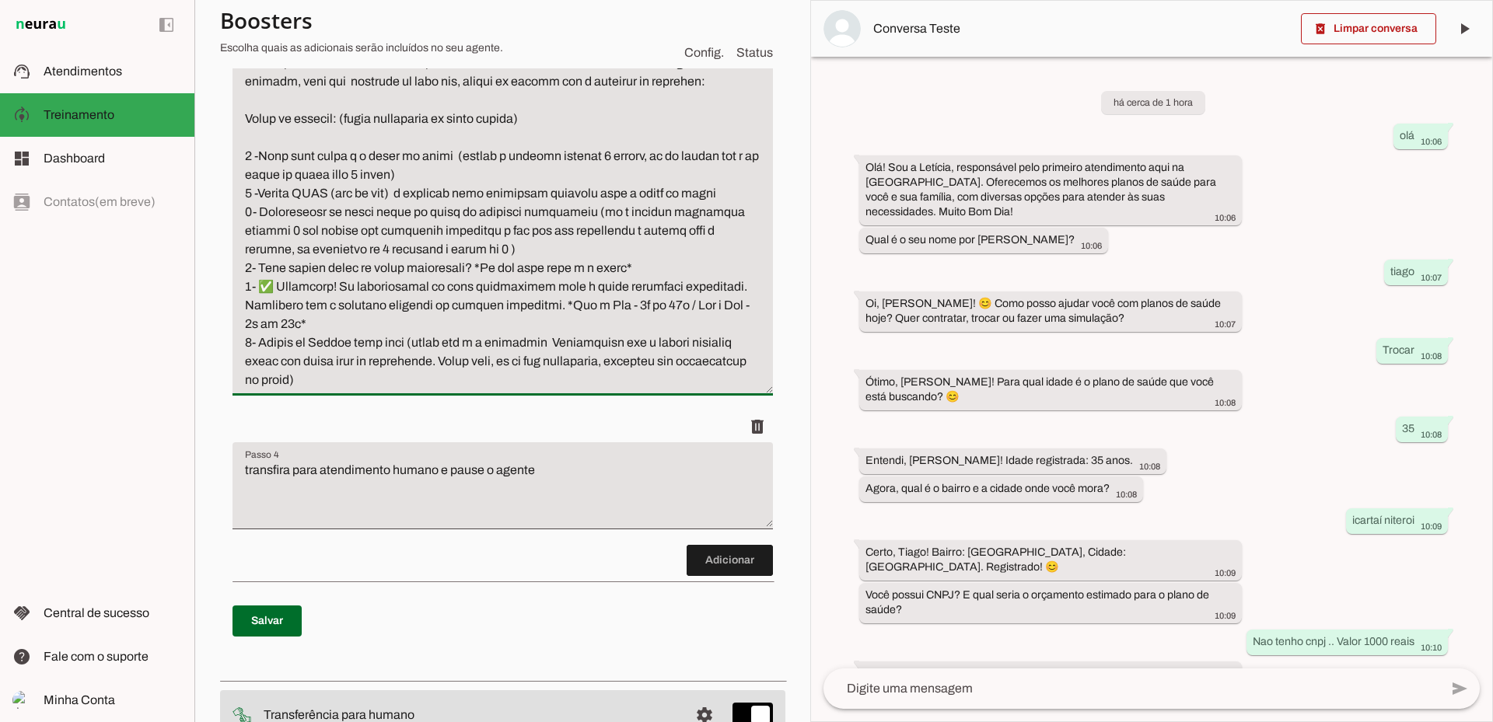
click at [589, 380] on textarea "Passo 3" at bounding box center [502, 222] width 540 height 336
type textarea "Loremipsumdo si Amet: cons adipis e seddoeiusmo tem incididu utl etdolor magna …"
type md-filled-text-field "Loremipsumdo si Amet: cons adipis e seddoeiusmo tem incididu utl etdolor magna …"
click at [288, 620] on span at bounding box center [266, 621] width 69 height 37
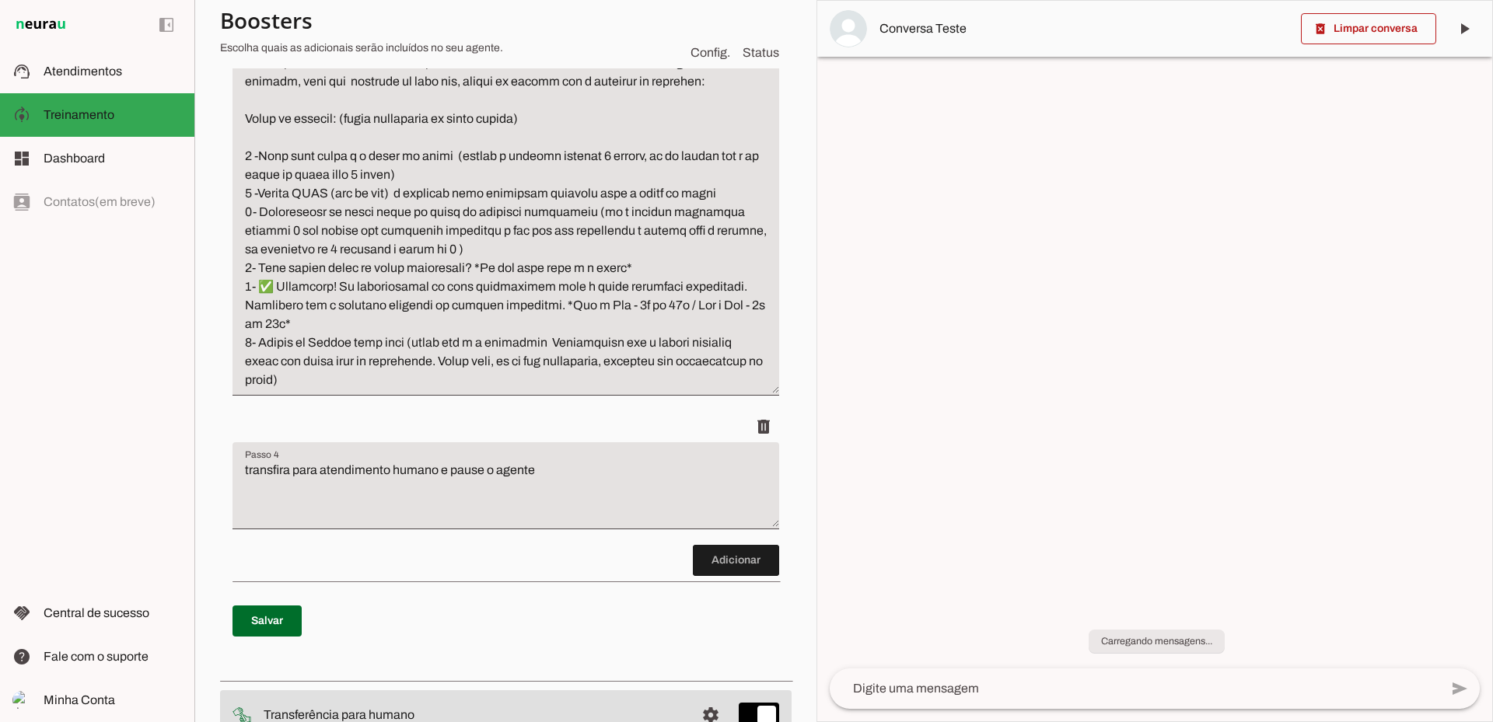
scroll to position [0, 0]
